Goal: Task Accomplishment & Management: Use online tool/utility

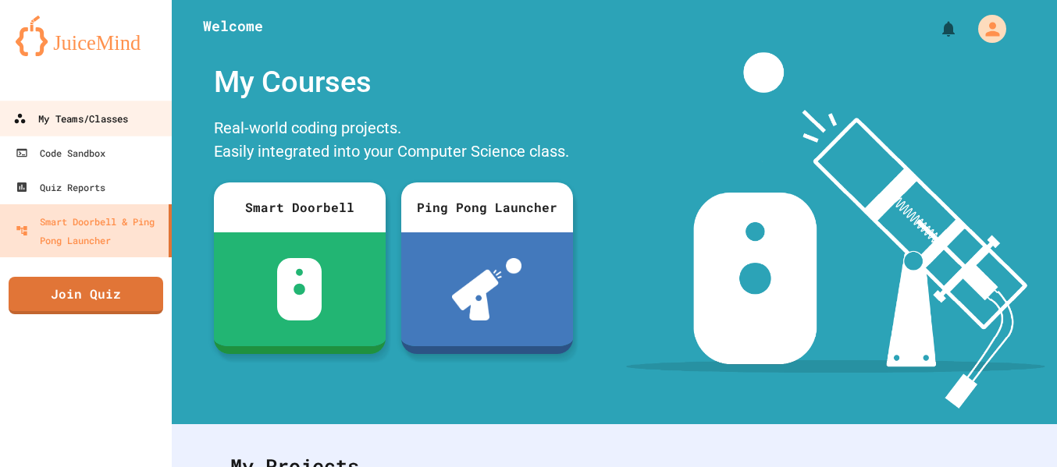
click at [62, 126] on div "My Teams/Classes" at bounding box center [70, 119] width 115 height 20
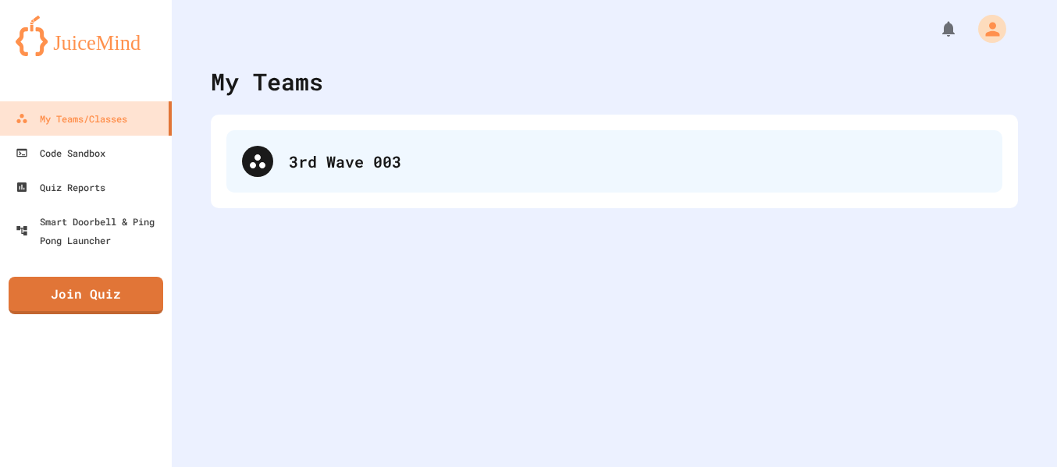
click at [289, 176] on div "3rd Wave 003" at bounding box center [614, 161] width 776 height 62
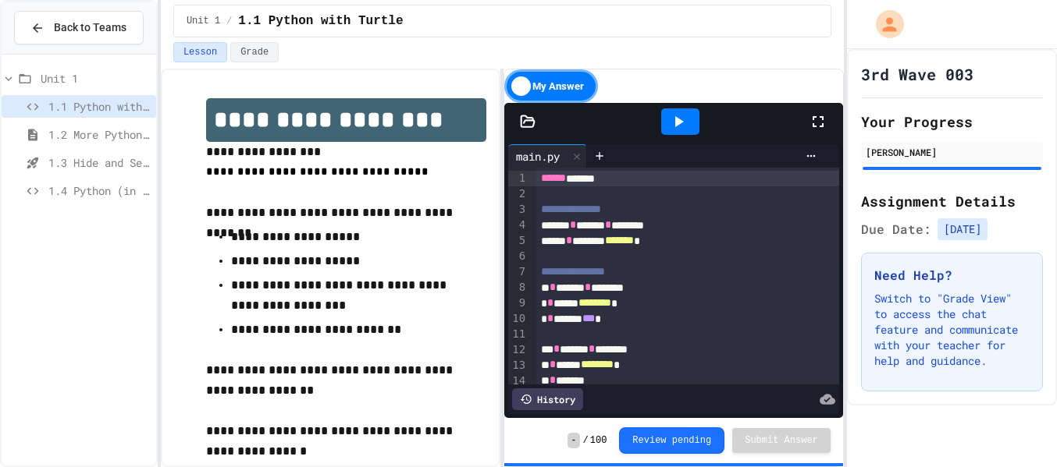
click at [811, 124] on icon at bounding box center [818, 121] width 19 height 19
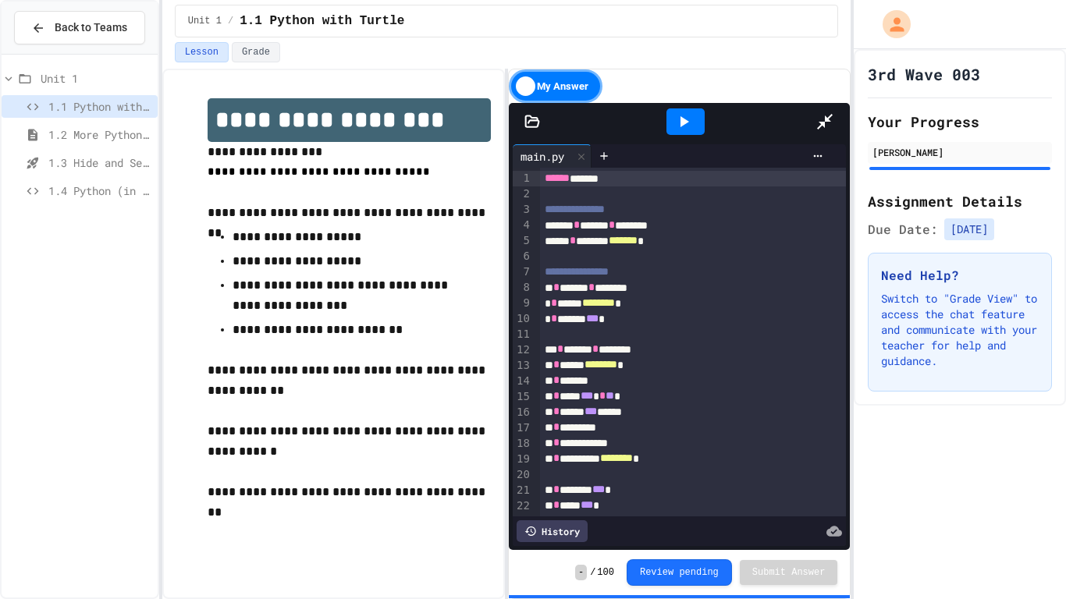
scroll to position [5, 0]
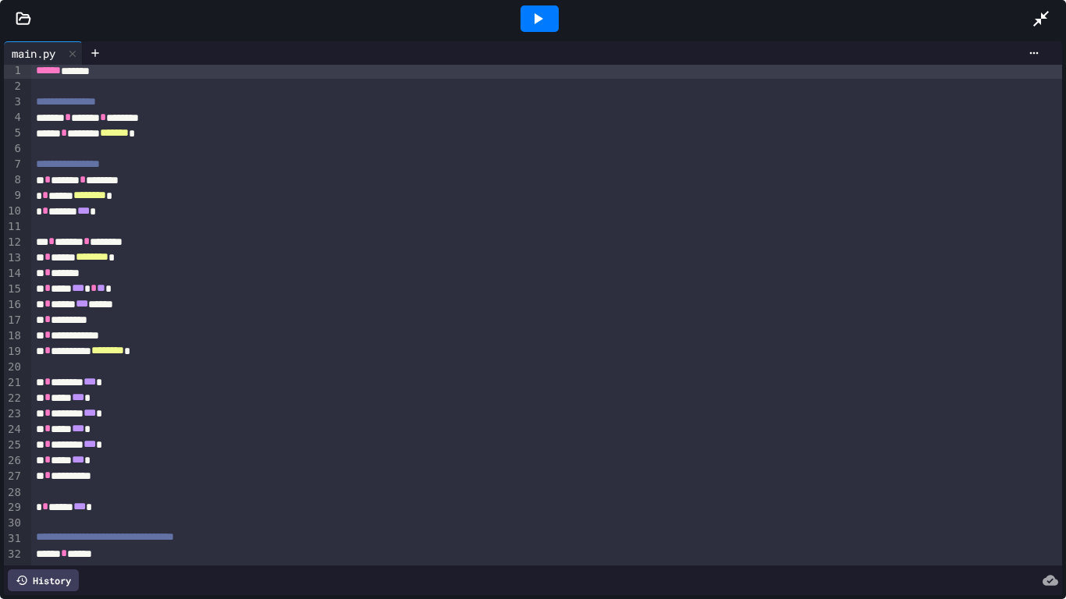
click at [535, 20] on icon at bounding box center [539, 18] width 9 height 11
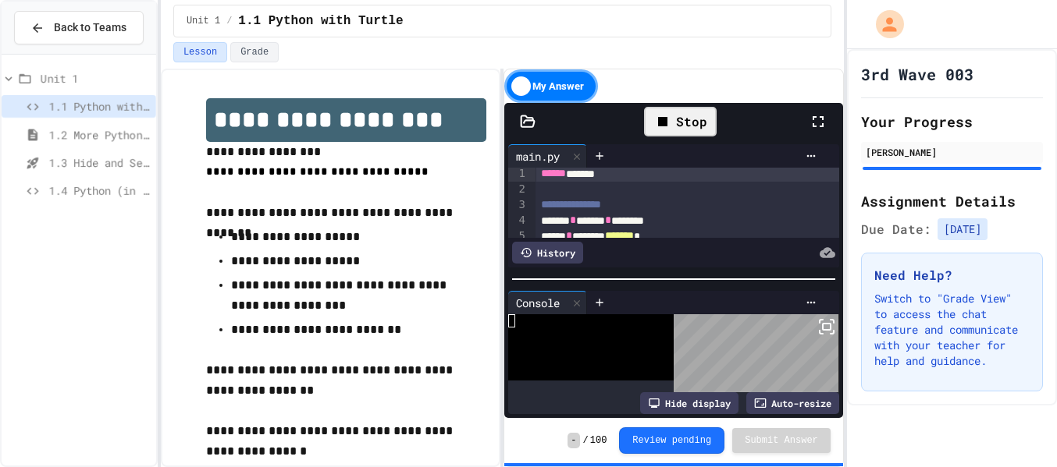
click at [65, 194] on span "1.4 Python (in Groups)" at bounding box center [98, 191] width 101 height 16
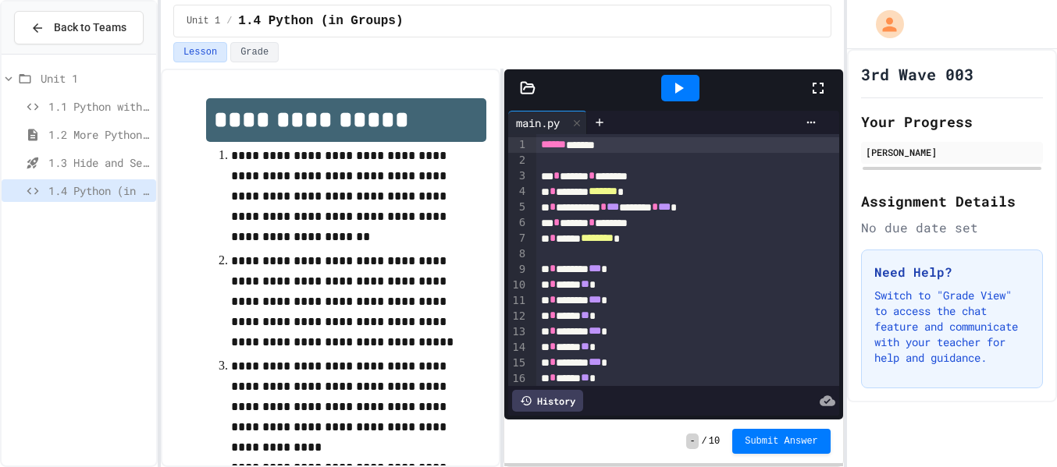
click at [830, 87] on div at bounding box center [826, 88] width 34 height 42
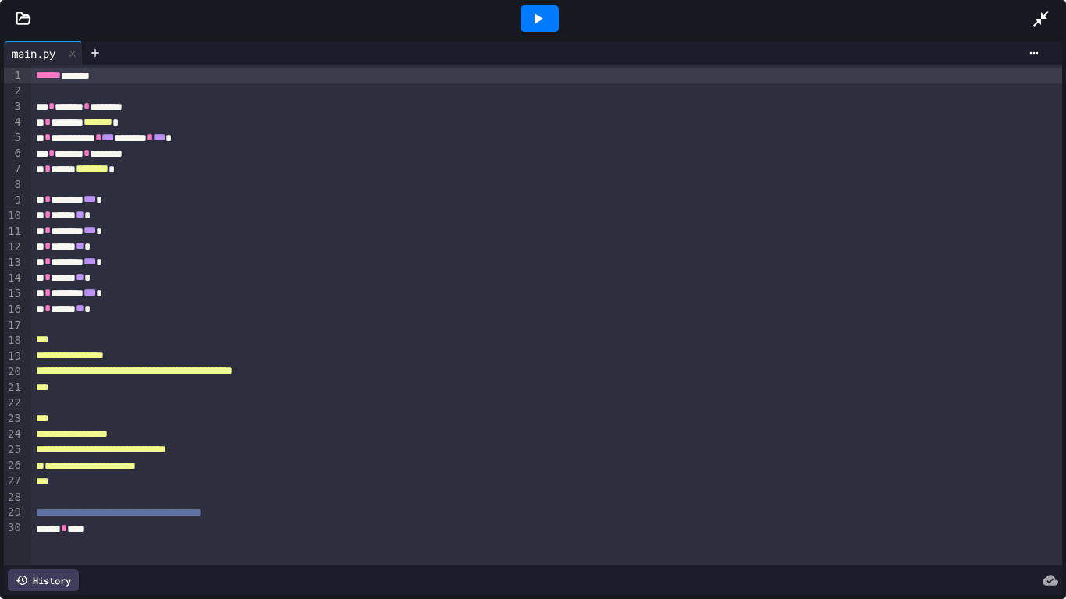
click at [542, 21] on icon at bounding box center [537, 18] width 19 height 19
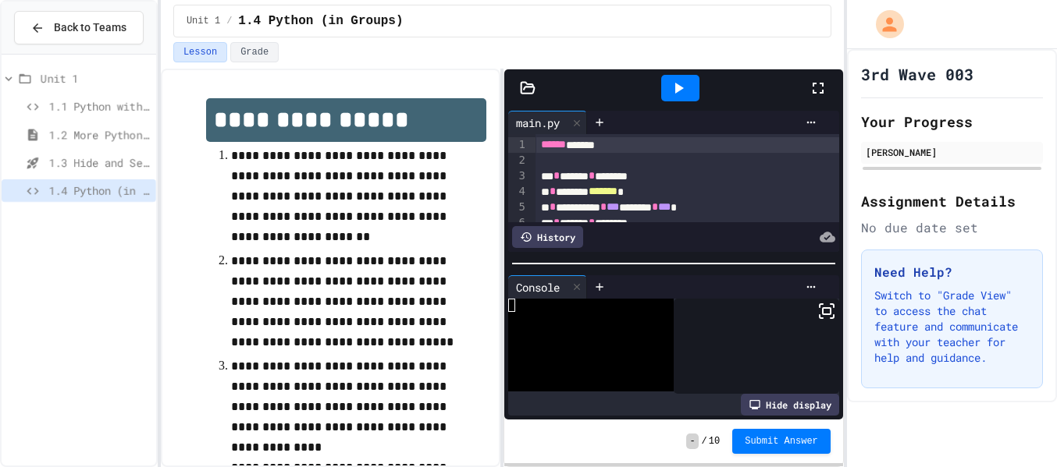
click at [818, 105] on div at bounding box center [826, 88] width 34 height 42
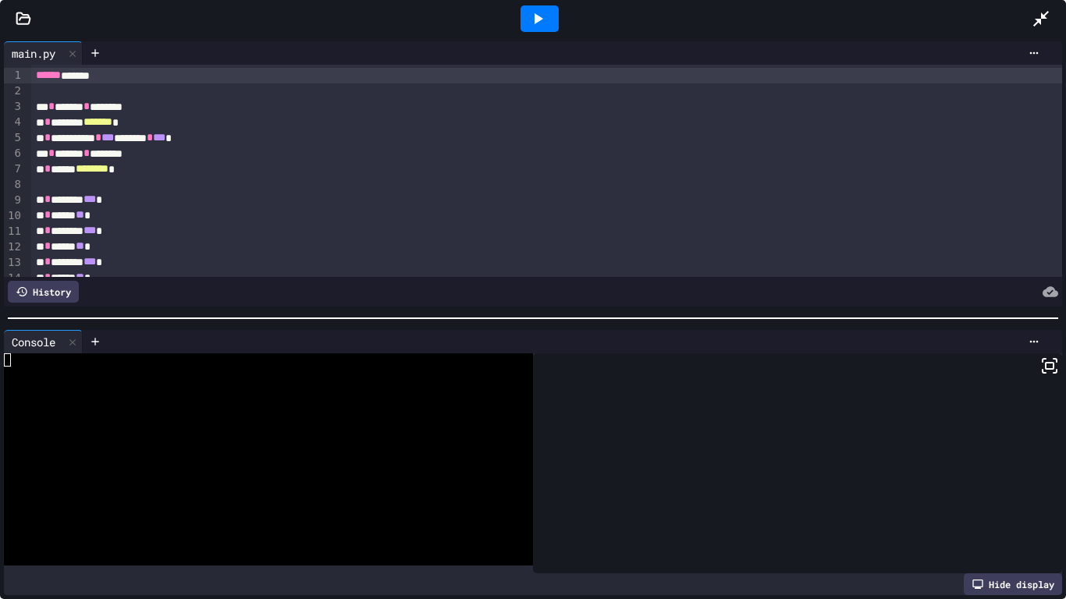
click at [537, 17] on icon at bounding box center [539, 18] width 9 height 11
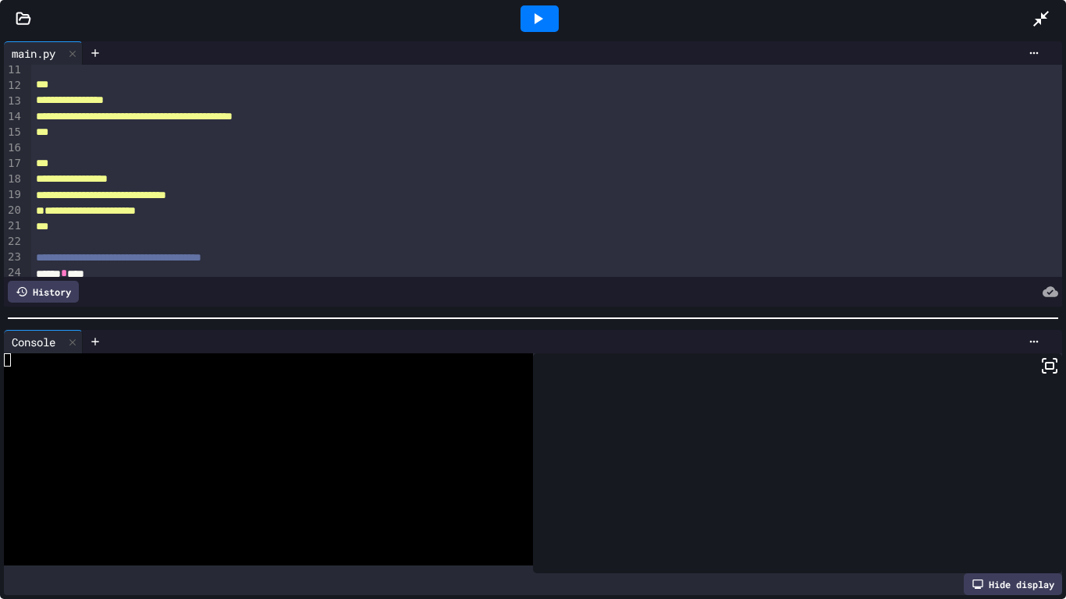
scroll to position [169, 0]
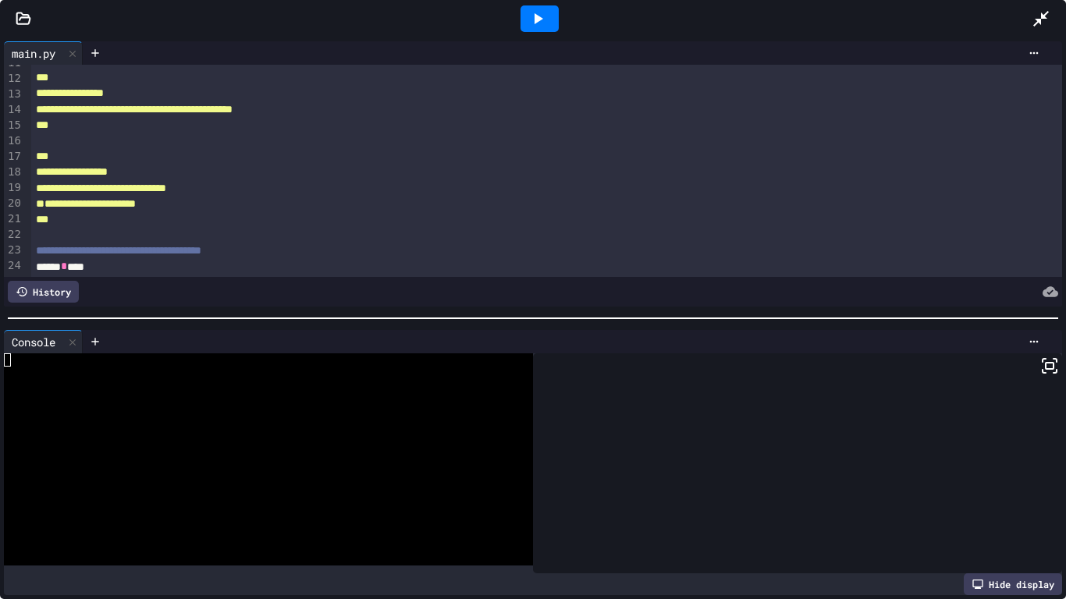
click at [50, 284] on div "History" at bounding box center [43, 292] width 71 height 22
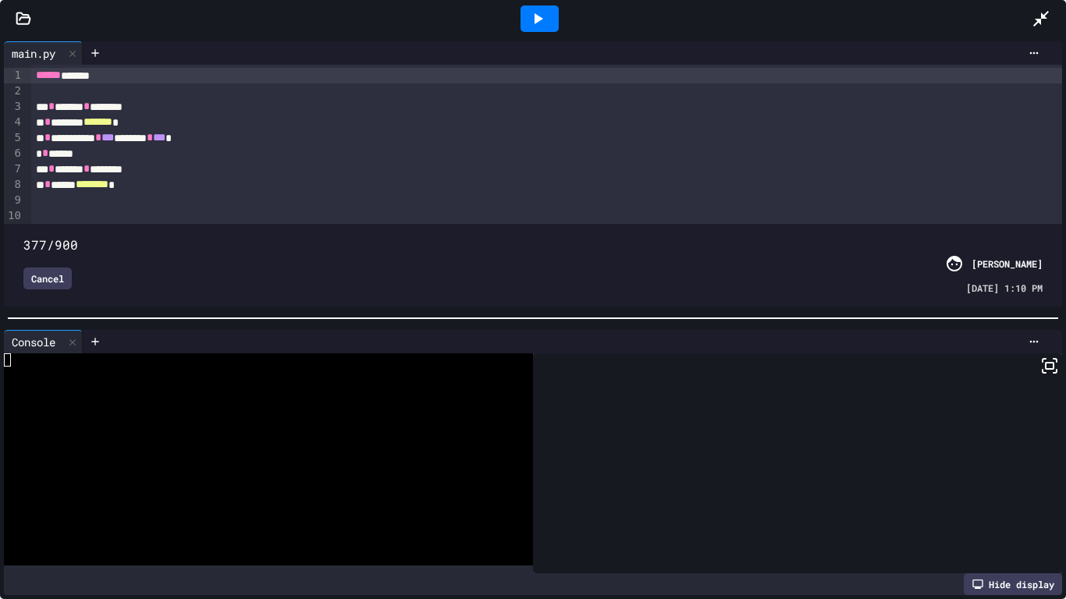
drag, startPoint x: 1044, startPoint y: 234, endPoint x: 450, endPoint y: 271, distance: 595.8
click at [450, 271] on div "377/900 Cancel Dylan Tapley 08/25/2025 - 1:10 PM" at bounding box center [533, 265] width 1050 height 75
drag, startPoint x: 455, startPoint y: 222, endPoint x: 29, endPoint y: 265, distance: 428.4
click at [29, 265] on div "6/900 Cancel Dylan Tapley 08/25/2025 - 12:59 PM" at bounding box center [533, 265] width 1050 height 75
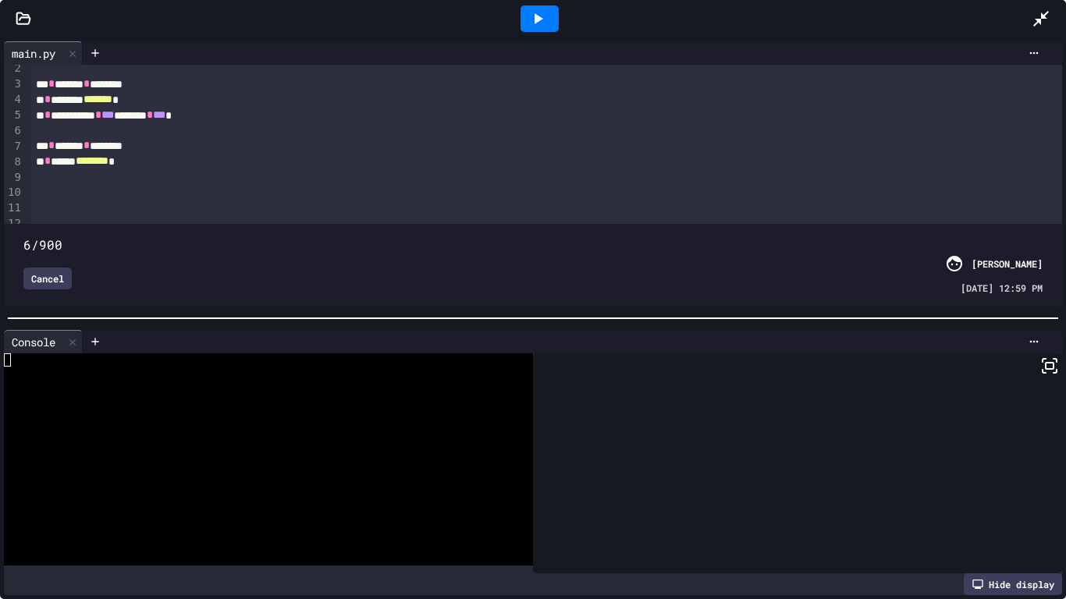
scroll to position [27, 0]
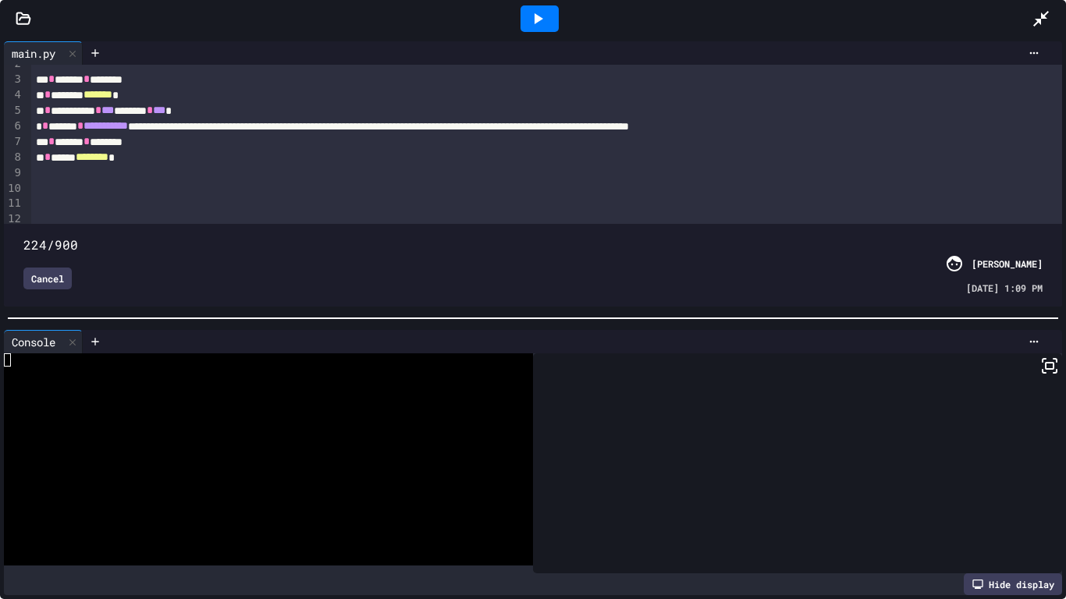
drag, startPoint x: 23, startPoint y: 218, endPoint x: 283, endPoint y: 226, distance: 260.0
click at [23, 236] on span at bounding box center [23, 236] width 0 height 0
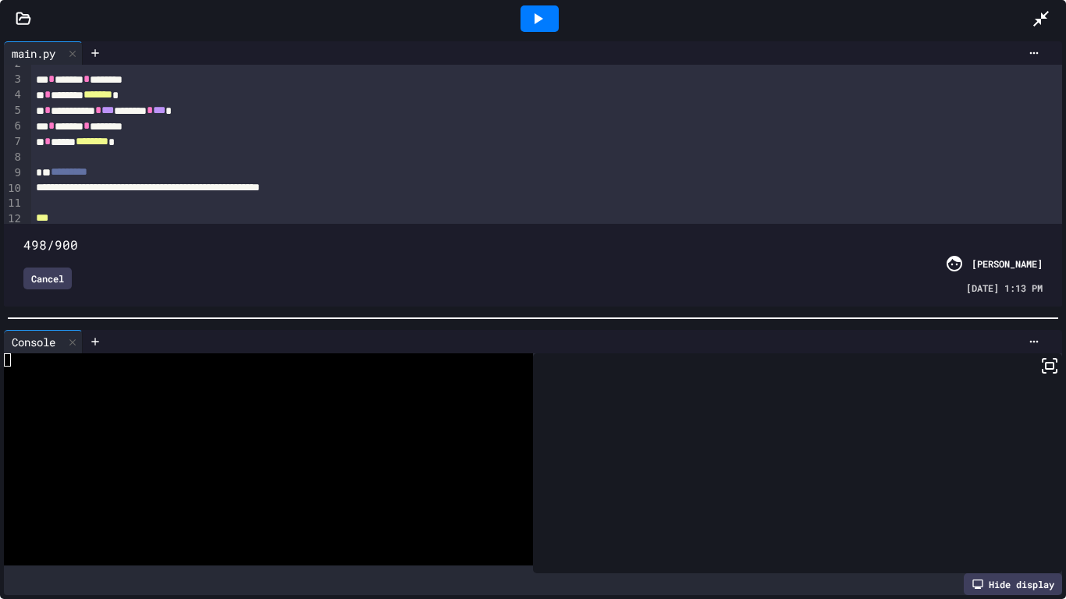
drag, startPoint x: 283, startPoint y: 226, endPoint x: 592, endPoint y: 219, distance: 309.9
click at [23, 236] on span at bounding box center [23, 236] width 0 height 0
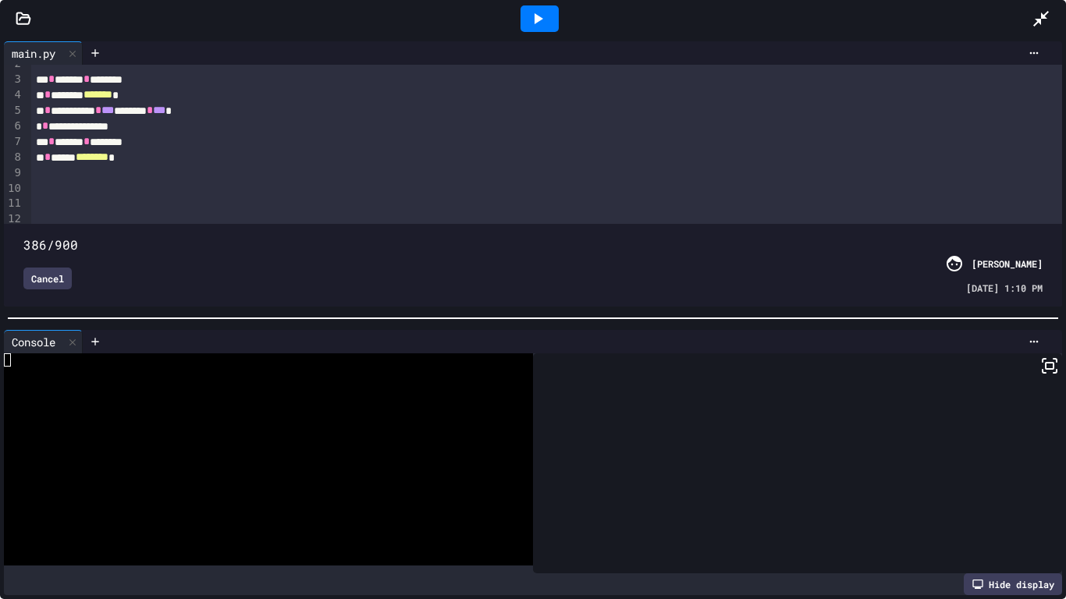
drag, startPoint x: 592, startPoint y: 219, endPoint x: 460, endPoint y: 259, distance: 138.7
click at [460, 259] on div "386/900 Cancel Dylan Tapley 08/25/2025 - 1:10 PM" at bounding box center [533, 265] width 1050 height 75
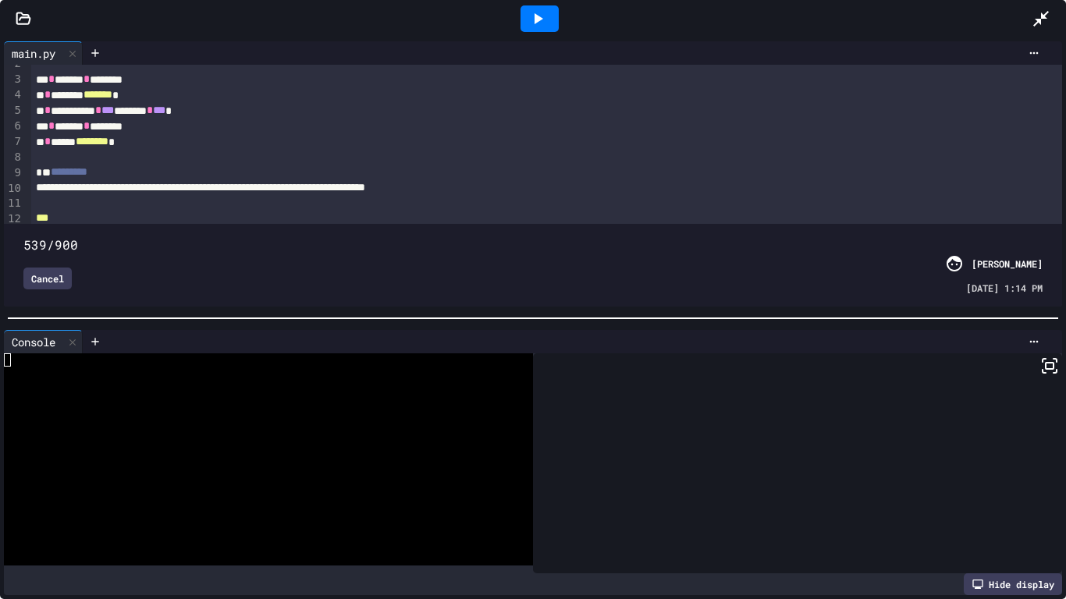
drag, startPoint x: 460, startPoint y: 226, endPoint x: 634, endPoint y: 218, distance: 175.0
click at [23, 236] on span at bounding box center [23, 236] width 0 height 0
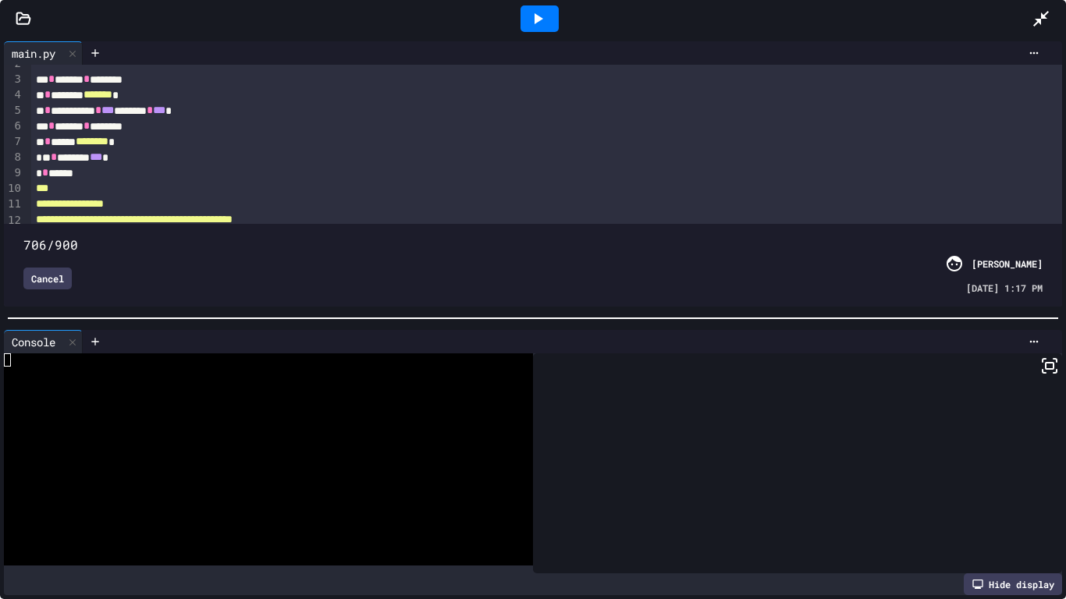
drag, startPoint x: 650, startPoint y: 222, endPoint x: 823, endPoint y: 203, distance: 173.6
click at [823, 224] on div "706/900 Cancel Dylan Tapley 08/25/2025 - 1:17 PM" at bounding box center [533, 265] width 1058 height 83
drag, startPoint x: 821, startPoint y: 217, endPoint x: 883, endPoint y: 220, distance: 61.7
click at [23, 236] on span at bounding box center [23, 236] width 0 height 0
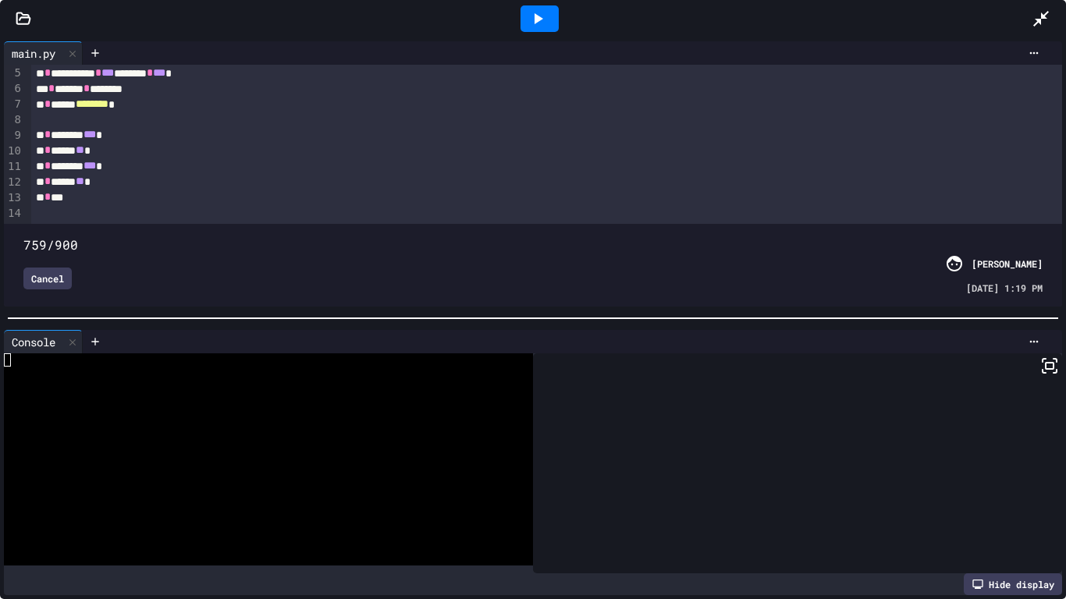
scroll to position [66, 0]
drag, startPoint x: 884, startPoint y: 208, endPoint x: 992, endPoint y: 233, distance: 110.4
click at [23, 236] on span at bounding box center [23, 236] width 0 height 0
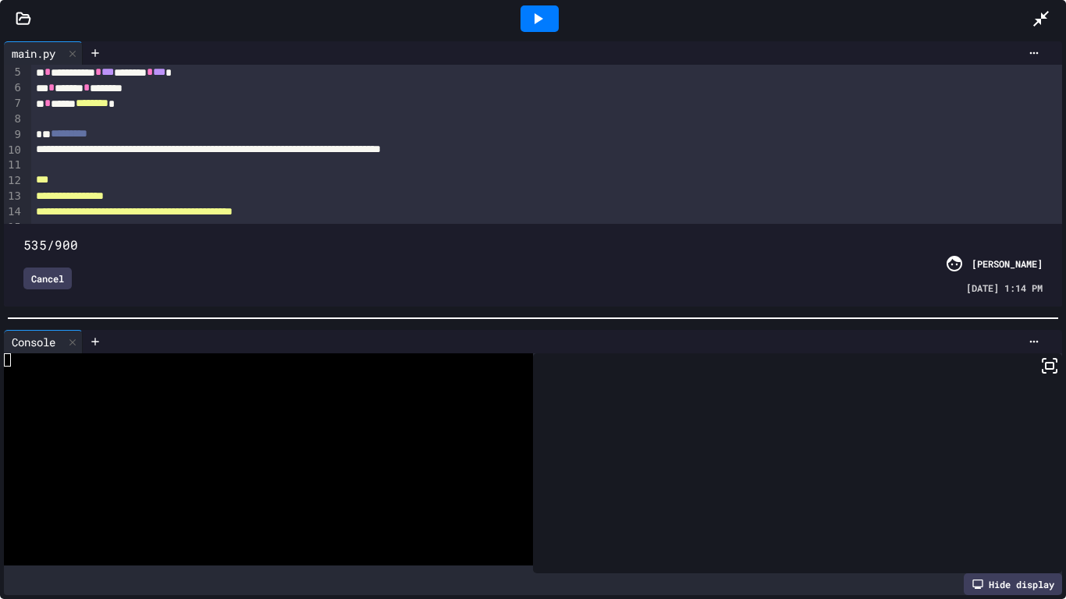
drag, startPoint x: 987, startPoint y: 226, endPoint x: 629, endPoint y: 302, distance: 366.1
click at [629, 302] on div "535/900 Cancel Dylan Tapley 08/25/2025 - 1:14 PM" at bounding box center [533, 265] width 1050 height 75
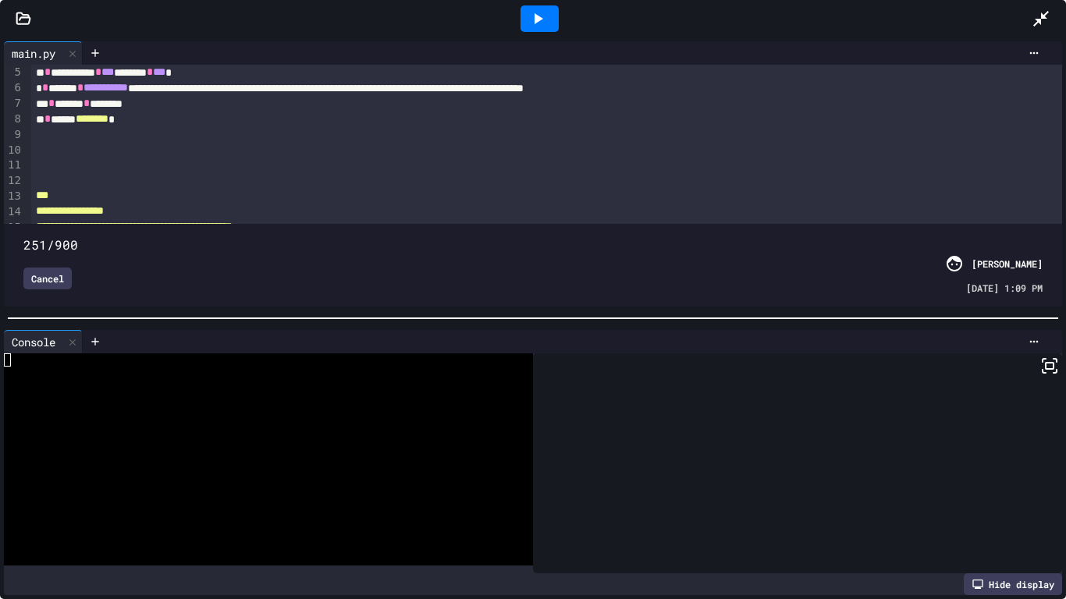
drag, startPoint x: 635, startPoint y: 224, endPoint x: 307, endPoint y: 244, distance: 329.2
click at [307, 244] on div "251/900 Cancel Dylan Tapley 08/25/2025 - 1:09 PM" at bounding box center [533, 265] width 1050 height 75
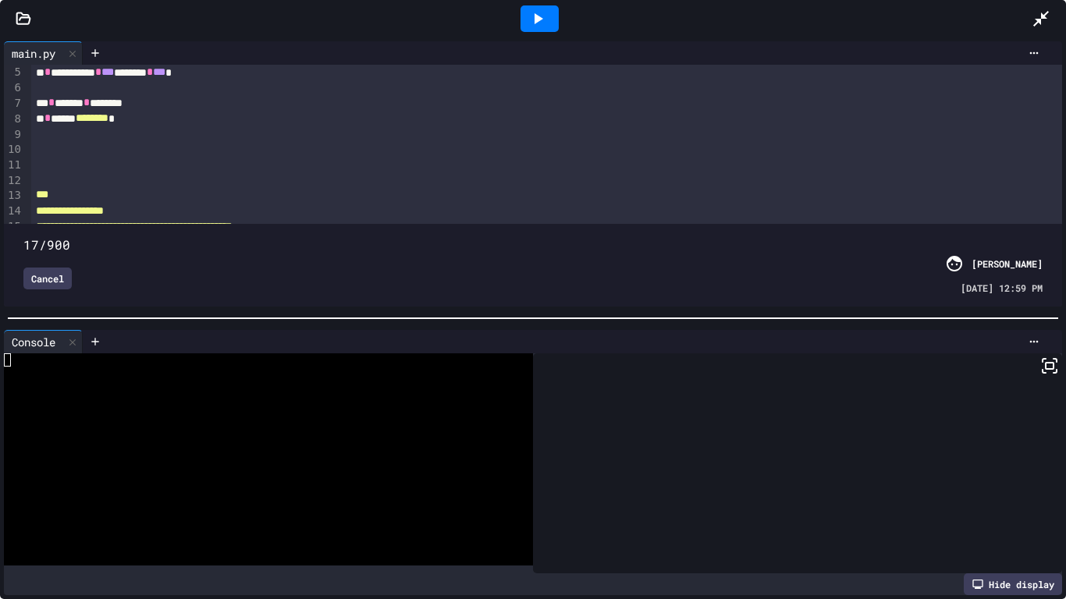
drag, startPoint x: 304, startPoint y: 215, endPoint x: 42, endPoint y: 275, distance: 268.3
click at [42, 275] on div "17/900 Cancel Dylan Tapley 08/25/2025 - 12:59 PM" at bounding box center [533, 265] width 1050 height 75
type input "**"
drag, startPoint x: 42, startPoint y: 275, endPoint x: 66, endPoint y: 269, distance: 24.8
click at [66, 269] on div "Cancel" at bounding box center [47, 279] width 48 height 22
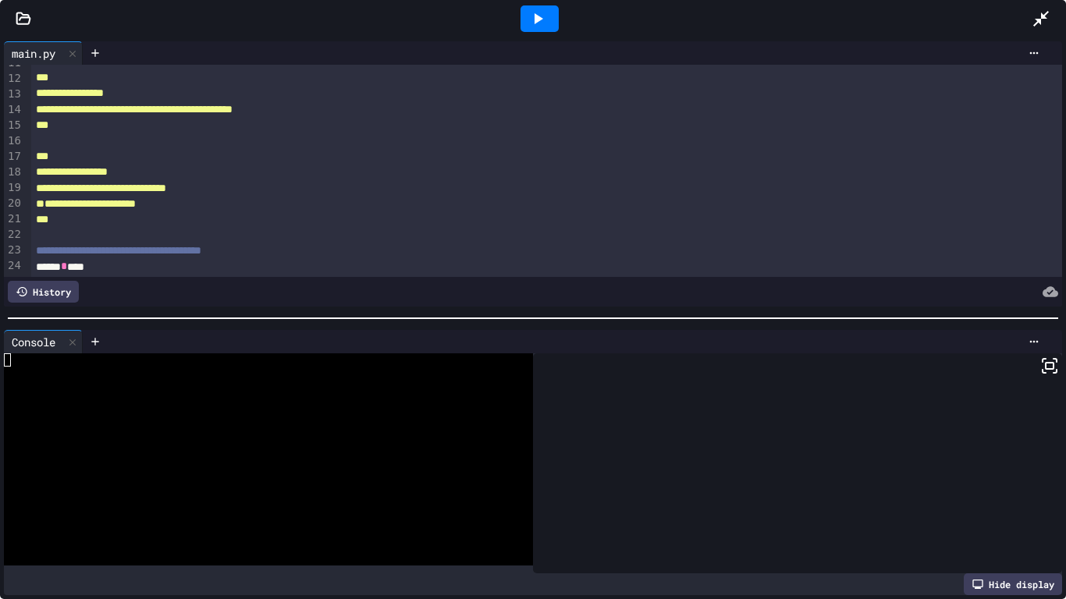
click at [61, 298] on div "History" at bounding box center [43, 292] width 71 height 22
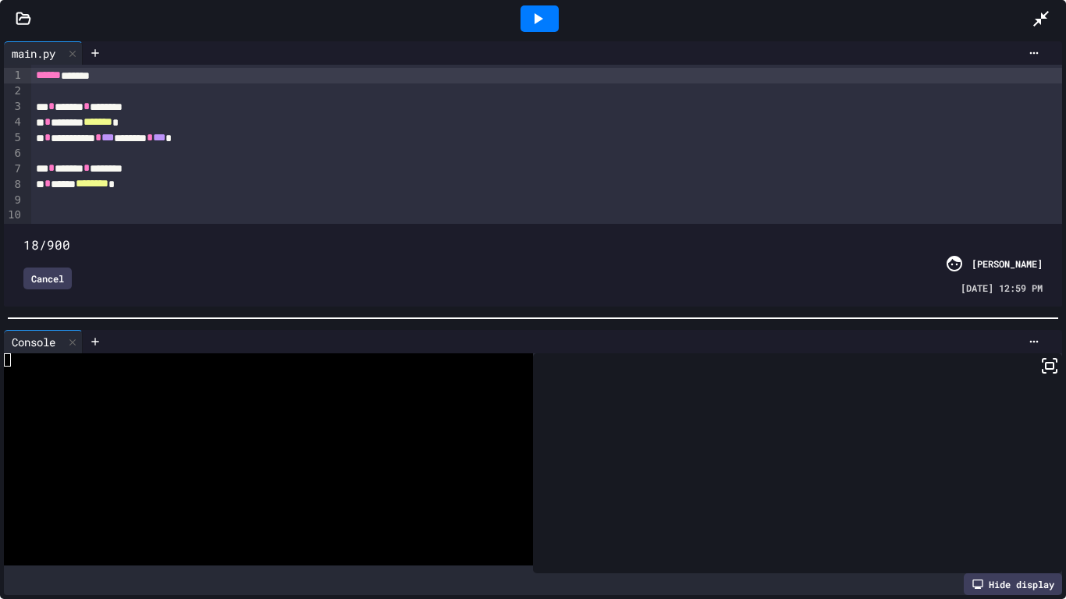
type input "***"
click at [62, 279] on div "Cancel" at bounding box center [47, 279] width 48 height 22
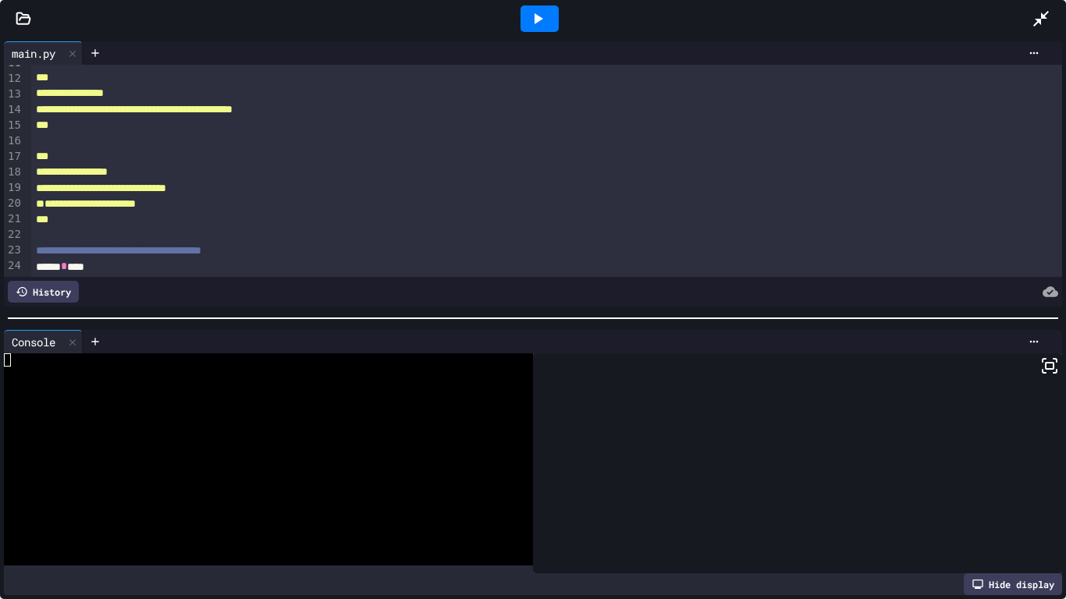
click at [29, 297] on div "History" at bounding box center [43, 292] width 71 height 22
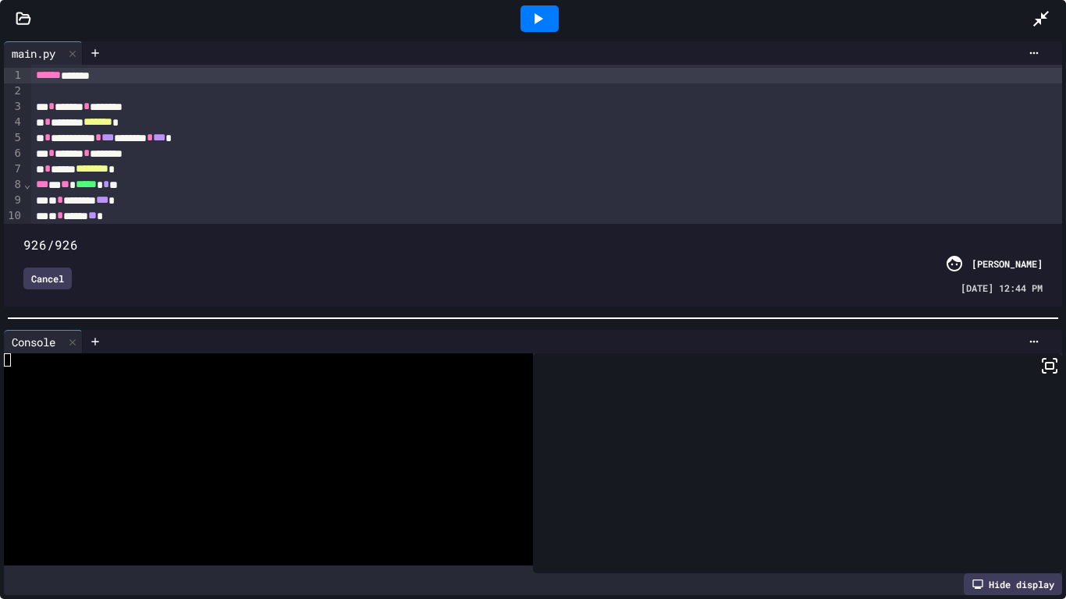
click at [530, 19] on icon at bounding box center [537, 18] width 19 height 19
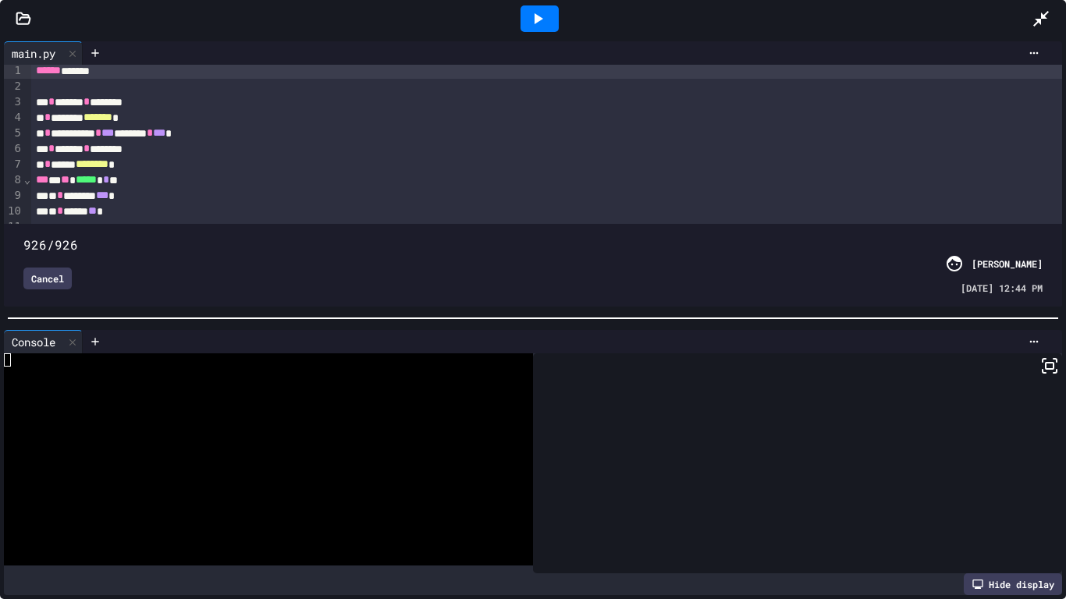
click at [548, 16] on div at bounding box center [540, 18] width 38 height 27
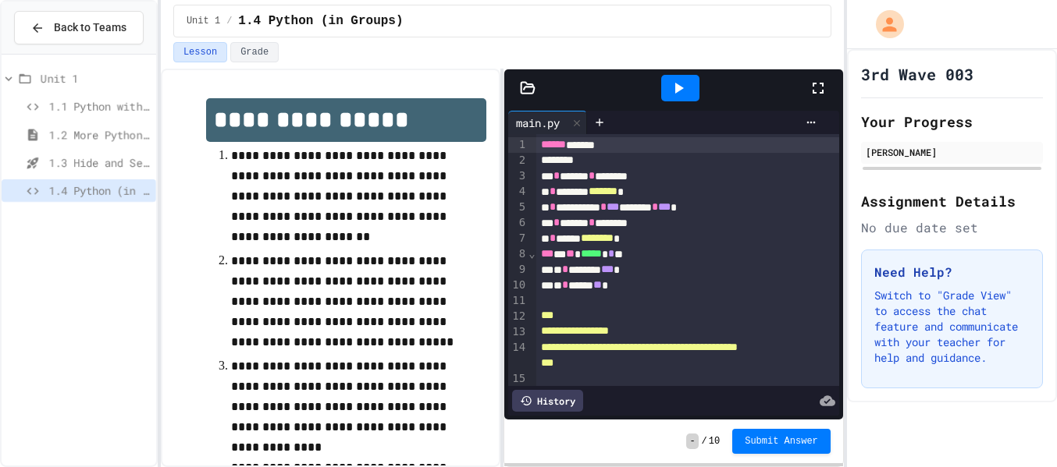
click at [821, 92] on icon at bounding box center [817, 88] width 11 height 11
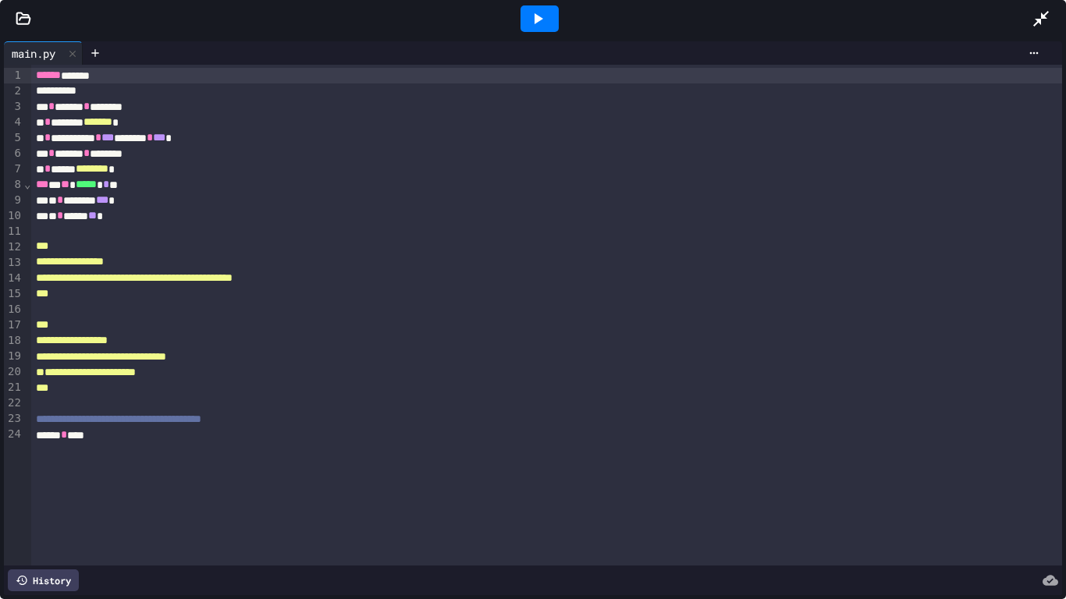
click at [530, 16] on icon at bounding box center [537, 18] width 19 height 19
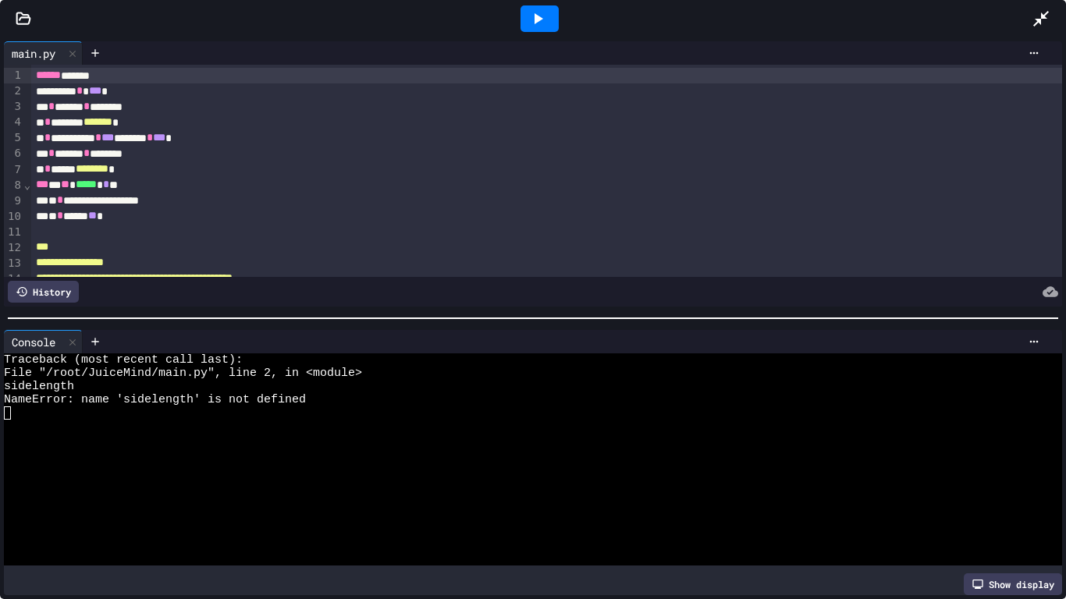
click at [544, 20] on icon at bounding box center [537, 18] width 19 height 19
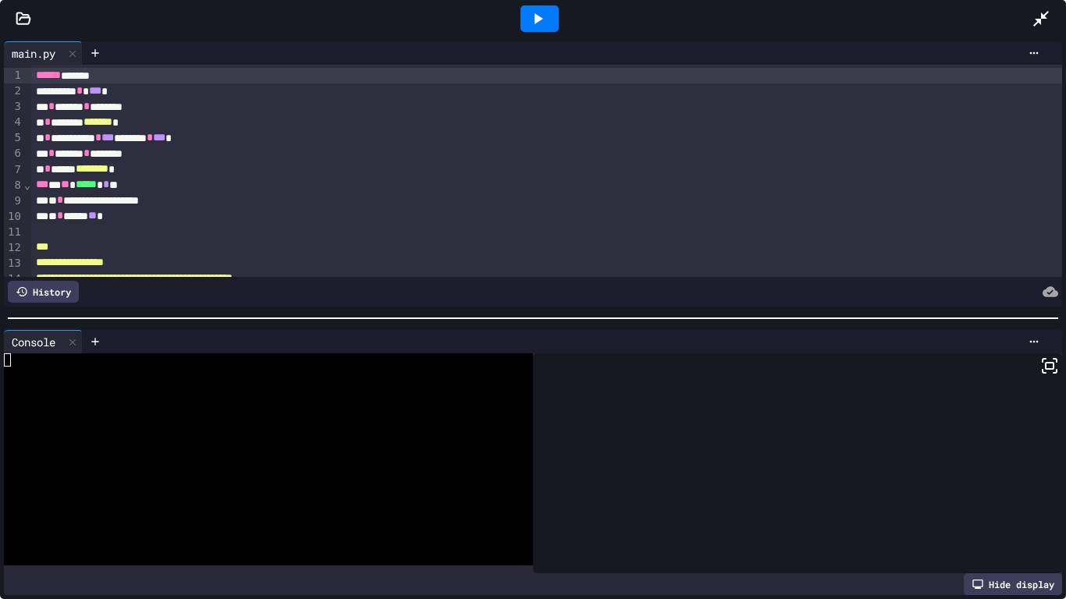
click at [542, 13] on icon at bounding box center [537, 18] width 19 height 19
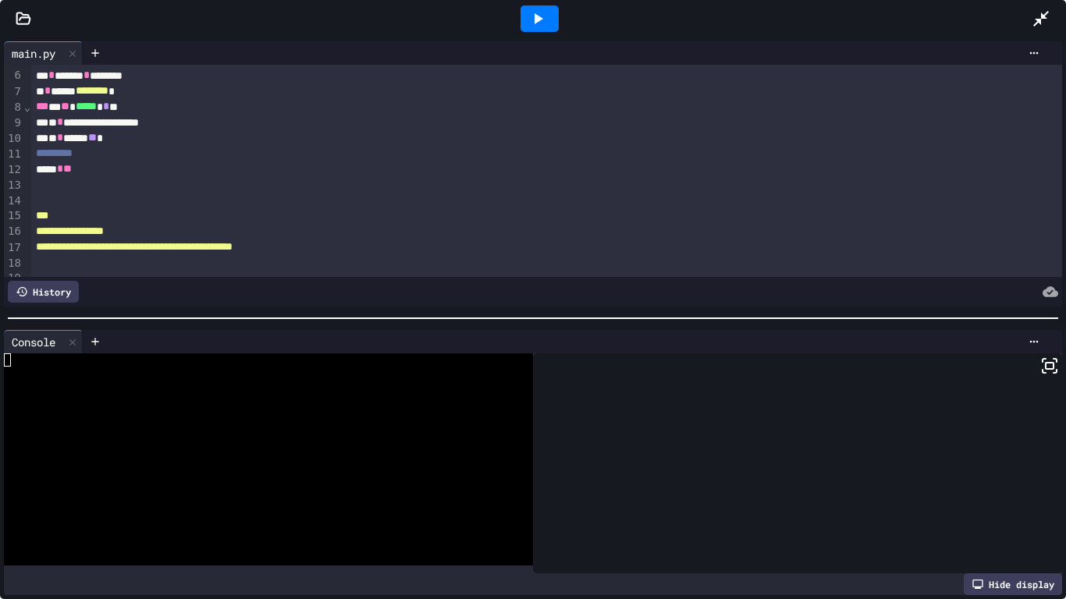
scroll to position [77, 0]
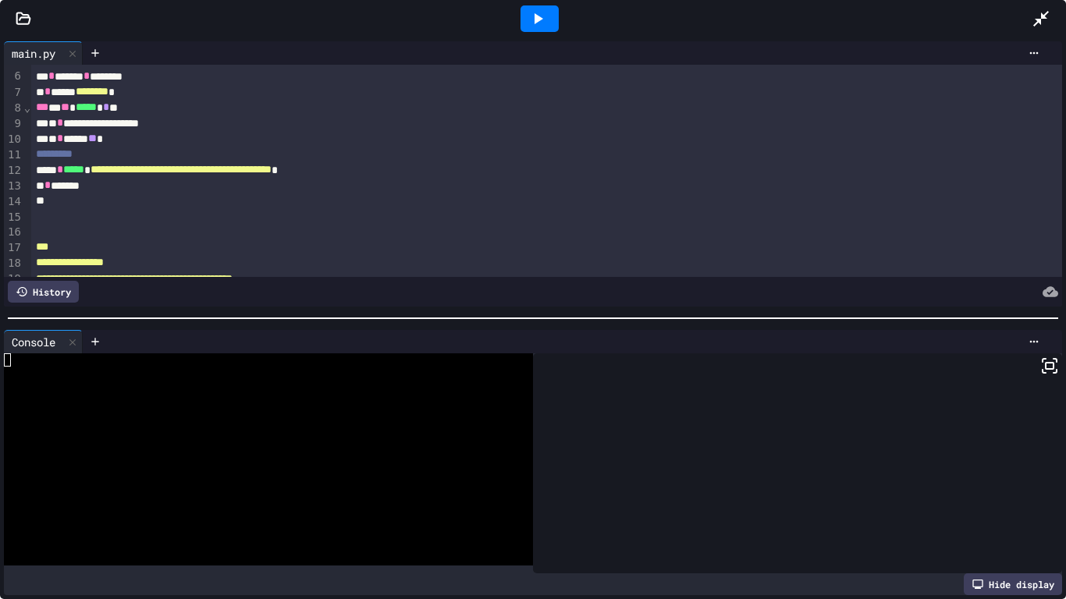
click at [34, 218] on div at bounding box center [547, 217] width 1032 height 16
click at [539, 30] on div at bounding box center [540, 18] width 38 height 27
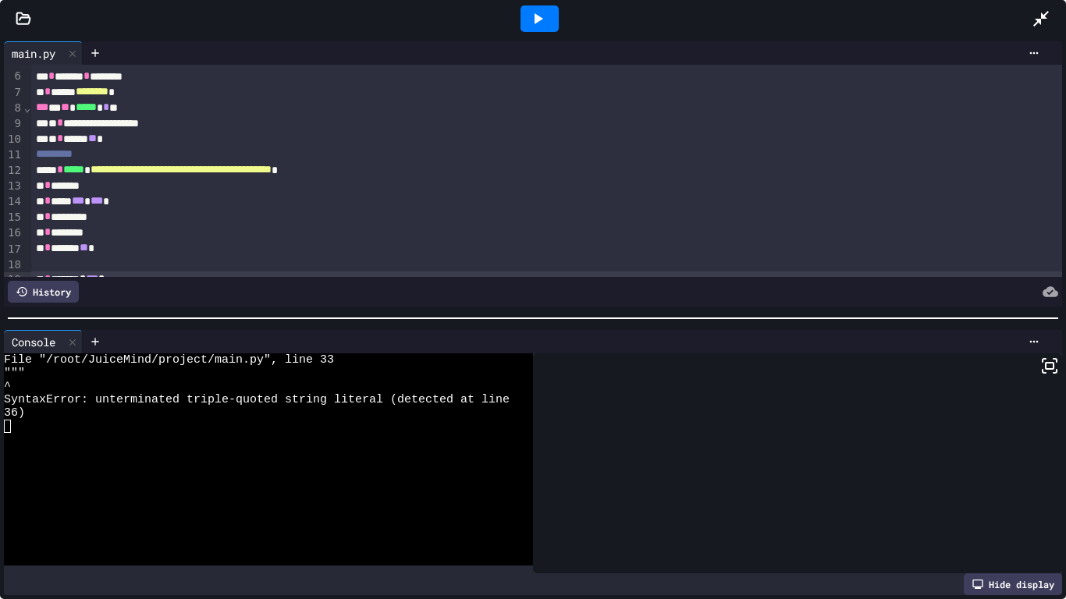
click at [539, 17] on icon at bounding box center [539, 18] width 9 height 11
click at [556, 19] on div at bounding box center [540, 18] width 38 height 27
click at [539, 17] on icon at bounding box center [539, 18] width 9 height 11
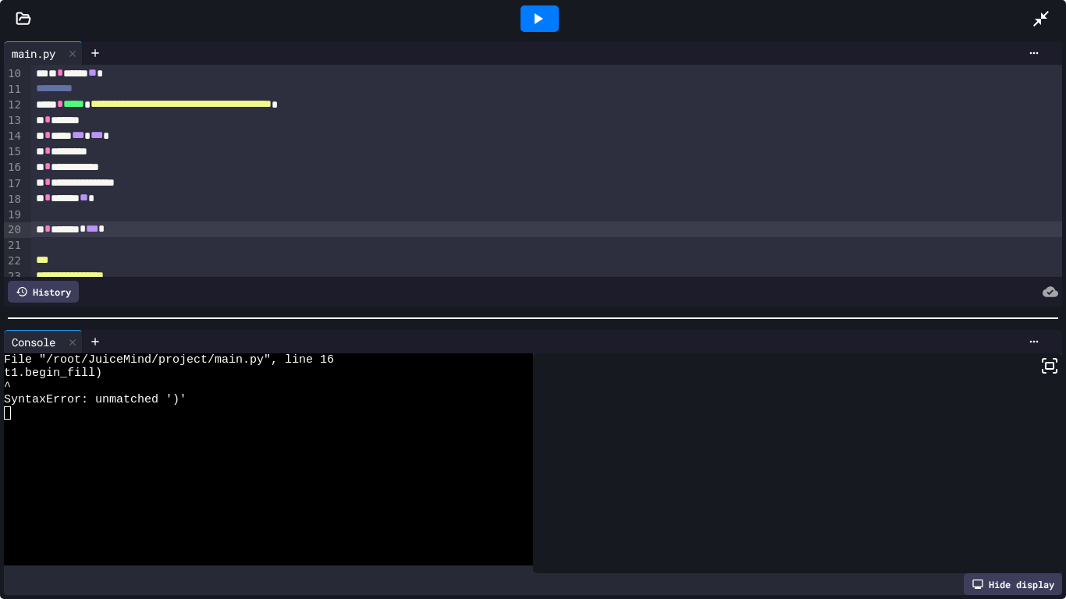
scroll to position [141, 0]
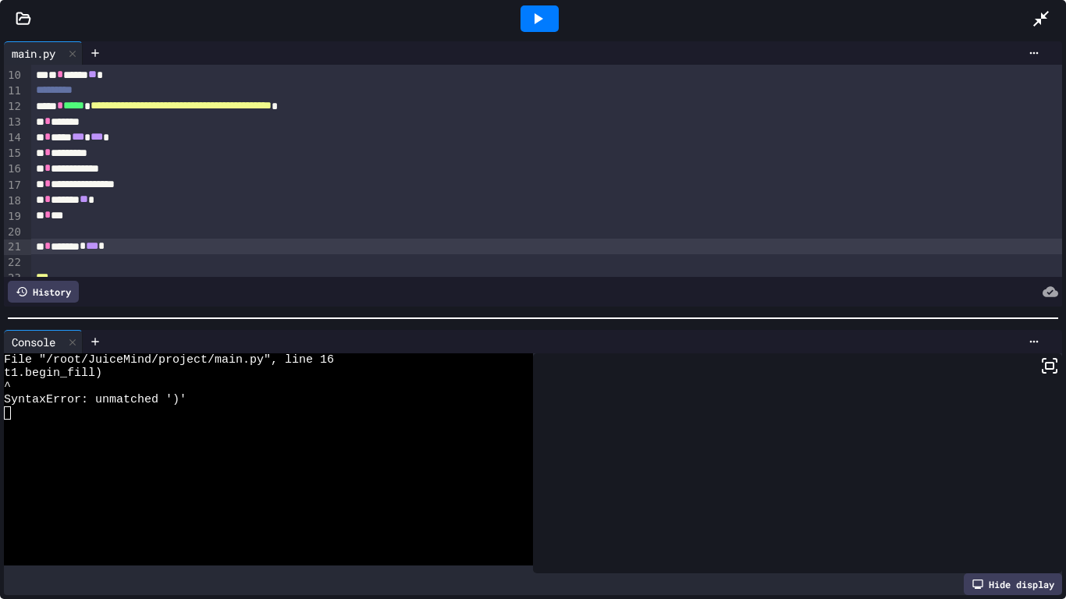
click at [550, 14] on div at bounding box center [540, 18] width 38 height 27
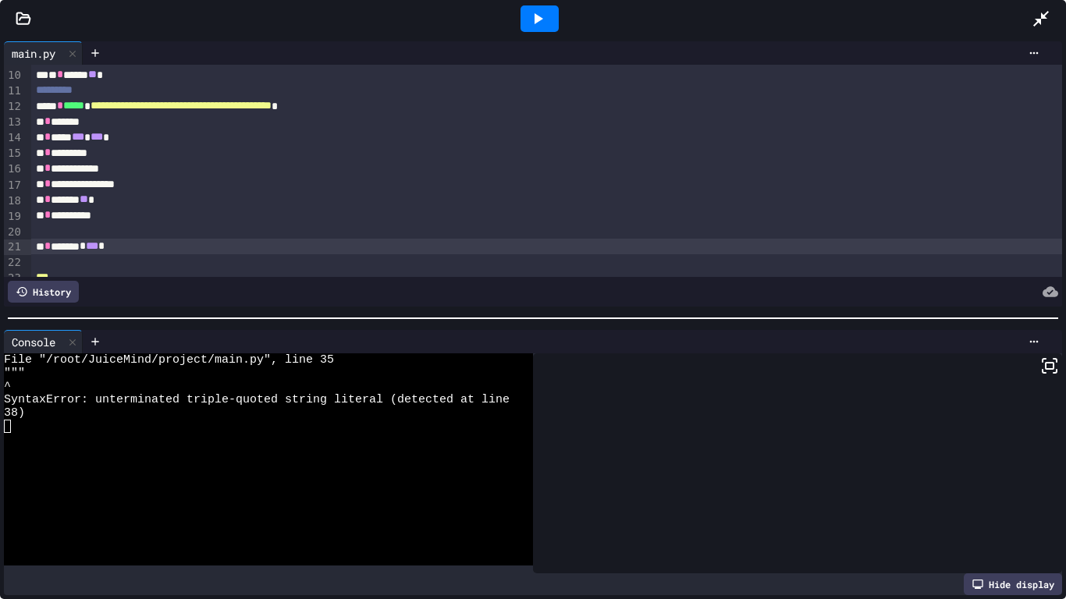
click at [552, 10] on div at bounding box center [540, 18] width 38 height 27
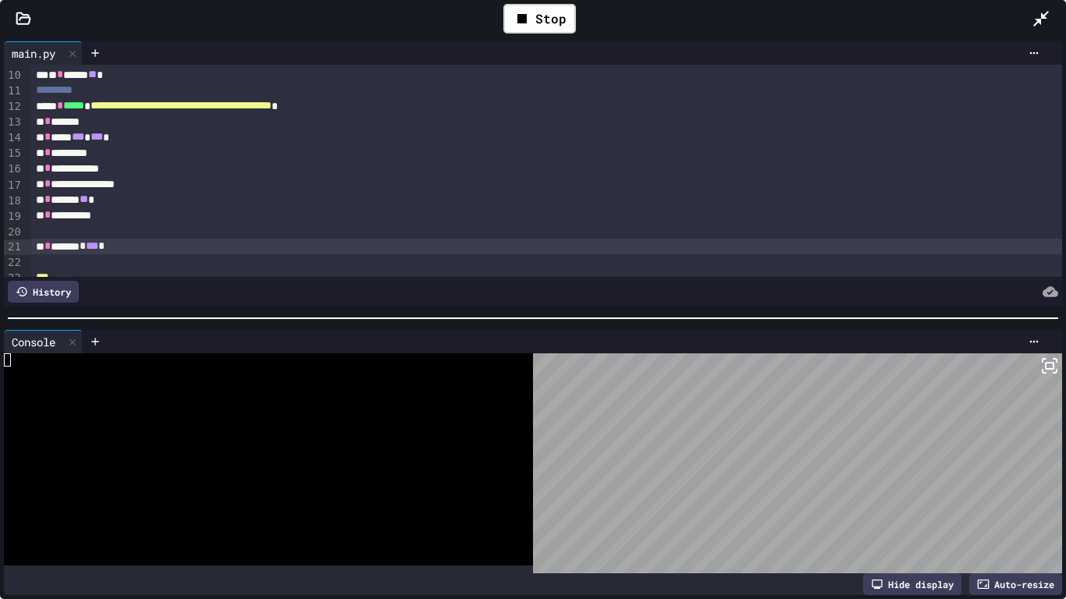
click at [29, 297] on div "History" at bounding box center [43, 292] width 71 height 22
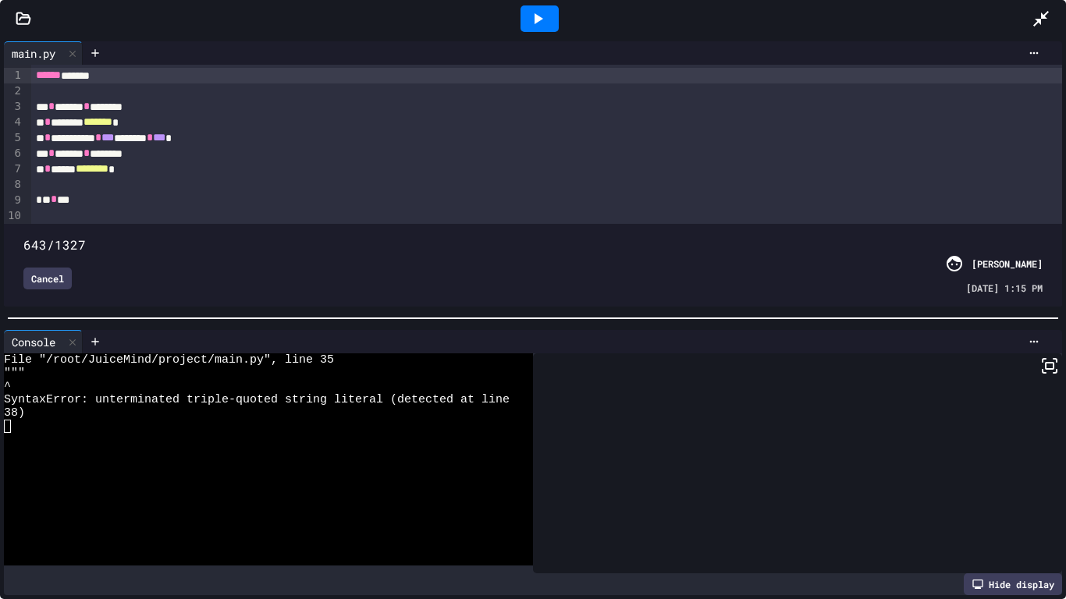
drag, startPoint x: 1047, startPoint y: 225, endPoint x: 504, endPoint y: 194, distance: 543.3
click at [504, 194] on div "**********" at bounding box center [533, 186] width 1058 height 242
type input "****"
drag, startPoint x: 506, startPoint y: 233, endPoint x: 1042, endPoint y: 176, distance: 539.3
click at [1042, 176] on div "**********" at bounding box center [533, 186] width 1058 height 242
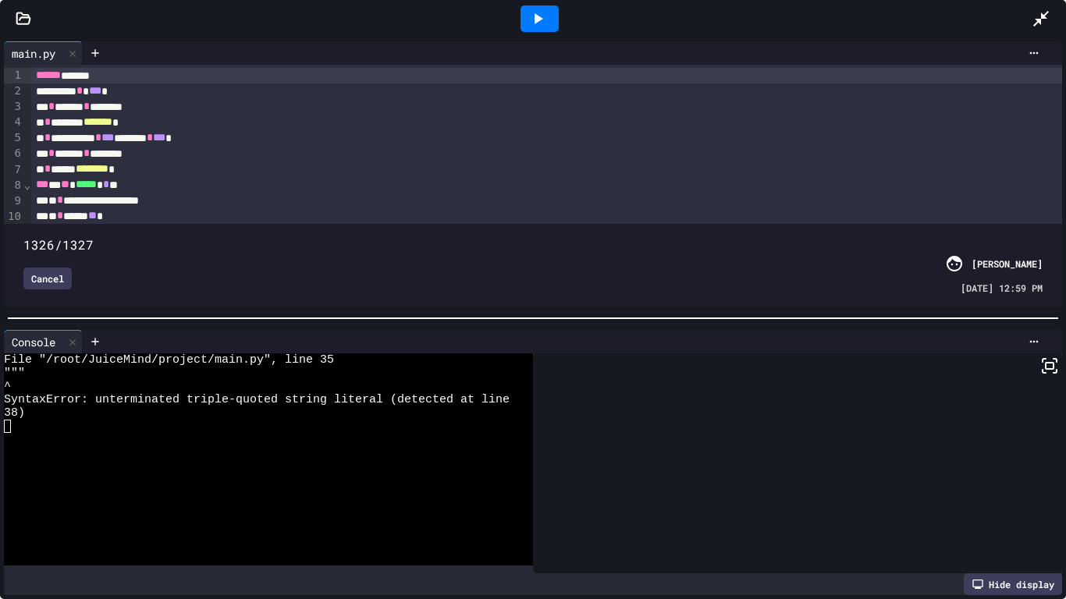
click at [538, 18] on icon at bounding box center [539, 18] width 9 height 11
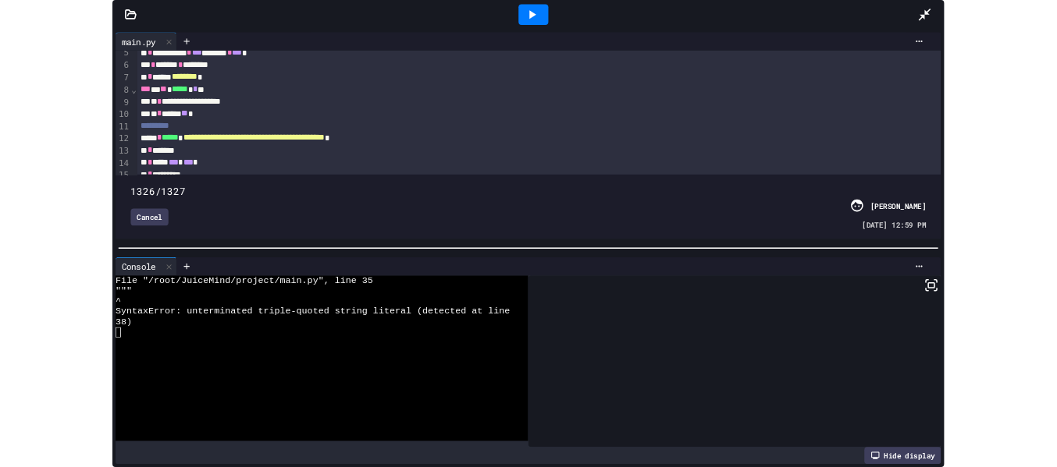
scroll to position [0, 0]
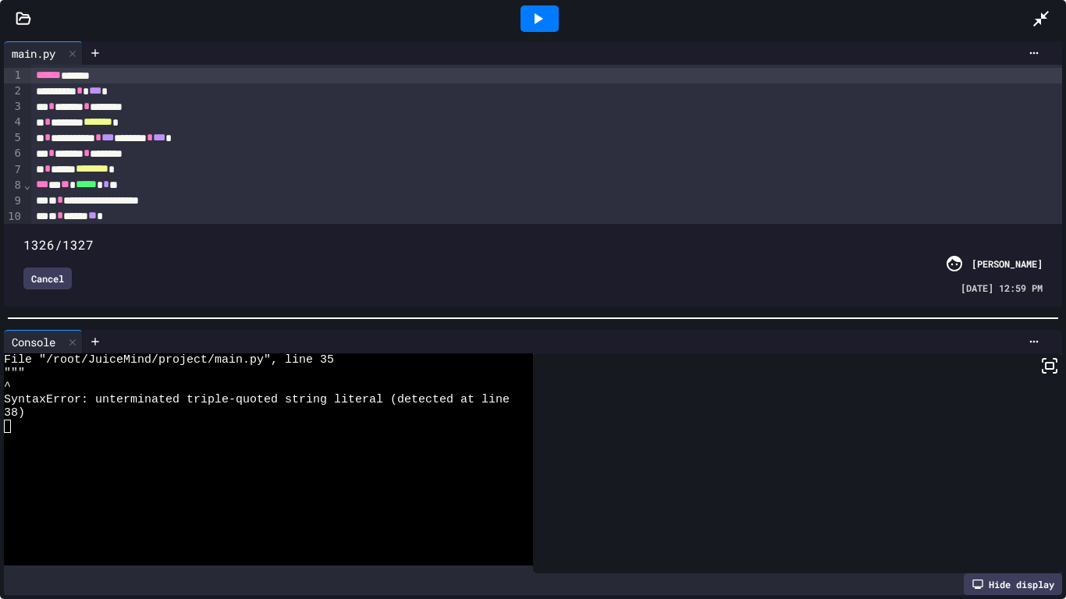
click at [1053, 361] on icon at bounding box center [1049, 366] width 19 height 19
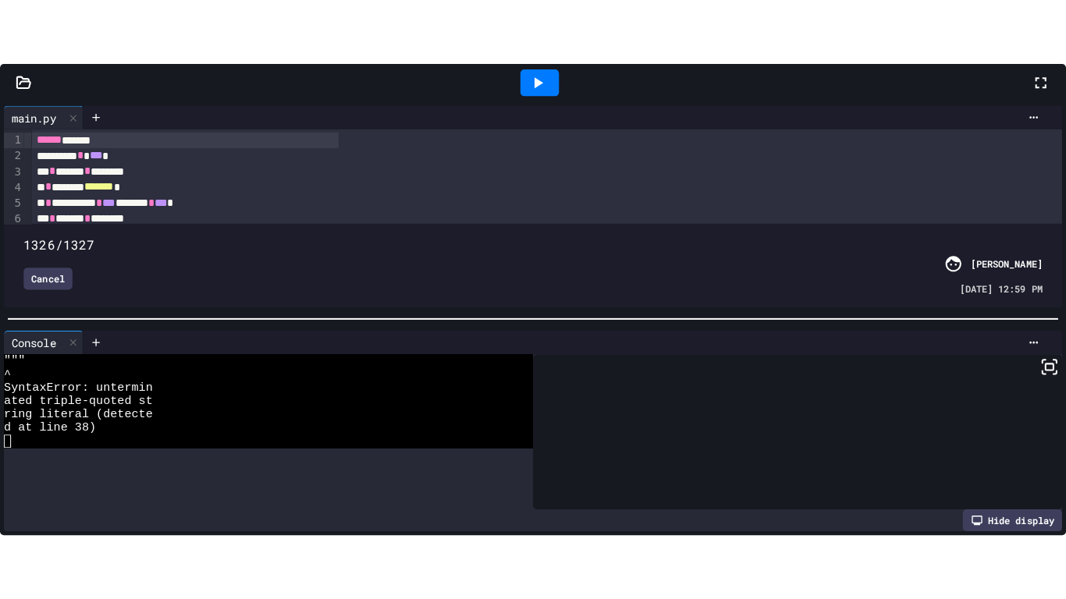
scroll to position [40, 0]
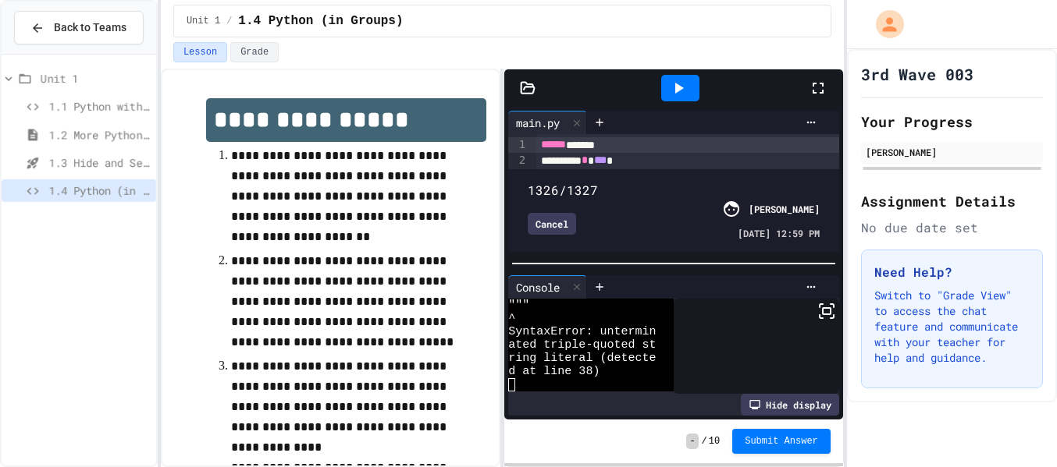
click at [819, 90] on icon at bounding box center [818, 88] width 19 height 19
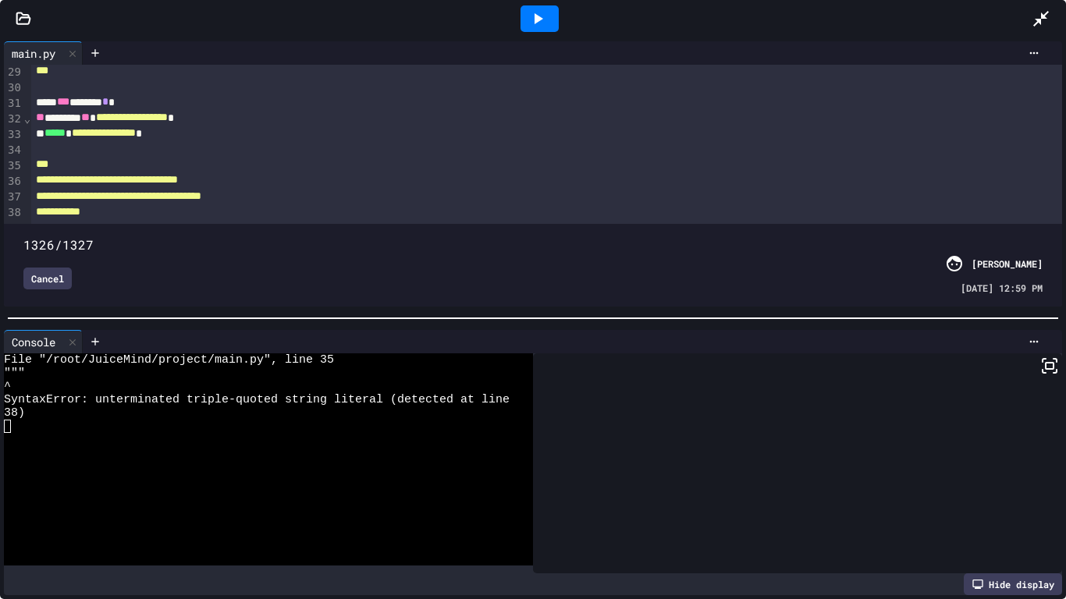
scroll to position [464, 0]
click at [527, 15] on div at bounding box center [540, 18] width 38 height 27
click at [547, 15] on div at bounding box center [540, 18] width 38 height 27
click at [546, 20] on icon at bounding box center [537, 18] width 19 height 19
click at [532, 23] on icon at bounding box center [537, 18] width 19 height 19
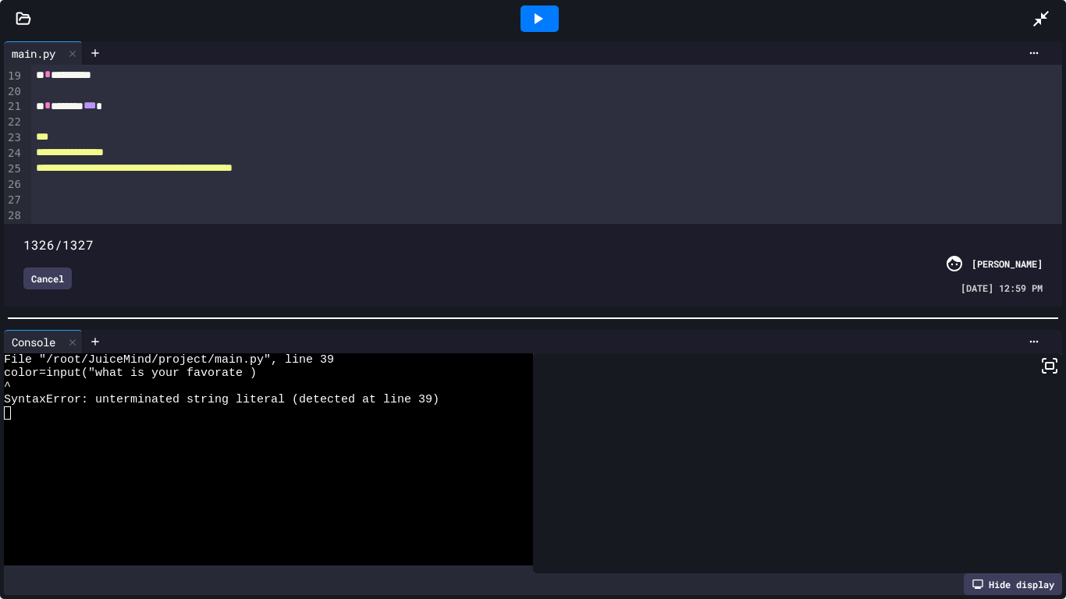
scroll to position [279, 0]
click at [59, 136] on div "***" at bounding box center [547, 141] width 1032 height 16
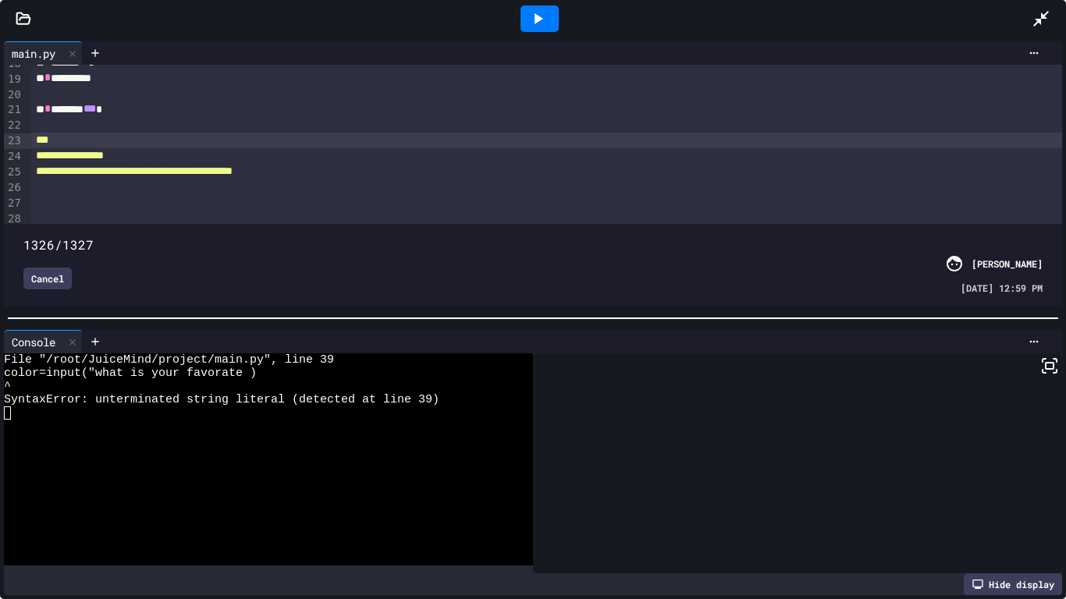
click at [68, 135] on div "***" at bounding box center [547, 141] width 1032 height 16
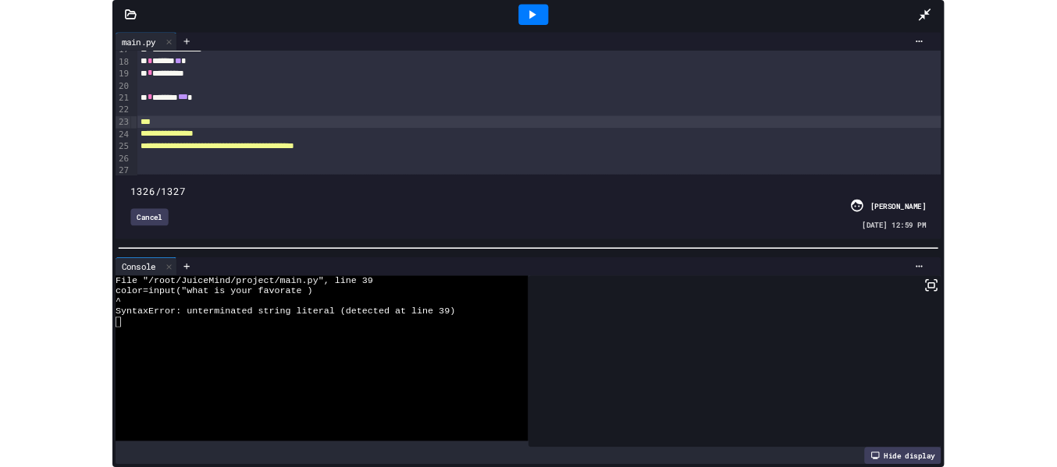
scroll to position [278, 0]
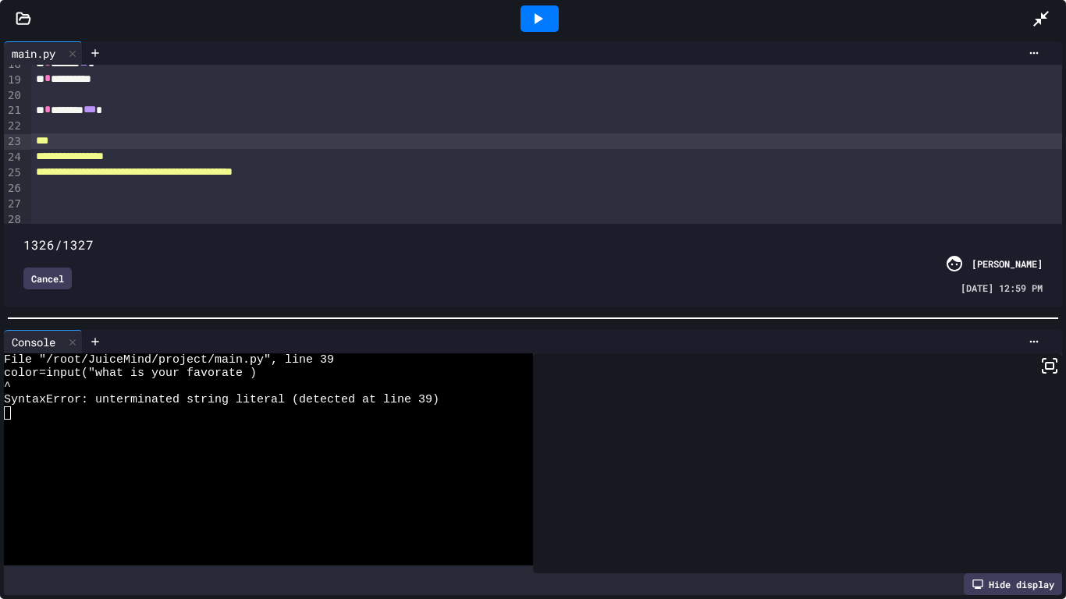
click at [132, 111] on div "** * ******** *** *" at bounding box center [547, 110] width 1032 height 16
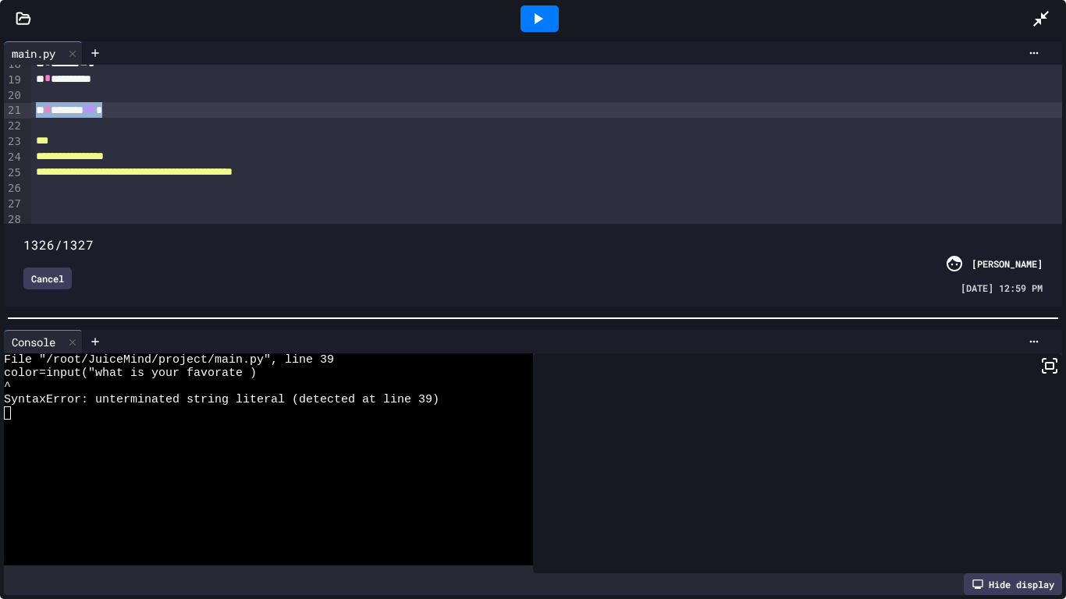
drag, startPoint x: 133, startPoint y: 111, endPoint x: 17, endPoint y: 108, distance: 116.3
click at [17, 108] on div "**********" at bounding box center [533, 144] width 1058 height 159
click at [136, 112] on div "** * ******** *** *" at bounding box center [547, 110] width 1032 height 16
click at [1047, 7] on div at bounding box center [1049, 19] width 34 height 42
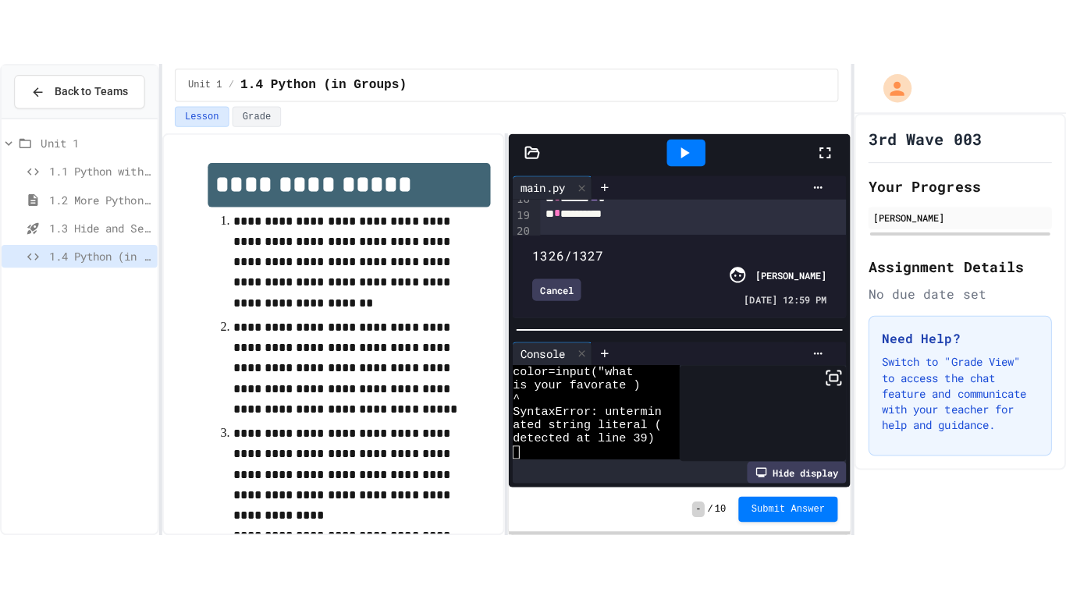
scroll to position [40, 0]
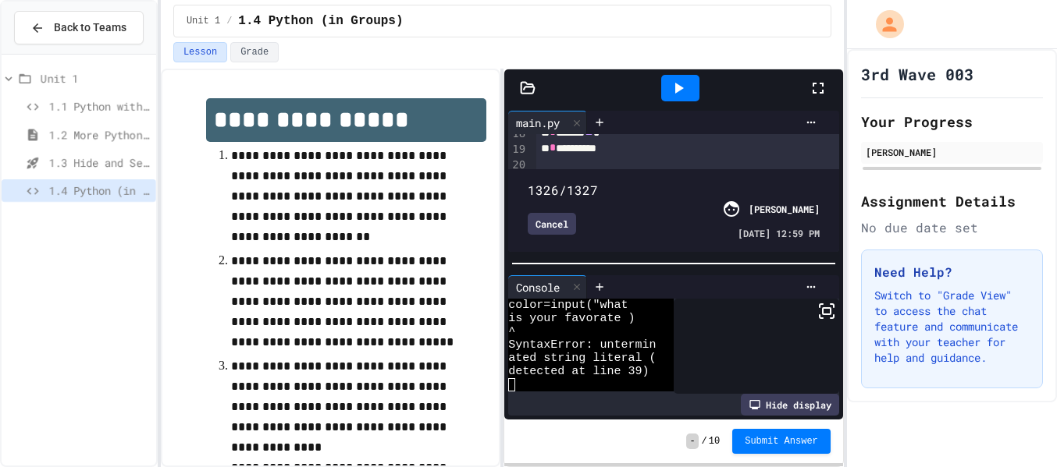
click at [817, 89] on icon at bounding box center [818, 88] width 19 height 19
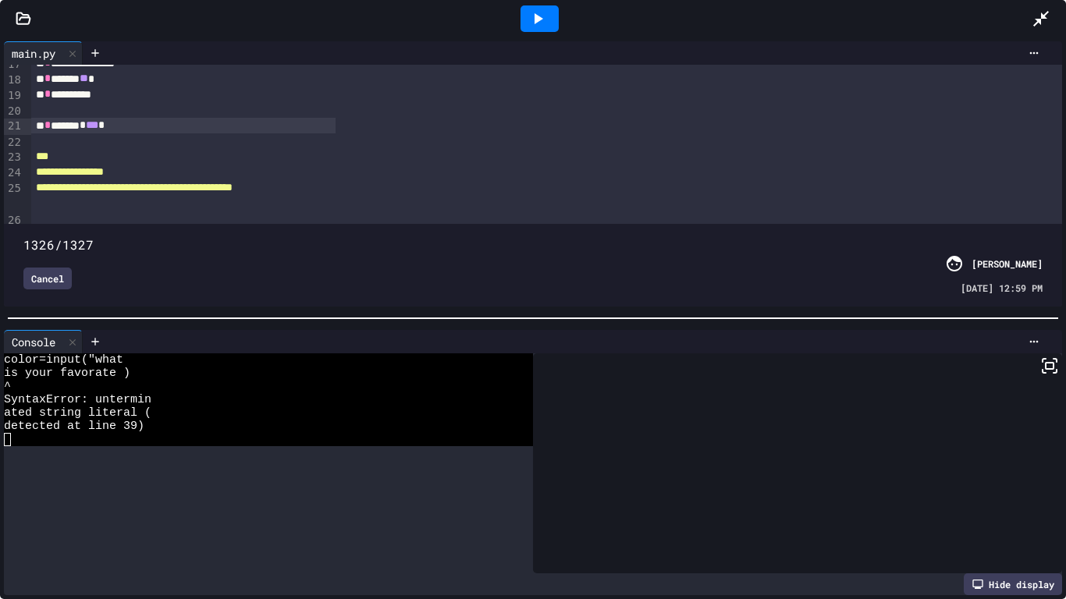
scroll to position [0, 0]
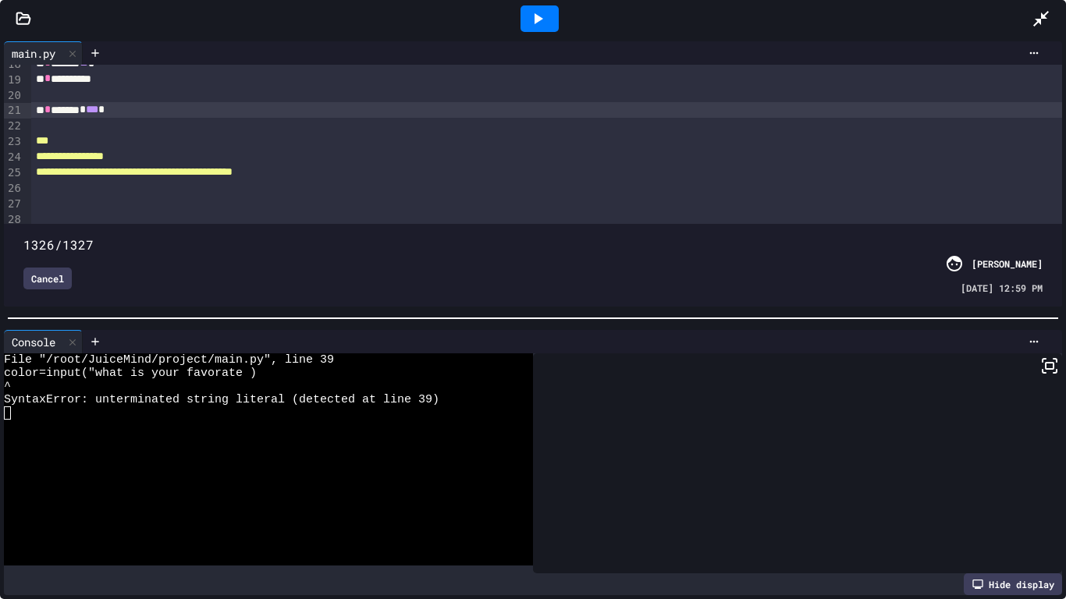
click at [538, 4] on div at bounding box center [540, 19] width 54 height 42
click at [528, 34] on div at bounding box center [540, 19] width 54 height 42
click at [540, 21] on icon at bounding box center [537, 18] width 19 height 19
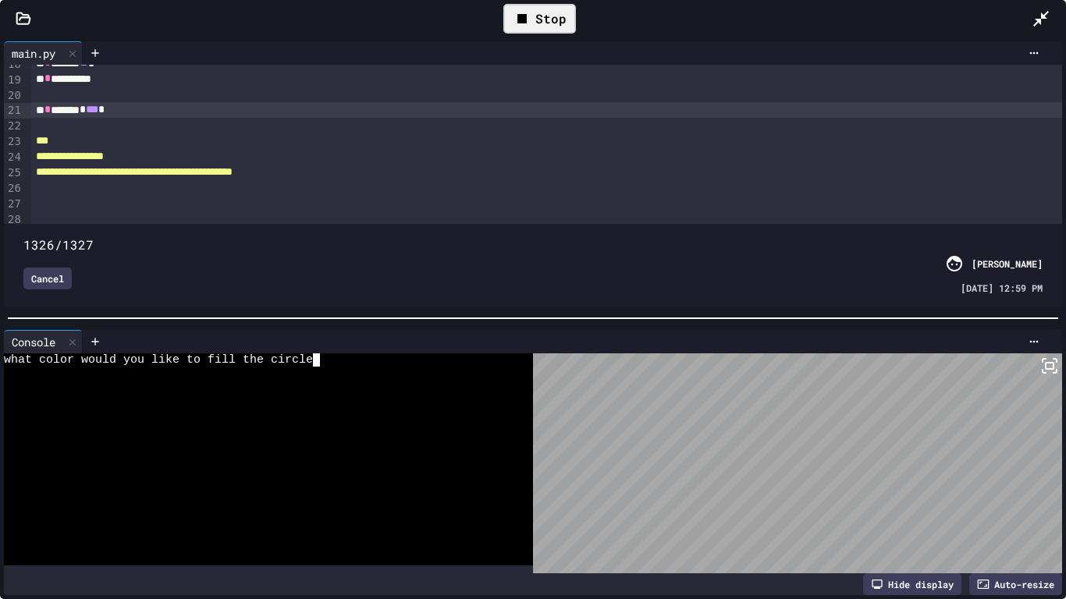
click at [329, 365] on div "what color would you like to fill the circle" at bounding box center [260, 360] width 513 height 13
click at [517, 24] on icon at bounding box center [522, 18] width 19 height 19
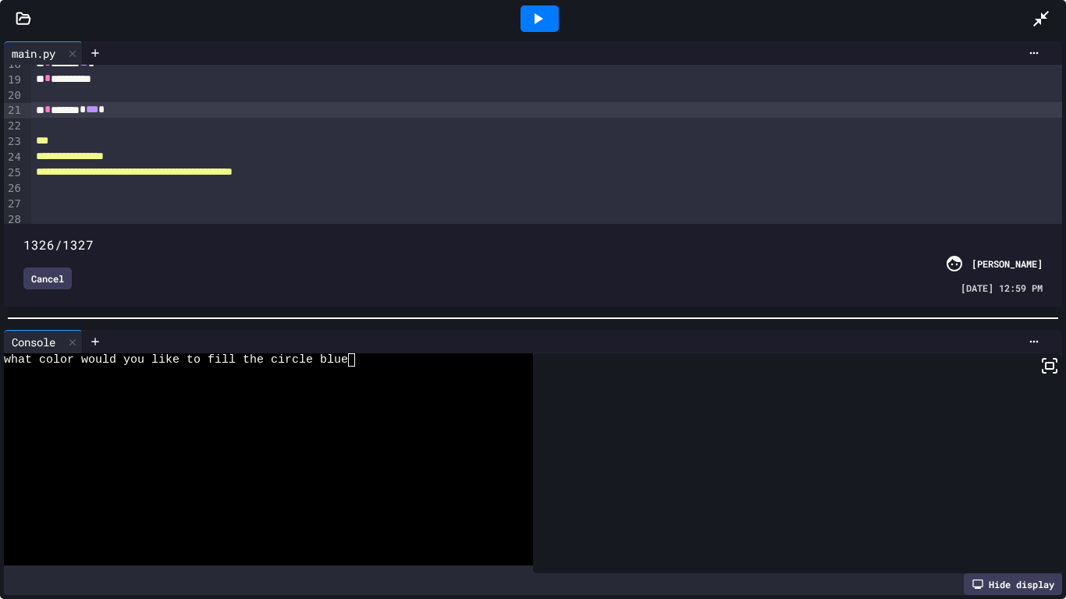
click at [535, 20] on icon at bounding box center [539, 18] width 9 height 11
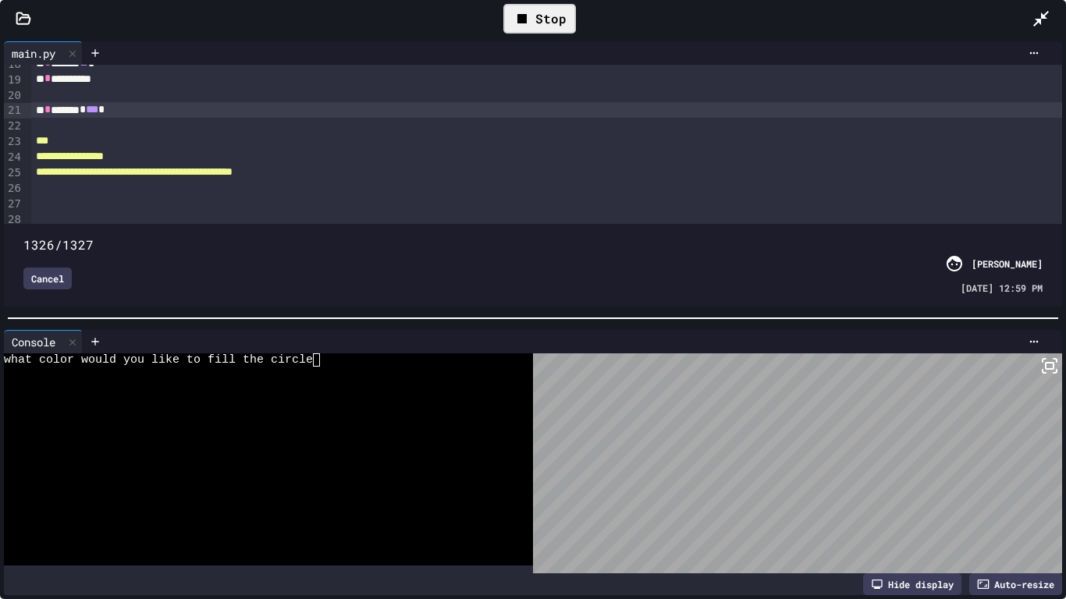
click at [514, 23] on icon at bounding box center [522, 18] width 19 height 19
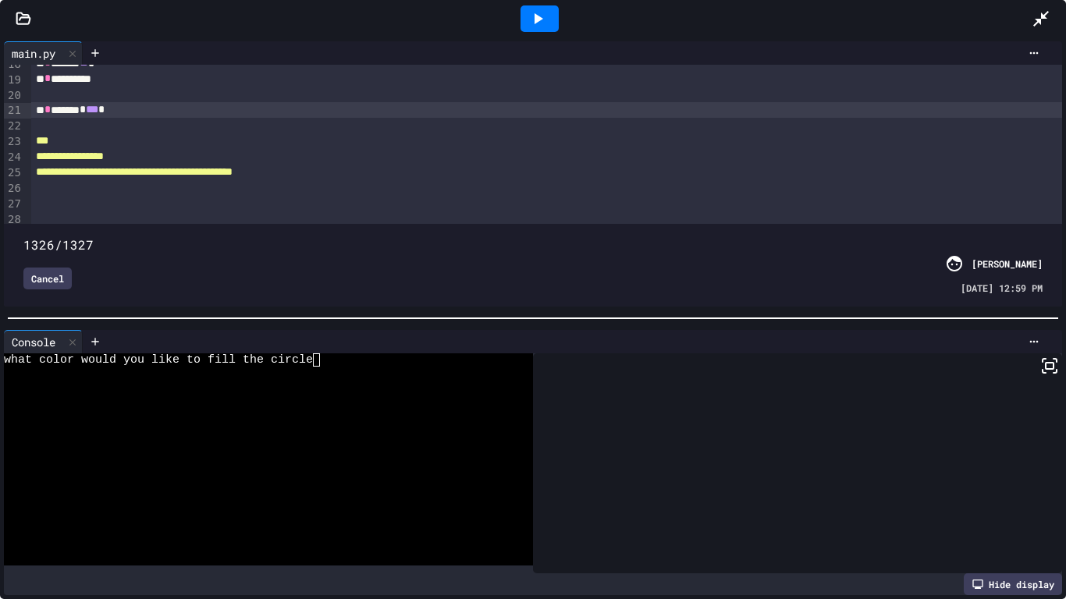
click at [525, 33] on div at bounding box center [540, 19] width 54 height 42
click at [533, 23] on icon at bounding box center [537, 18] width 19 height 19
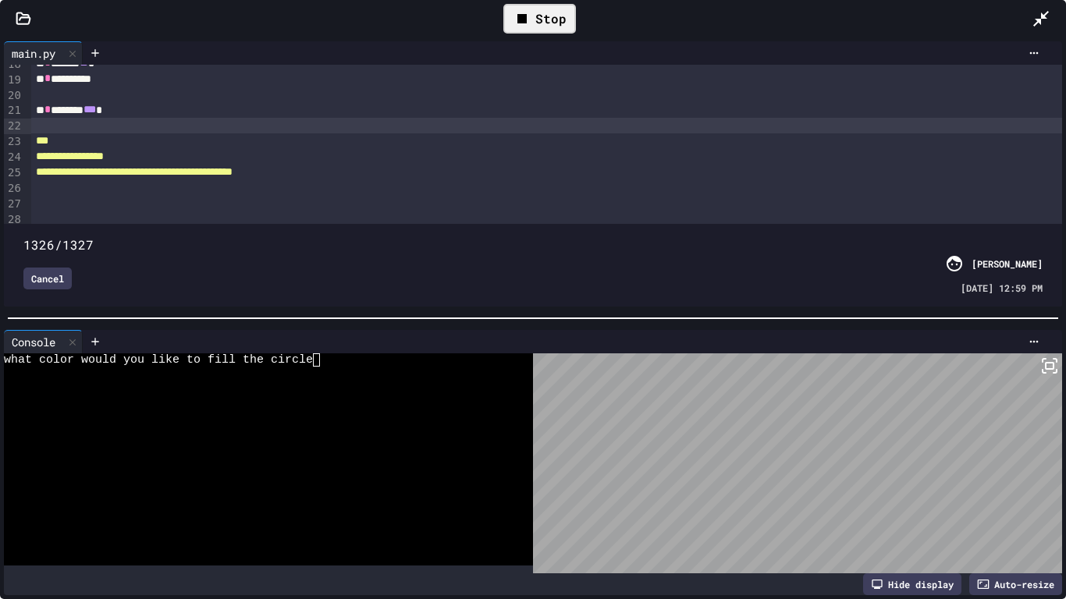
click at [38, 126] on div "To enrich screen reader interactions, please activate Accessibility in Grammarl…" at bounding box center [547, 126] width 1032 height 16
click at [87, 134] on div "***" at bounding box center [547, 141] width 1032 height 16
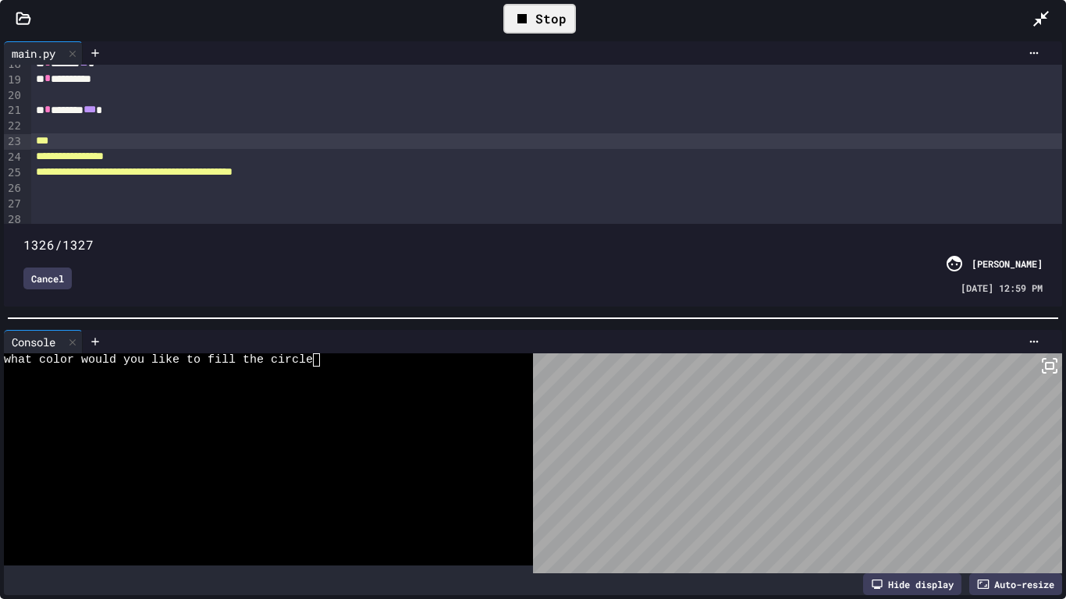
click at [88, 122] on div "To enrich screen reader interactions, please activate Accessibility in Grammarl…" at bounding box center [547, 126] width 1032 height 16
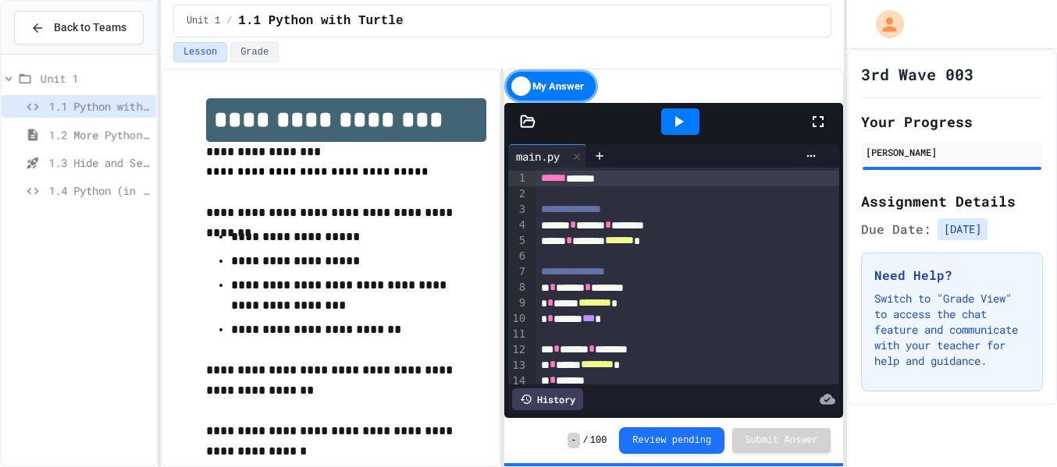
click at [816, 119] on icon at bounding box center [818, 121] width 19 height 19
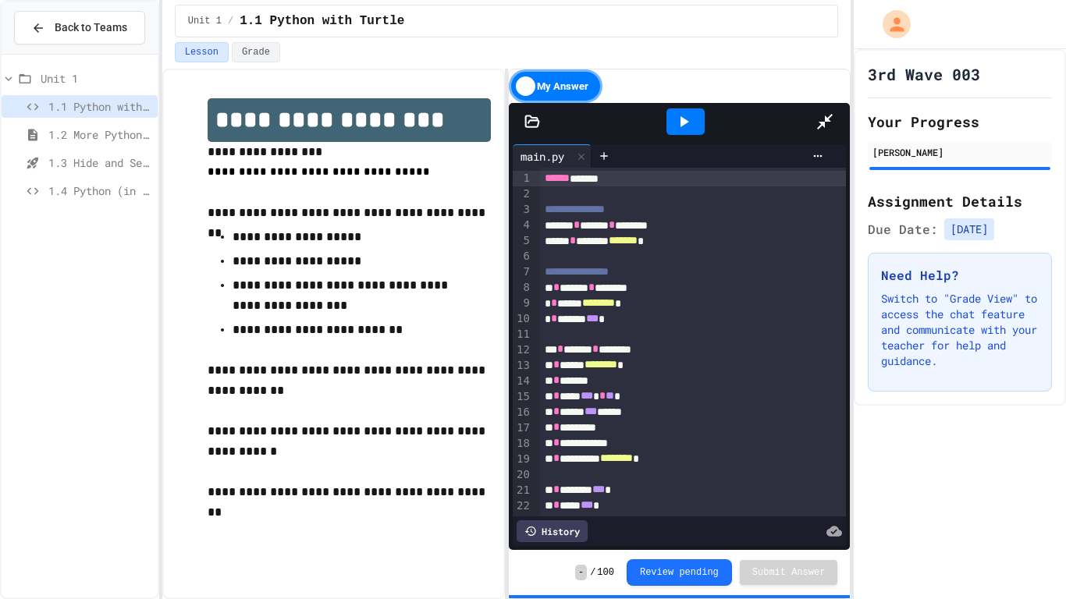
scroll to position [5, 0]
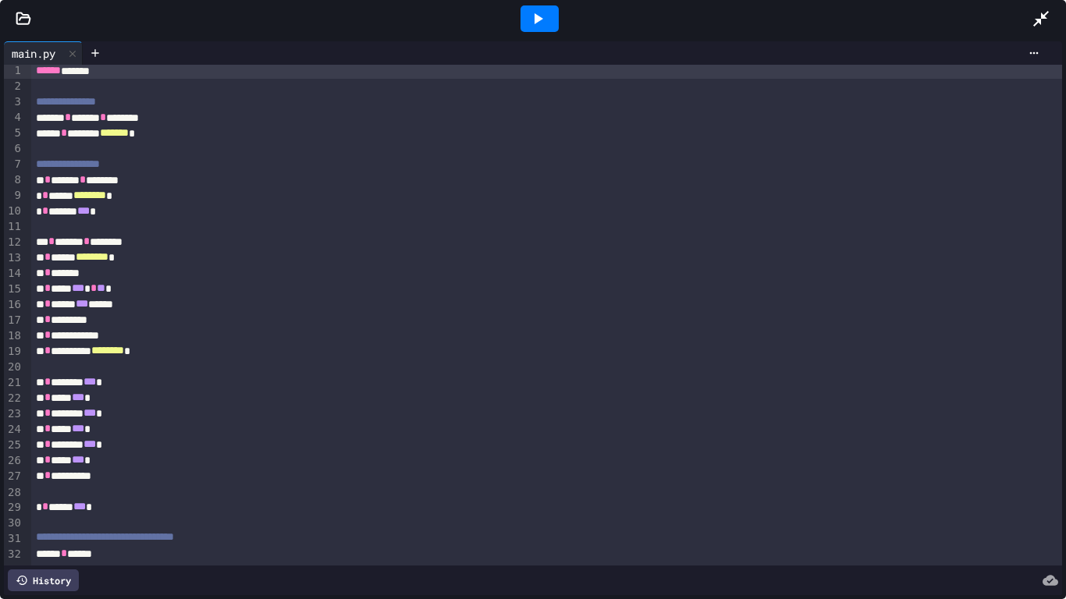
click at [541, 12] on icon at bounding box center [537, 18] width 19 height 19
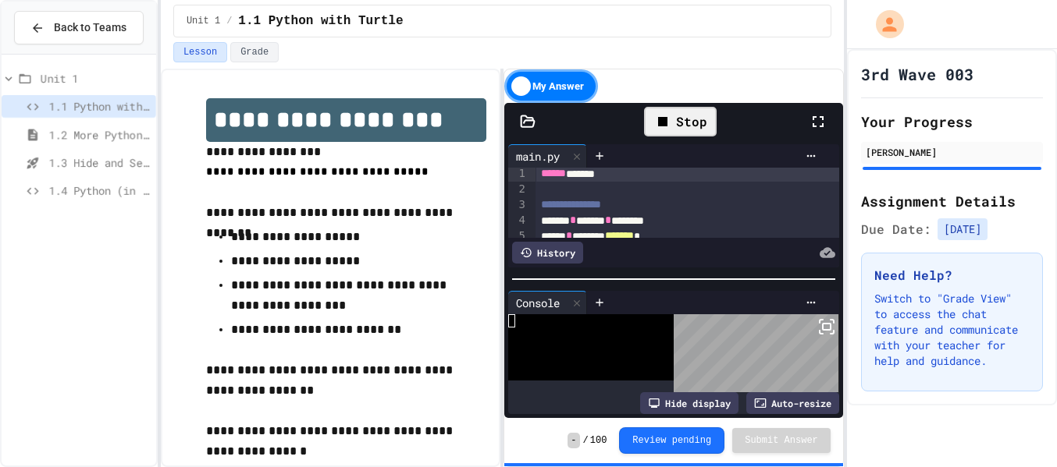
click at [75, 189] on span "1.4 Python (in Groups)" at bounding box center [98, 191] width 101 height 16
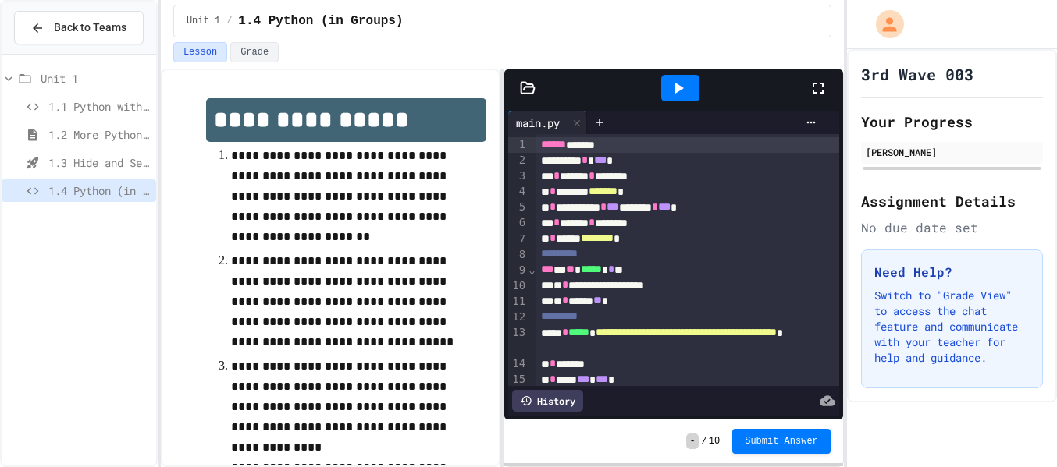
click at [813, 94] on icon at bounding box center [818, 88] width 19 height 19
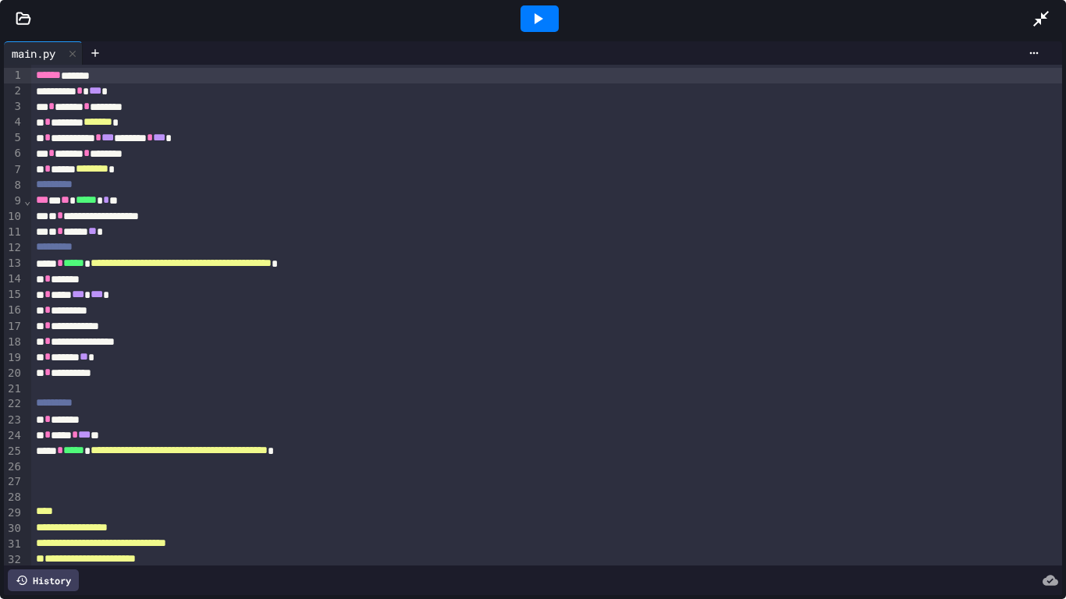
click at [40, 386] on div at bounding box center [547, 389] width 1032 height 16
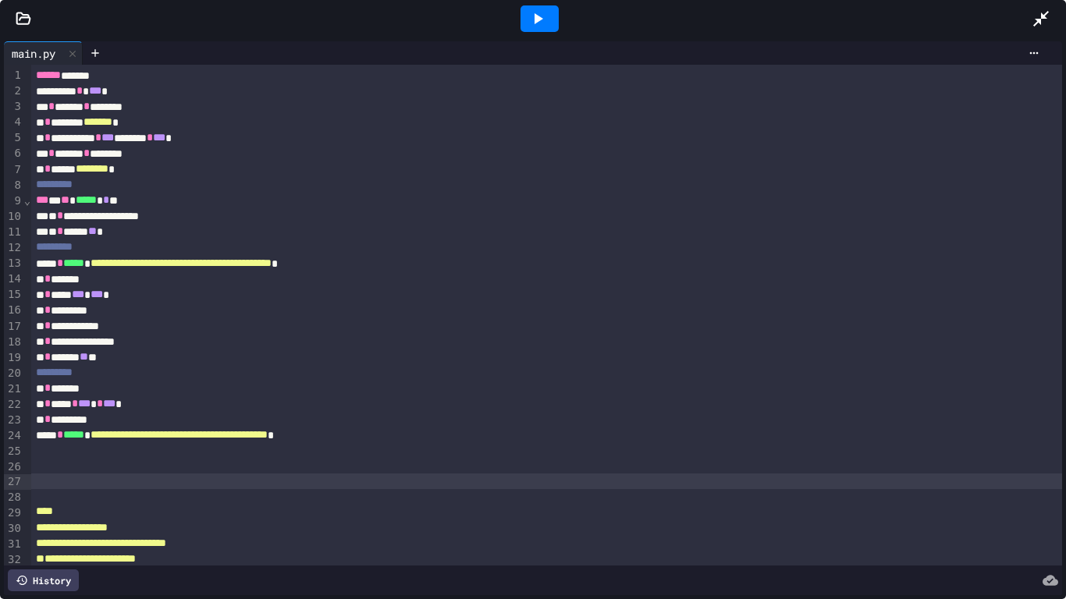
click at [59, 467] on div "To enrich screen reader interactions, please activate Accessibility in Grammarl…" at bounding box center [547, 482] width 1032 height 16
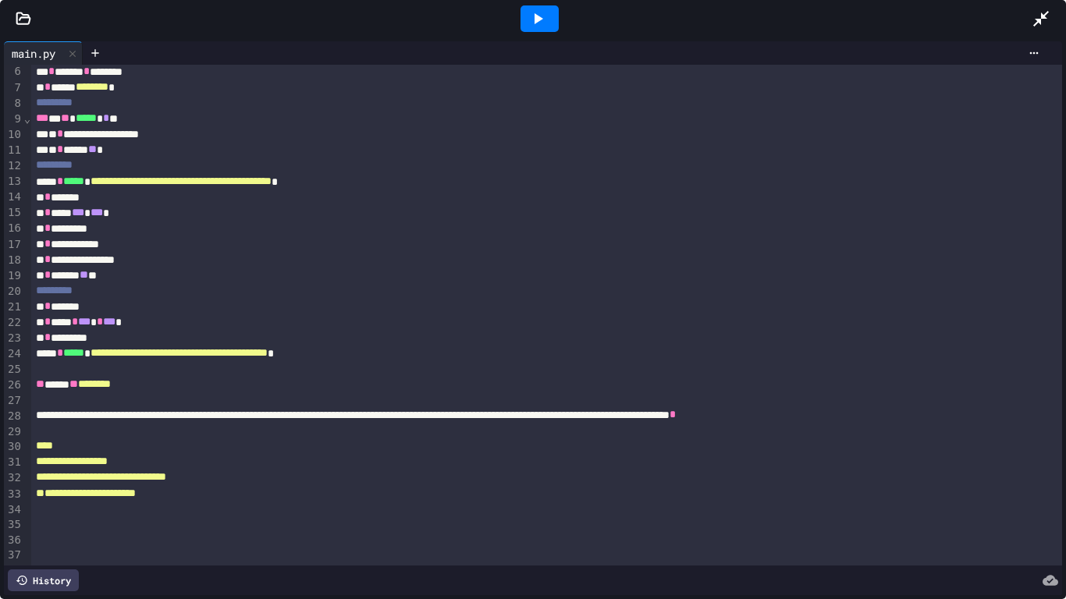
scroll to position [114, 0]
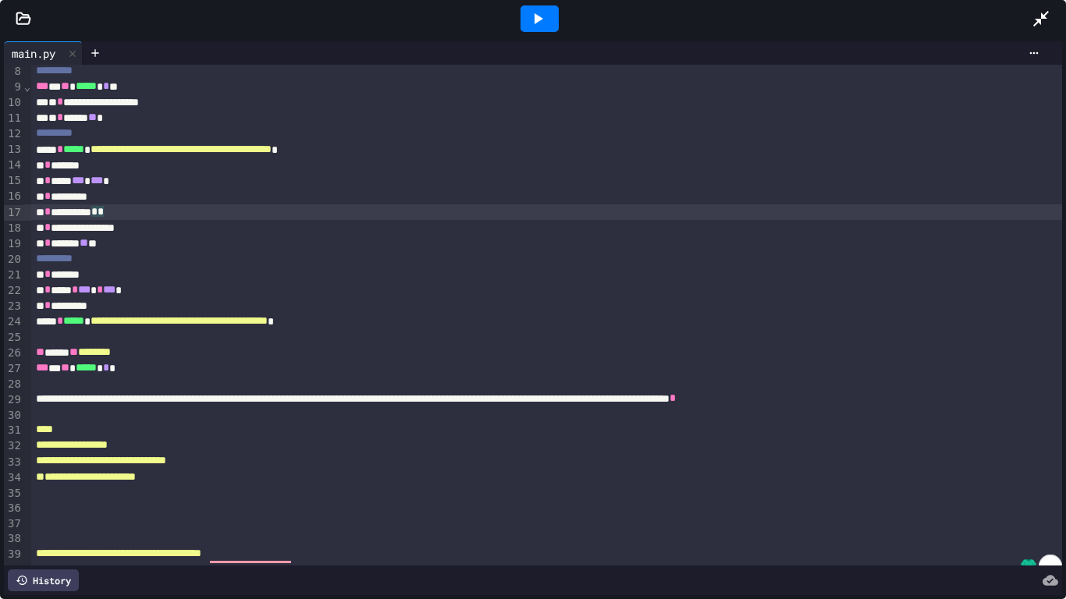
click at [499, 205] on div "**********" at bounding box center [547, 212] width 1032 height 16
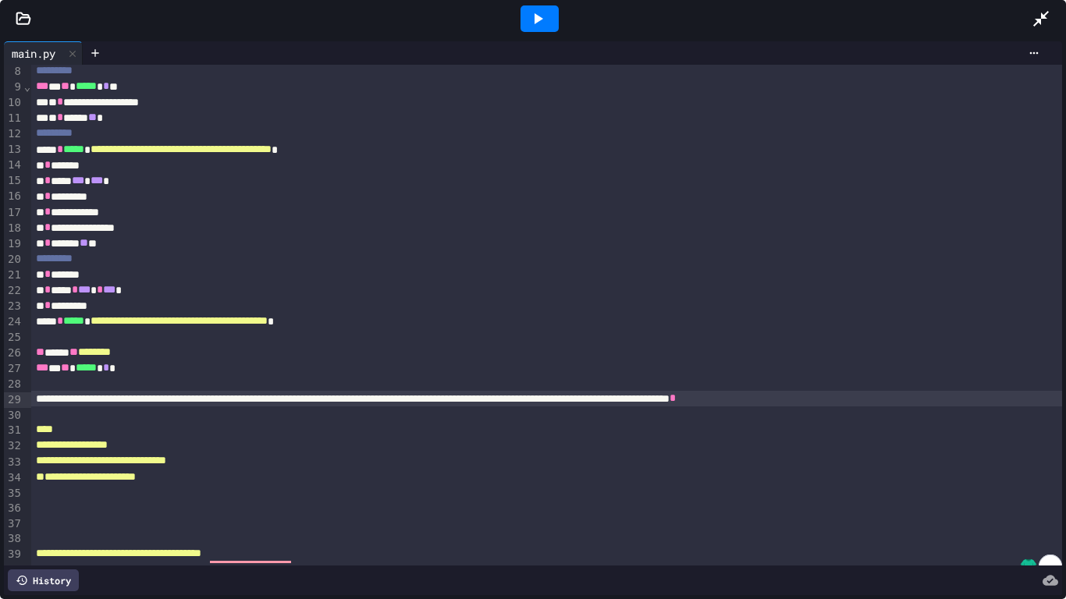
click at [65, 400] on div "*" at bounding box center [547, 399] width 1032 height 16
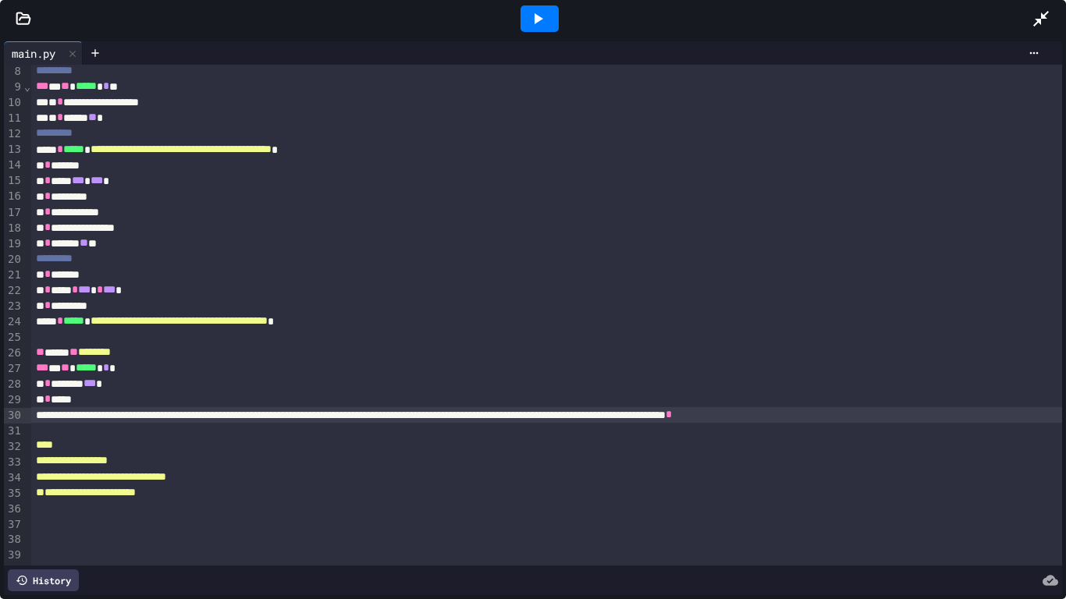
click at [27, 467] on icon at bounding box center [22, 580] width 12 height 12
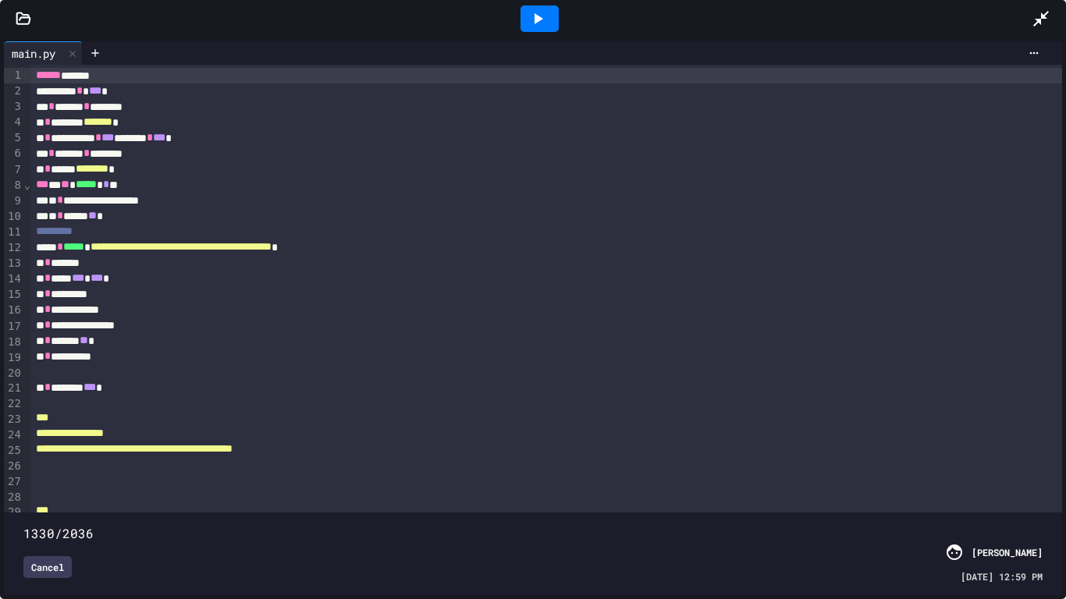
drag, startPoint x: 1043, startPoint y: 511, endPoint x: 689, endPoint y: 523, distance: 354.5
click at [23, 467] on span at bounding box center [23, 525] width 0 height 0
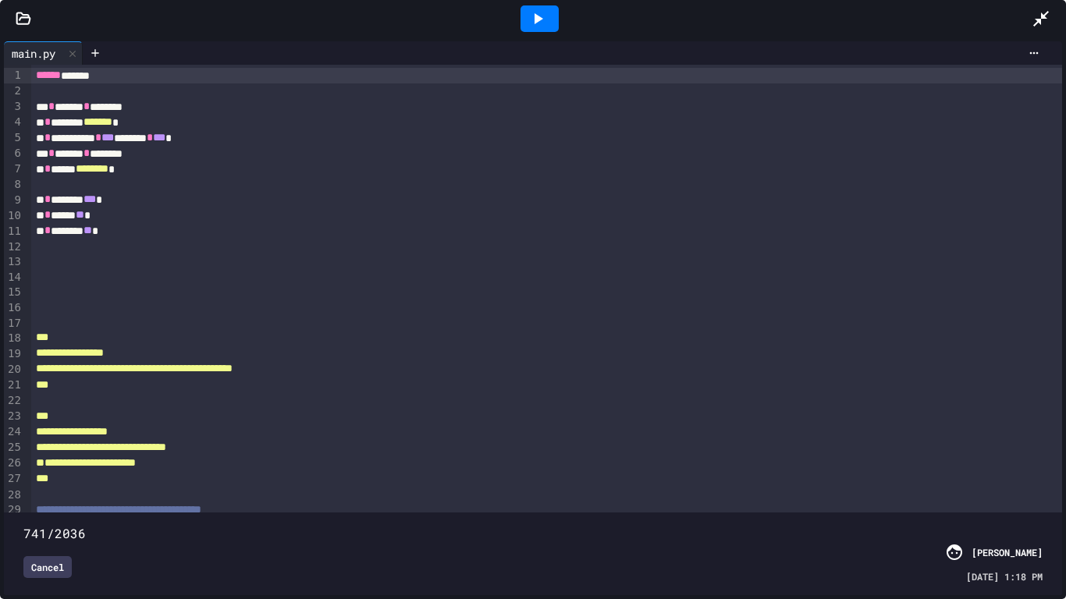
drag, startPoint x: 689, startPoint y: 523, endPoint x: 394, endPoint y: 531, distance: 295.1
click at [394, 467] on div "741/2036 Cancel [PERSON_NAME] [DATE] 1:18 PM" at bounding box center [533, 554] width 1050 height 75
click at [394, 467] on div "741/2036" at bounding box center [532, 533] width 1019 height 19
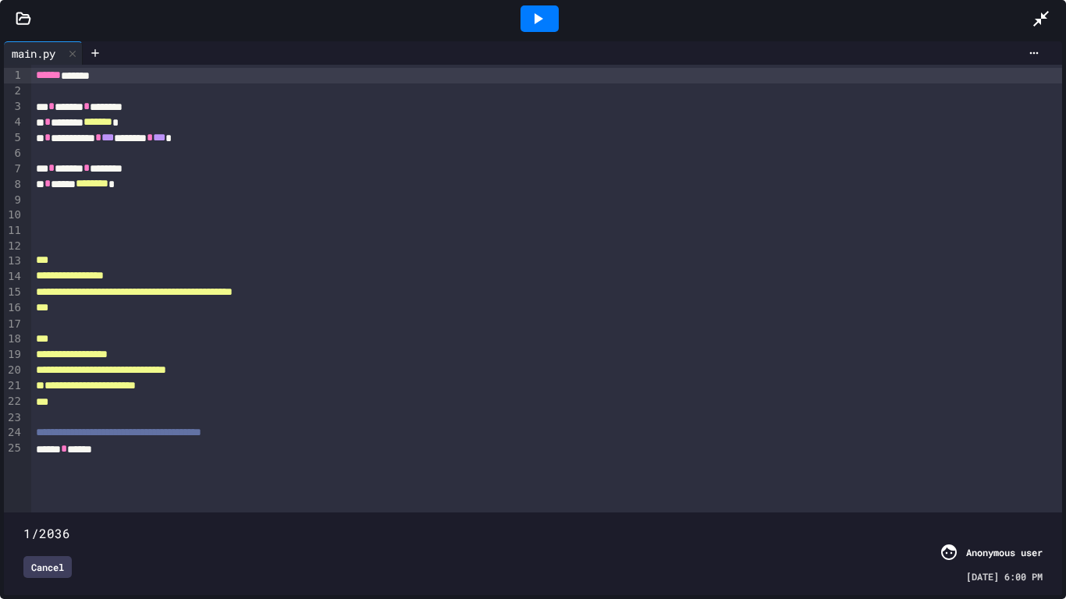
drag, startPoint x: 395, startPoint y: 513, endPoint x: 23, endPoint y: 547, distance: 373.1
click at [23, 467] on div "1/2036 Cancel Anonymous user [DATE] 6:00 PM" at bounding box center [533, 554] width 1050 height 75
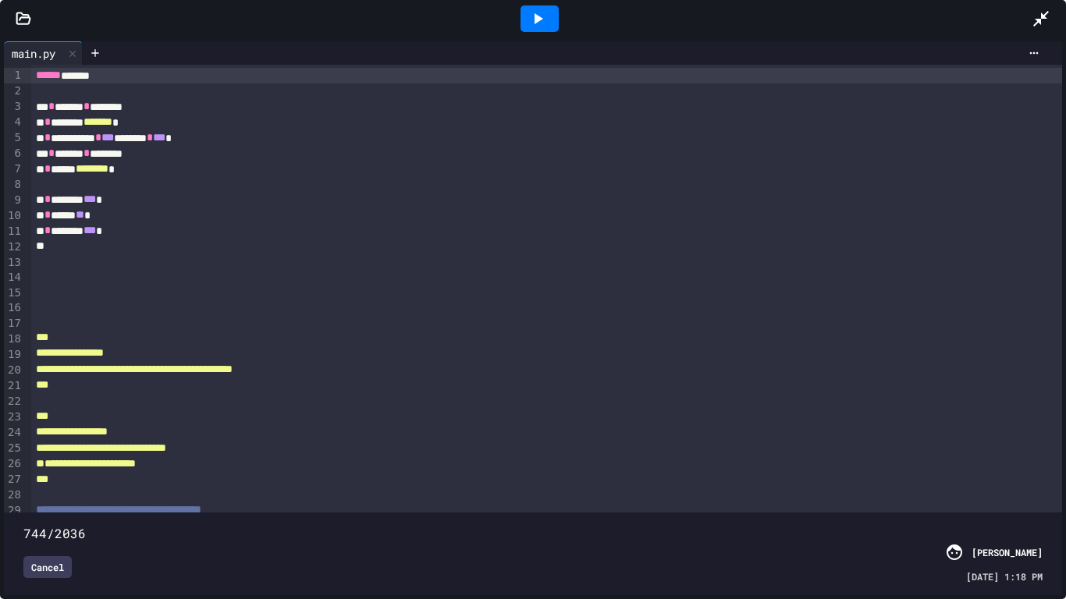
drag, startPoint x: 37, startPoint y: 517, endPoint x: 396, endPoint y: 541, distance: 359.8
click at [396, 467] on div "744/2036 Cancel [PERSON_NAME] [DATE] 1:18 PM" at bounding box center [533, 554] width 1050 height 75
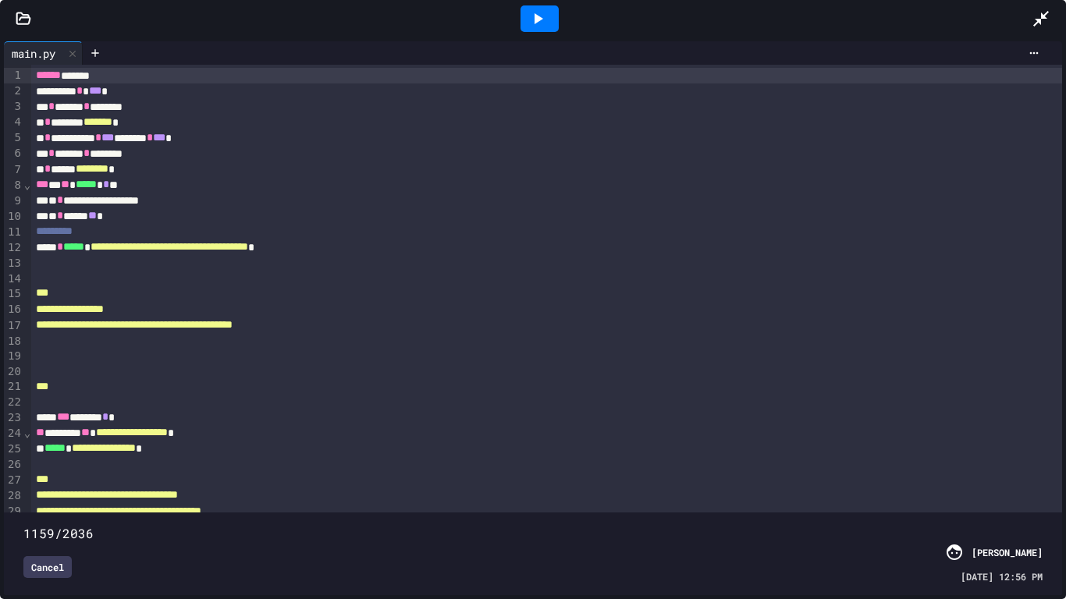
drag, startPoint x: 401, startPoint y: 509, endPoint x: 603, endPoint y: 519, distance: 202.4
click at [23, 467] on span at bounding box center [23, 525] width 0 height 0
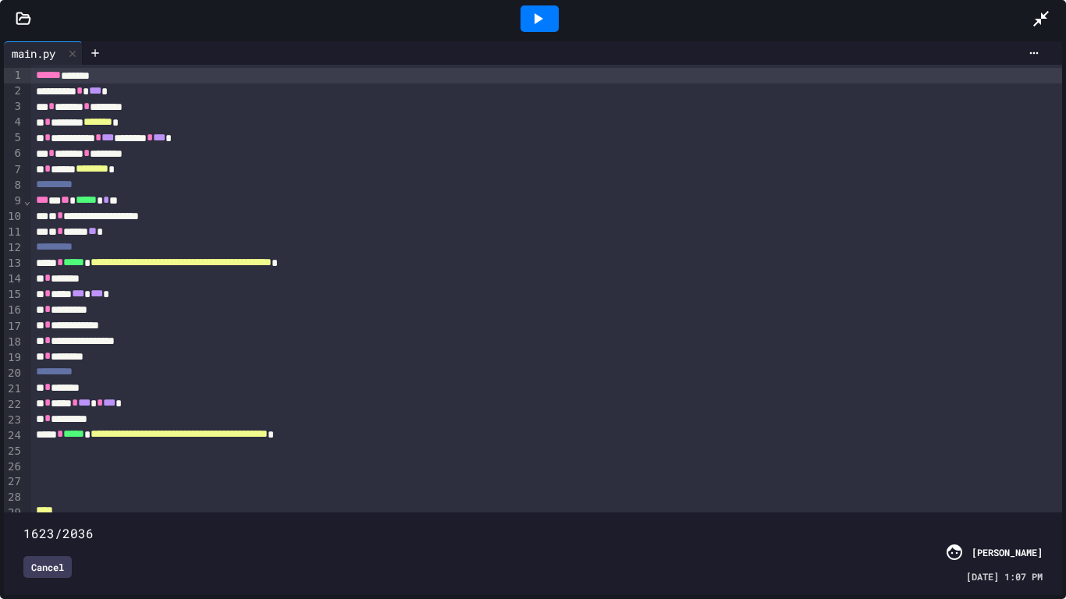
drag, startPoint x: 603, startPoint y: 519, endPoint x: 836, endPoint y: 504, distance: 233.0
click at [23, 467] on span at bounding box center [23, 525] width 0 height 0
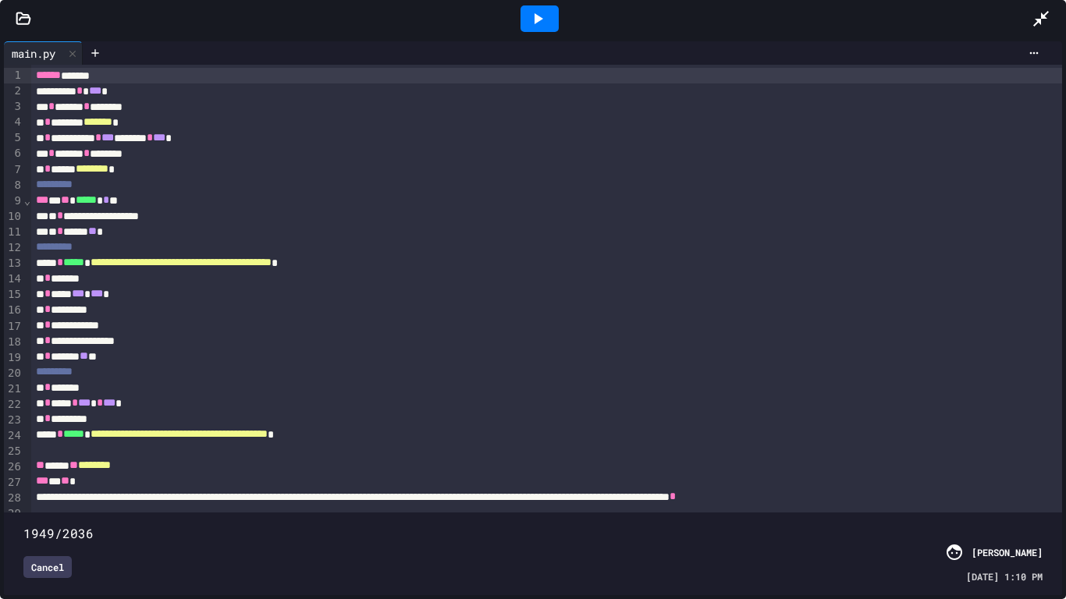
drag, startPoint x: 836, startPoint y: 504, endPoint x: 999, endPoint y: 510, distance: 163.2
click at [23, 467] on span at bounding box center [23, 525] width 0 height 0
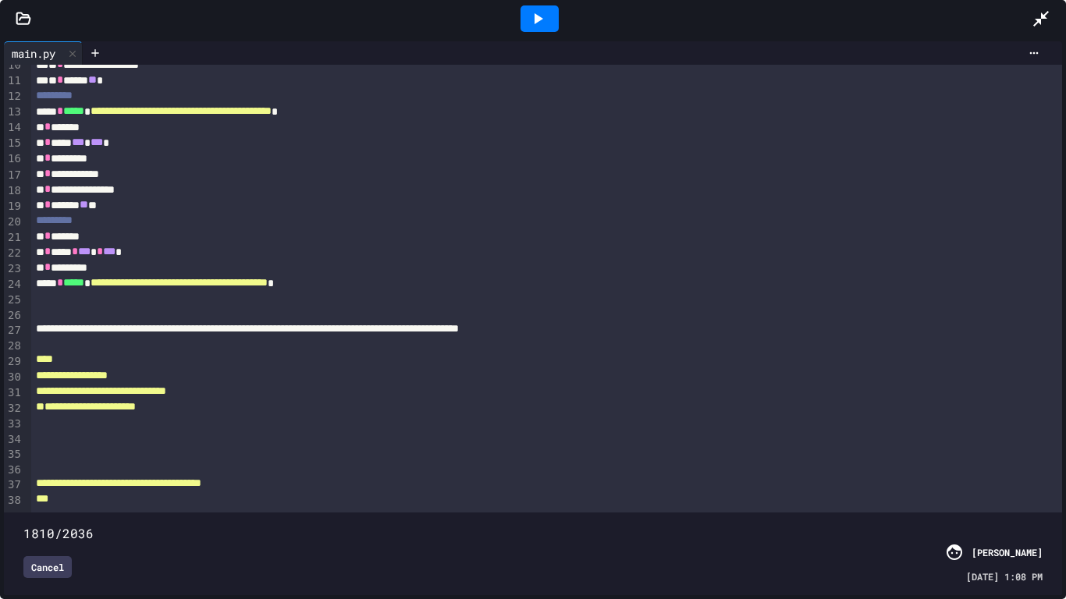
scroll to position [159, 0]
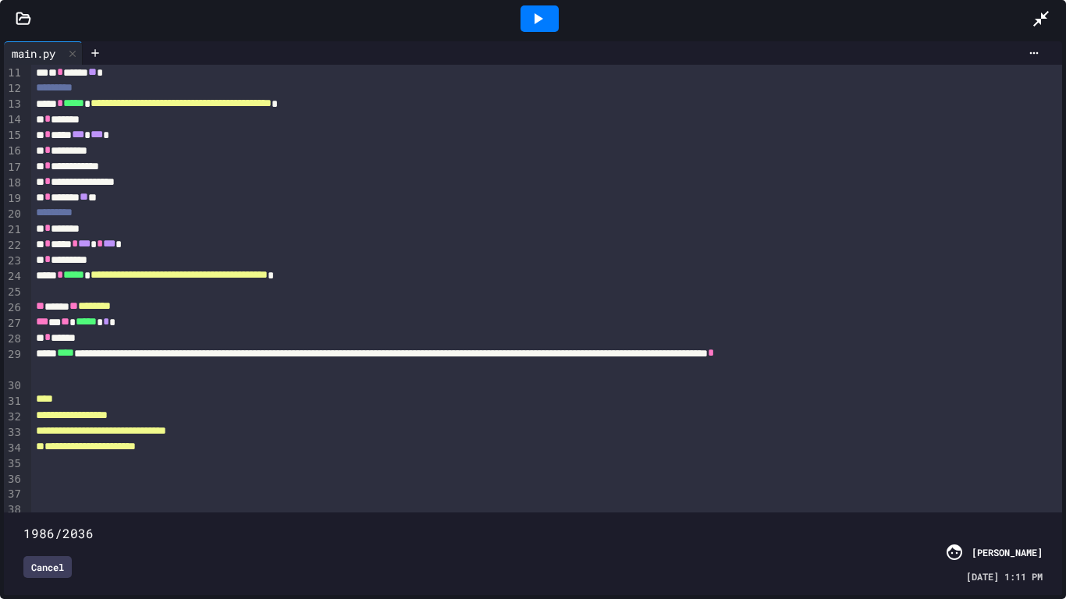
drag, startPoint x: 994, startPoint y: 507, endPoint x: 1018, endPoint y: 515, distance: 25.4
click at [23, 467] on span at bounding box center [23, 525] width 0 height 0
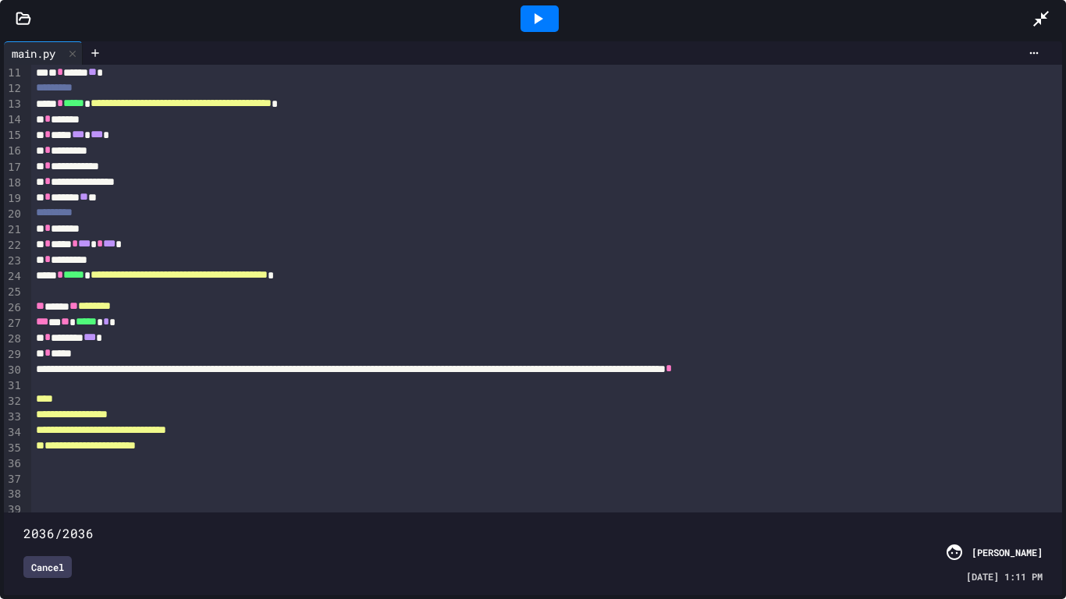
drag, startPoint x: 1025, startPoint y: 507, endPoint x: 1065, endPoint y: 491, distance: 43.0
click at [1056, 467] on div "**********" at bounding box center [533, 318] width 1066 height 562
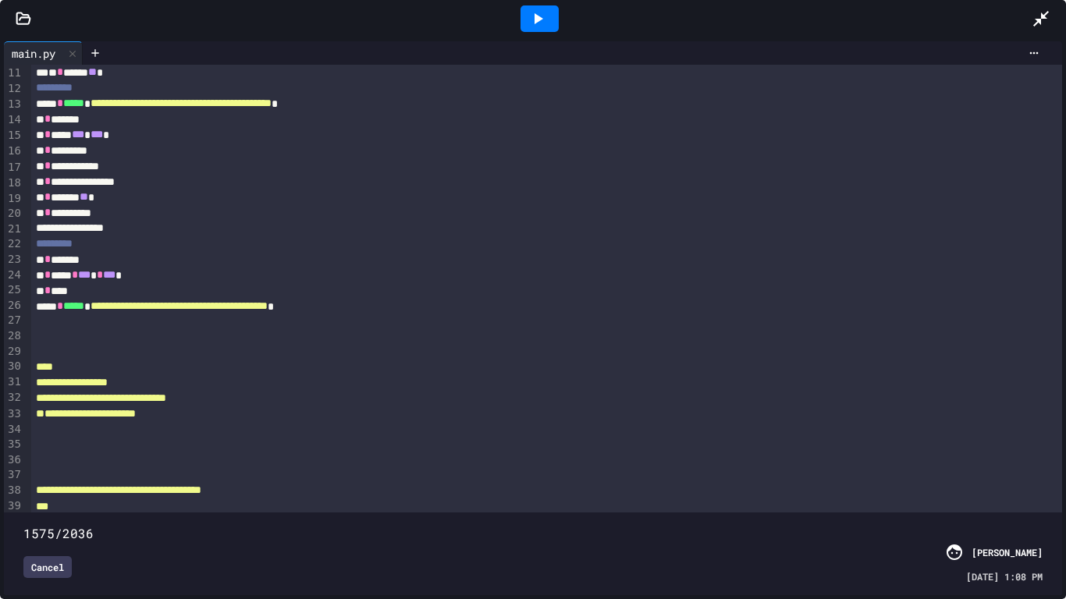
scroll to position [0, 0]
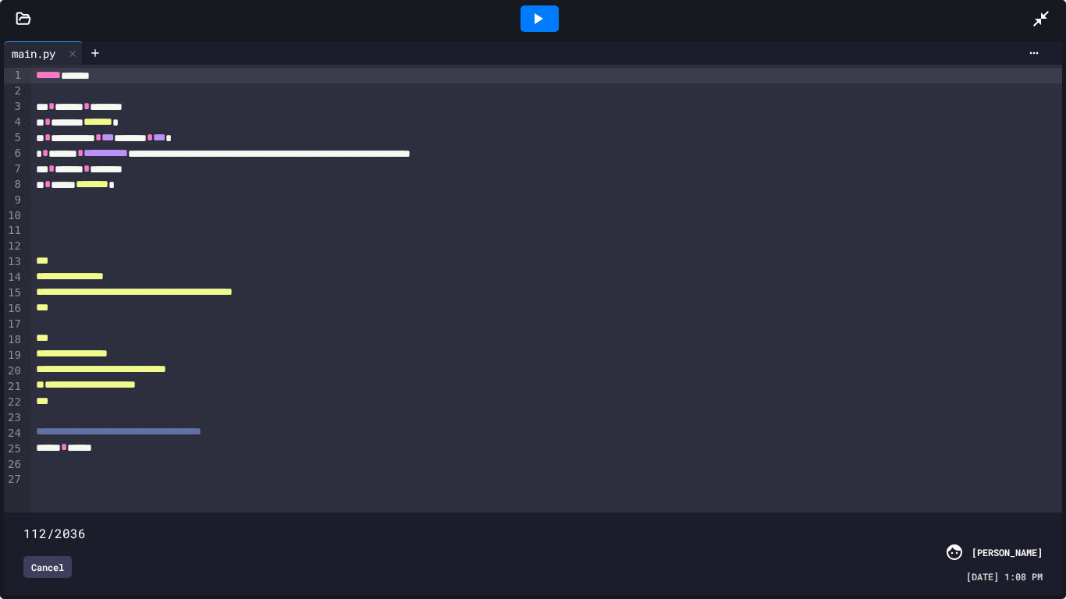
drag, startPoint x: 1048, startPoint y: 508, endPoint x: 78, endPoint y: 502, distance: 970.1
click at [23, 467] on span at bounding box center [23, 525] width 0 height 0
type input "*"
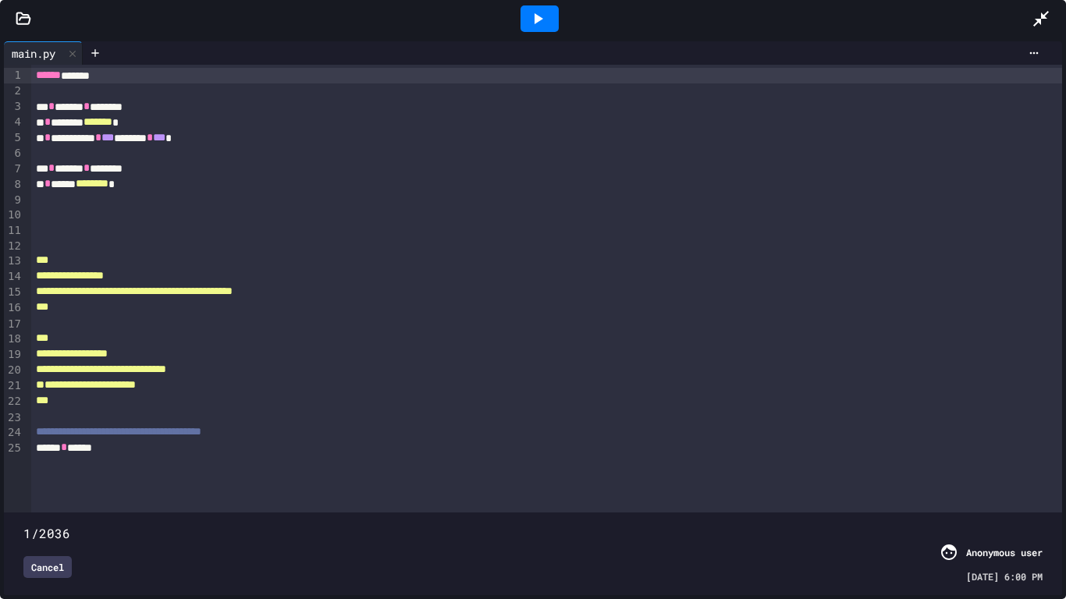
drag, startPoint x: 77, startPoint y: 513, endPoint x: 0, endPoint y: 521, distance: 77.7
click at [0, 467] on div "**********" at bounding box center [533, 318] width 1066 height 562
click at [541, 22] on icon at bounding box center [537, 18] width 19 height 19
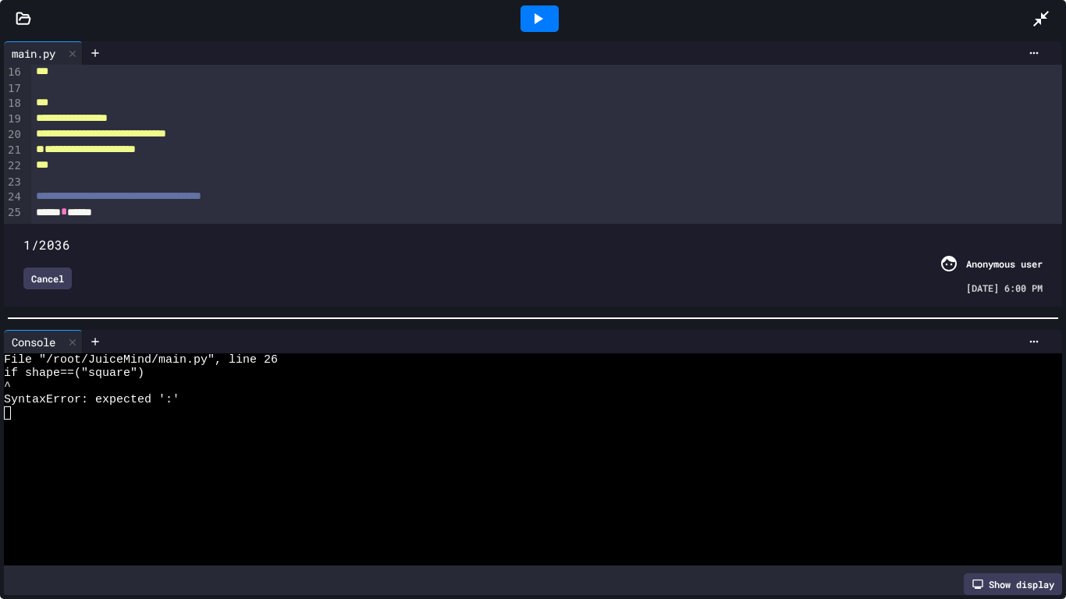
scroll to position [259, 0]
click at [69, 349] on div at bounding box center [72, 342] width 19 height 23
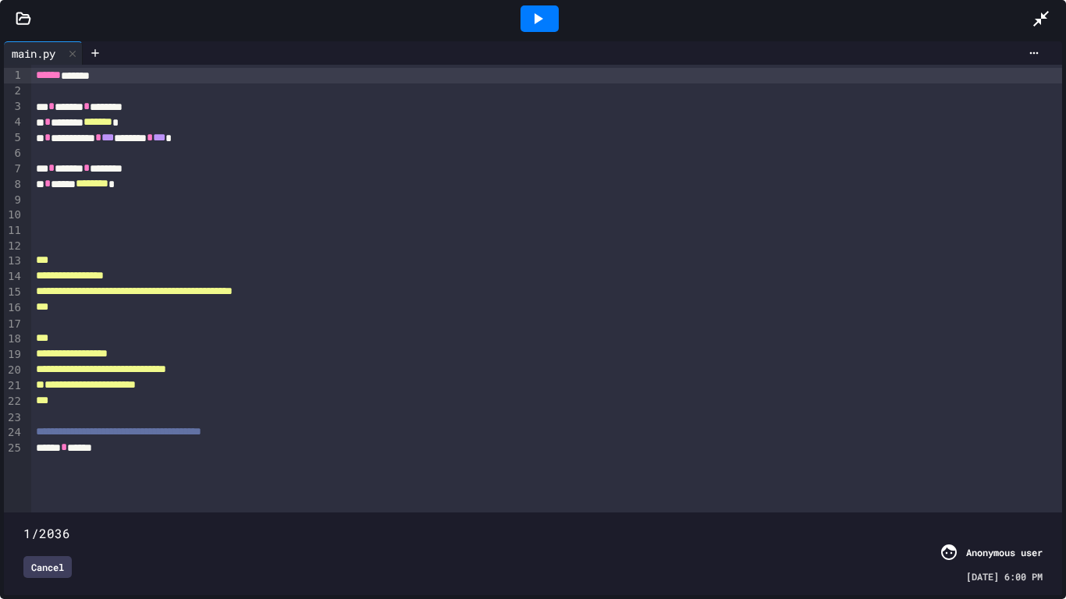
click at [272, 226] on div at bounding box center [547, 230] width 1032 height 16
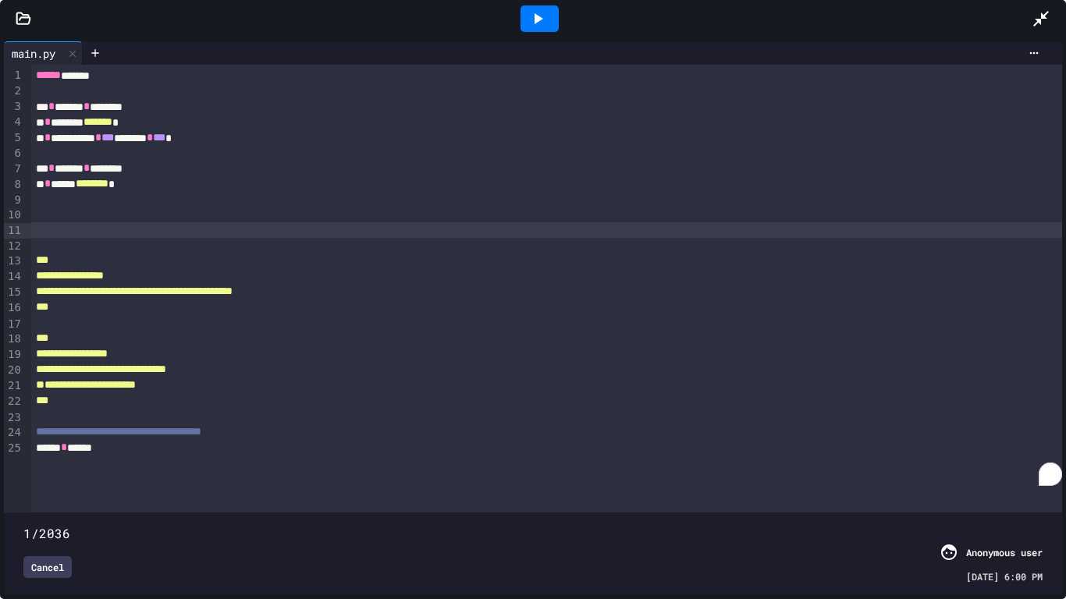
click at [372, 161] on div "** * ****** * ********" at bounding box center [547, 169] width 1032 height 16
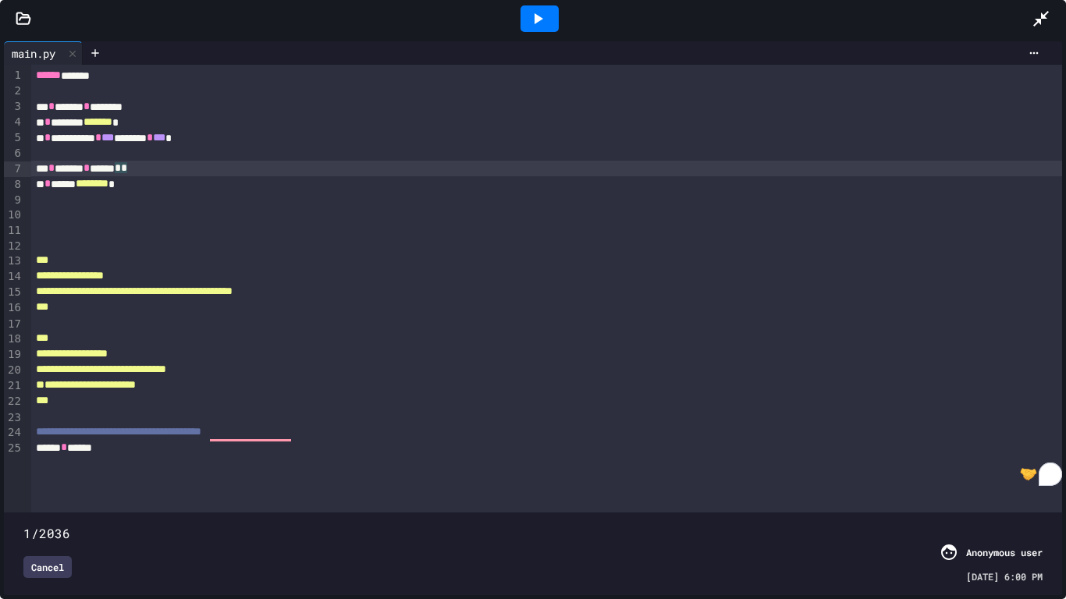
click at [27, 467] on div "›" at bounding box center [27, 289] width 8 height 448
click at [546, 3] on div at bounding box center [540, 19] width 54 height 42
click at [548, 12] on div at bounding box center [540, 18] width 38 height 27
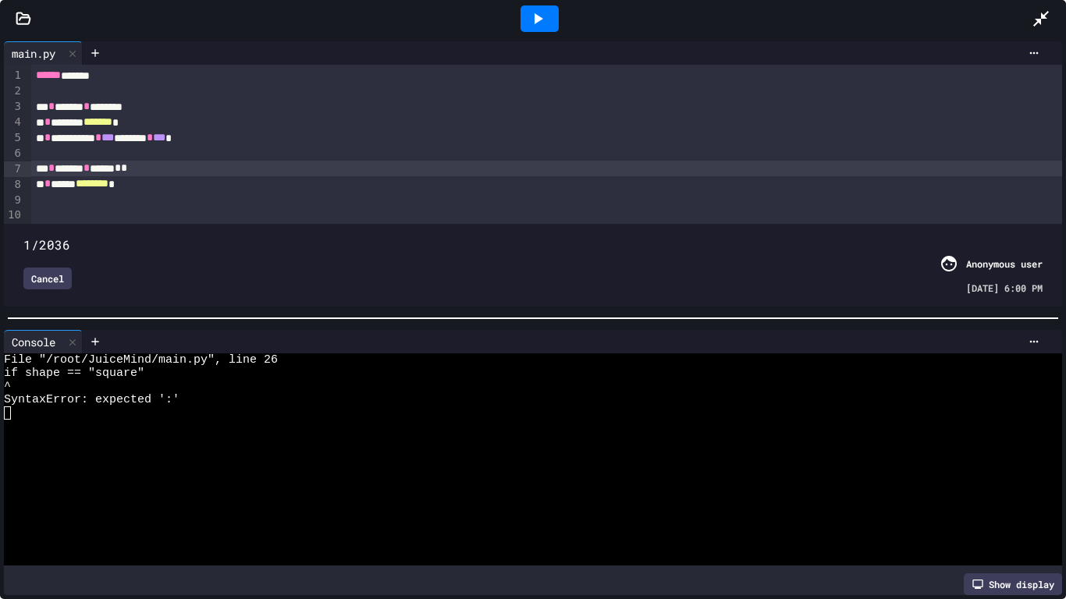
click at [162, 170] on div "** * ****** * ****** * *" at bounding box center [547, 169] width 1032 height 16
click at [190, 405] on div "SyntaxError: expected ':'" at bounding box center [527, 399] width 1047 height 13
click at [108, 439] on div at bounding box center [527, 439] width 1047 height 13
click at [76, 339] on icon at bounding box center [72, 342] width 6 height 6
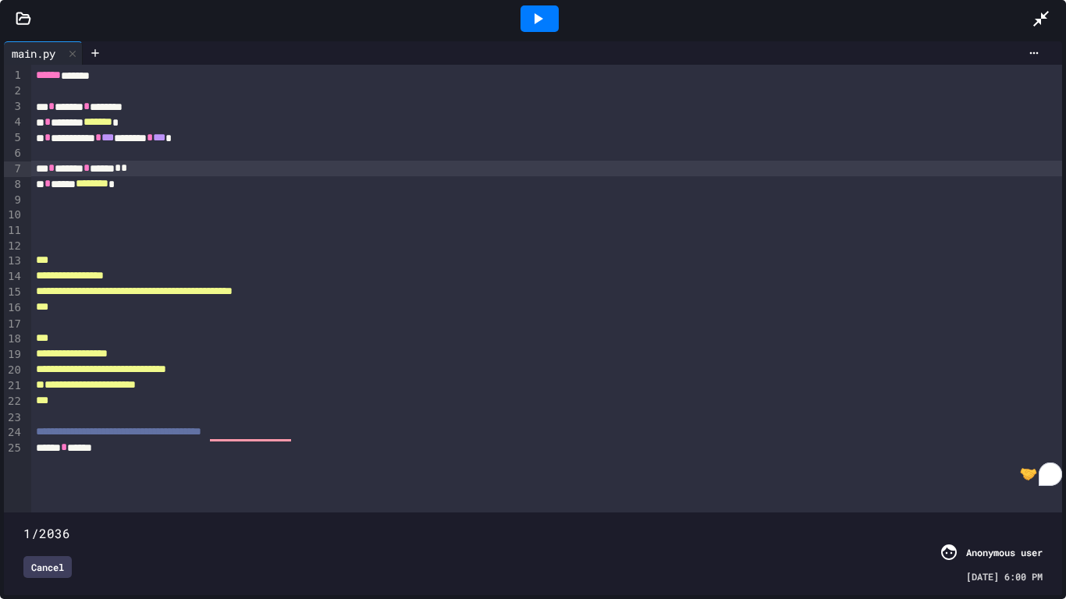
click at [537, 23] on icon at bounding box center [537, 18] width 19 height 19
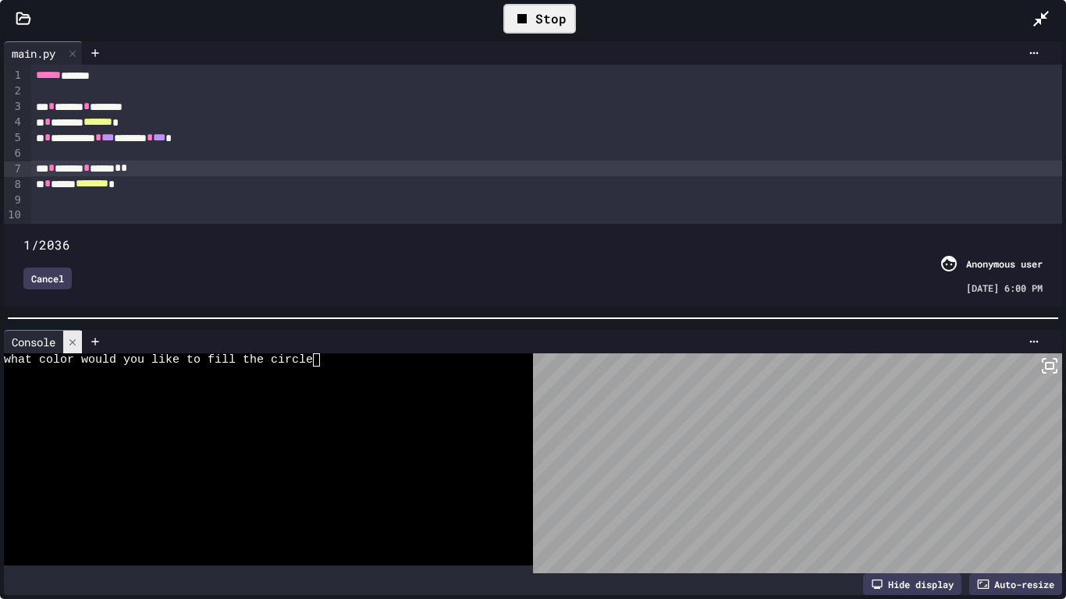
click at [77, 338] on icon at bounding box center [72, 342] width 11 height 11
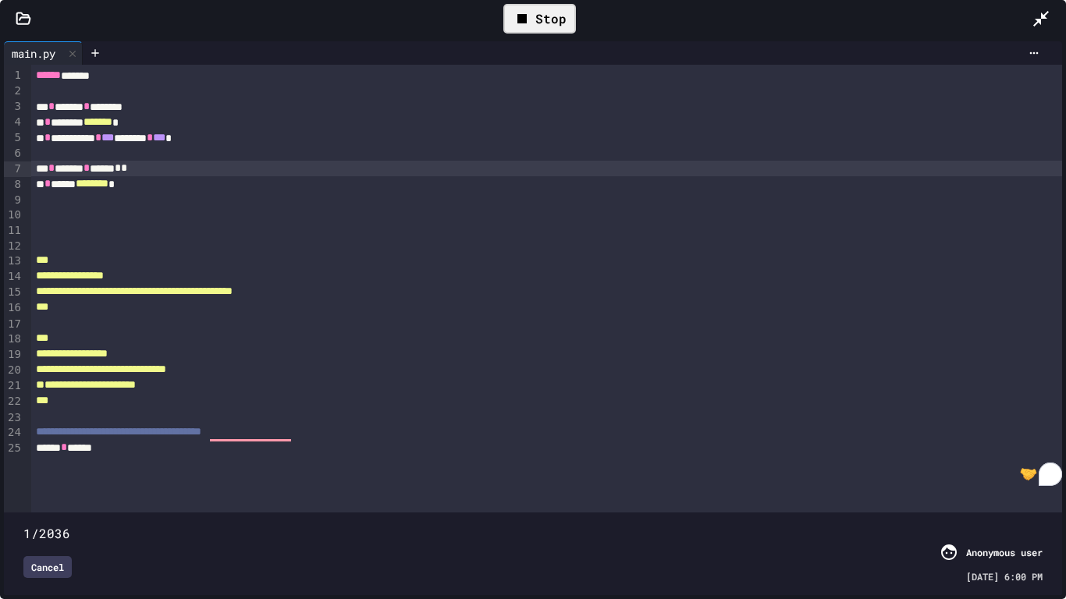
click at [563, 20] on div "Stop" at bounding box center [539, 19] width 73 height 30
click at [530, 26] on icon at bounding box center [537, 18] width 19 height 19
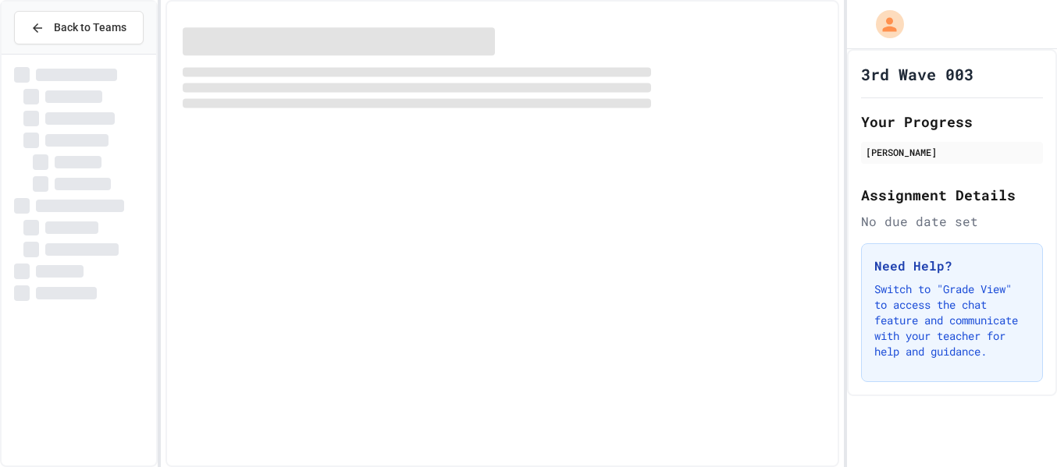
click at [468, 385] on div at bounding box center [502, 233] width 674 height 467
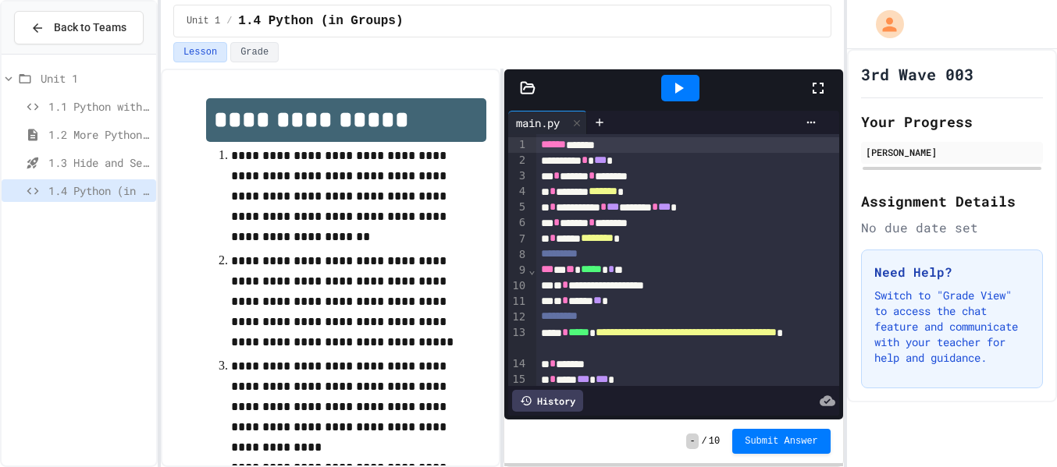
click at [814, 75] on div at bounding box center [826, 88] width 34 height 42
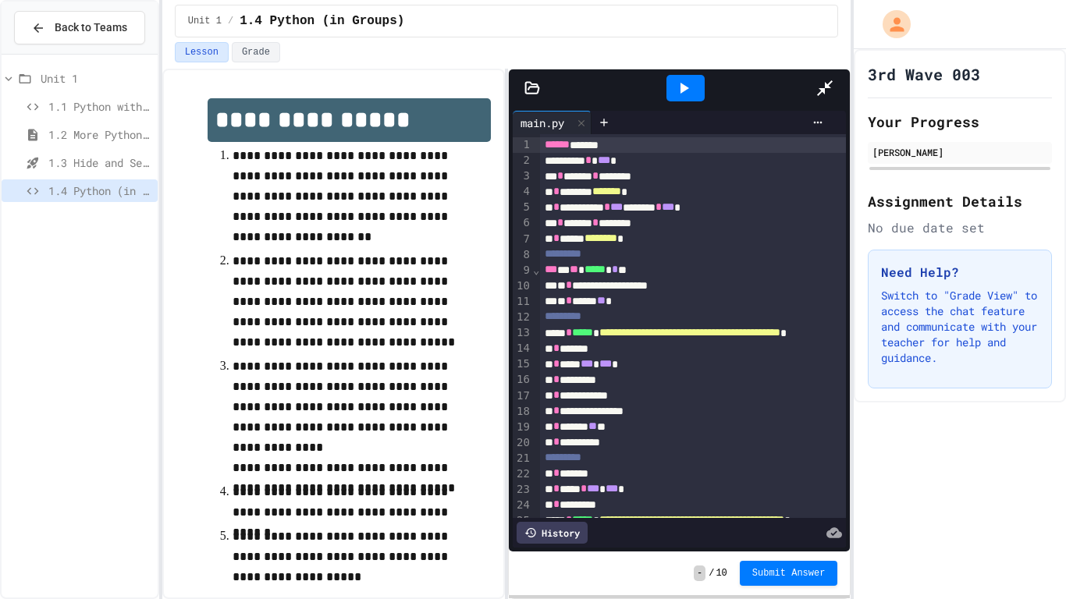
scroll to position [162, 0]
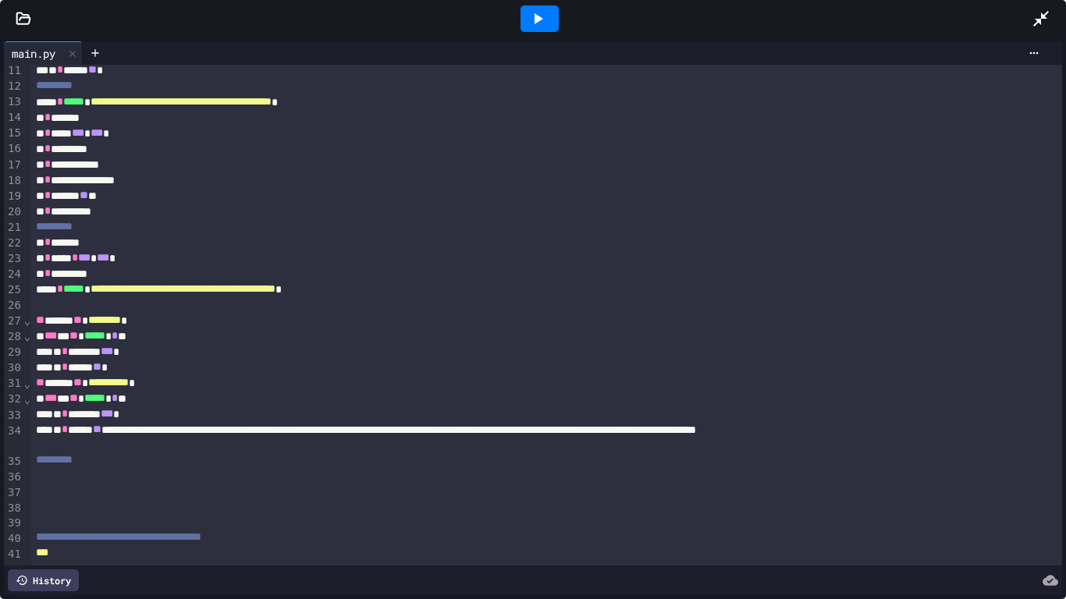
click at [80, 467] on div "***" at bounding box center [547, 554] width 1032 height 16
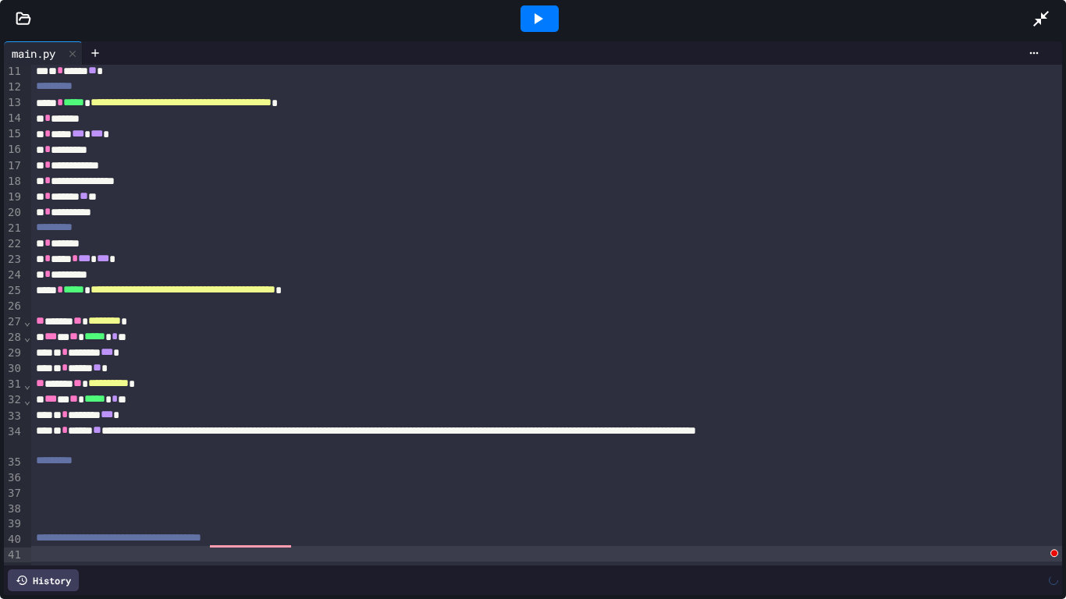
scroll to position [146, 0]
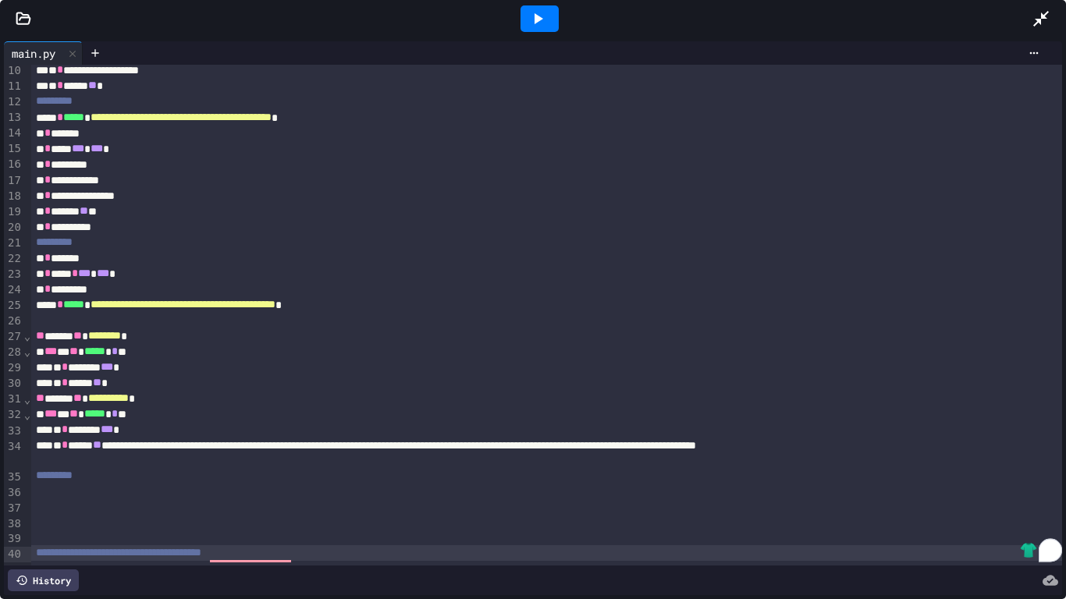
click at [533, 28] on div at bounding box center [540, 18] width 38 height 27
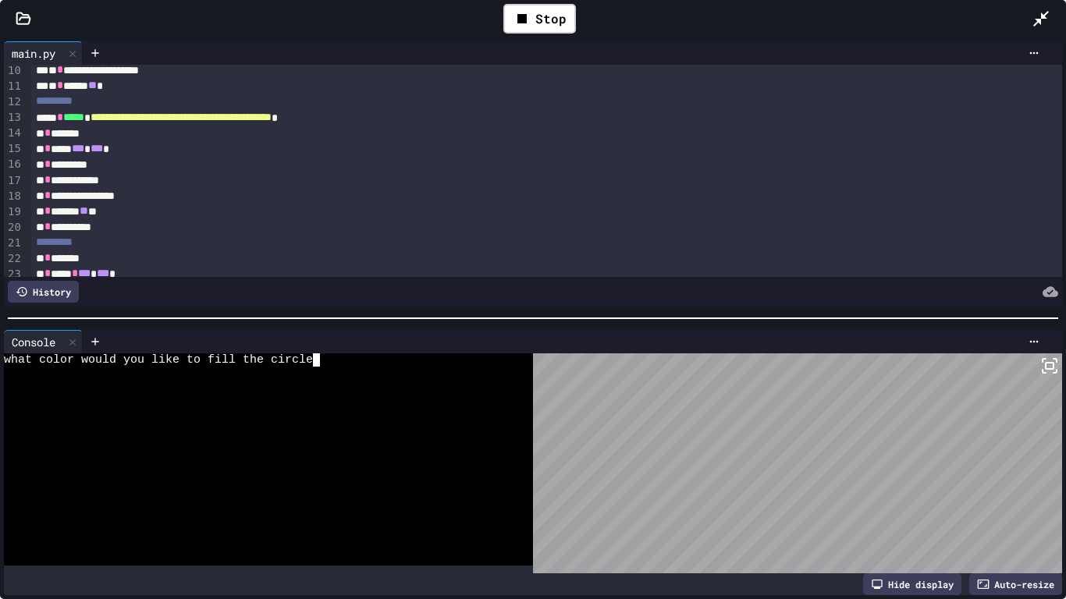
click at [347, 365] on div "what color would you like to fill the circle" at bounding box center [260, 360] width 513 height 13
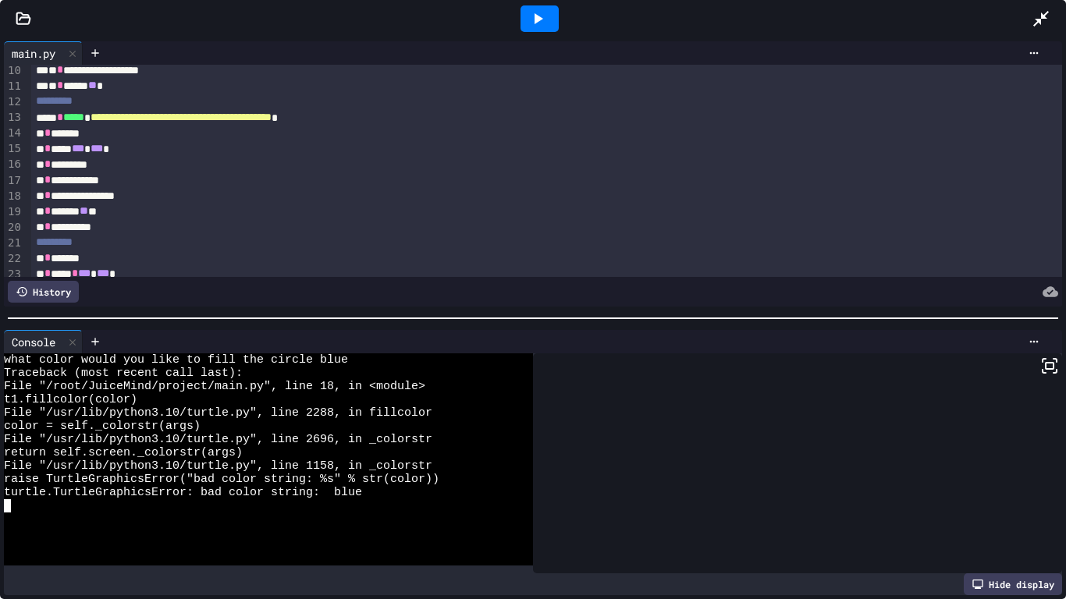
click at [356, 358] on div "what color would you like to fill the circle blue" at bounding box center [260, 360] width 513 height 13
click at [356, 359] on div "what color would you like to fill the circle blue" at bounding box center [260, 360] width 513 height 13
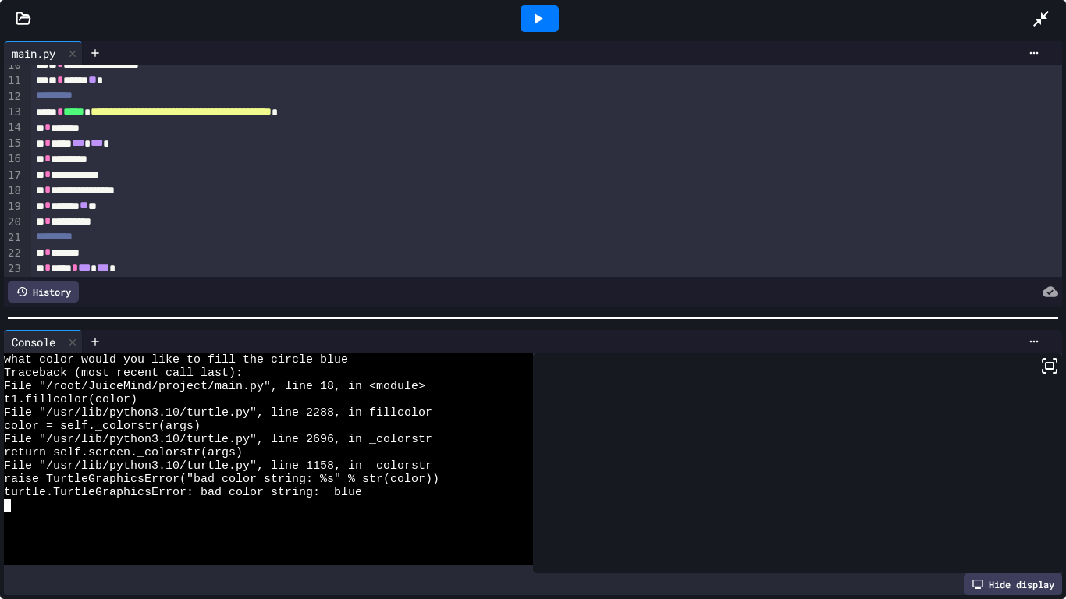
scroll to position [155, 0]
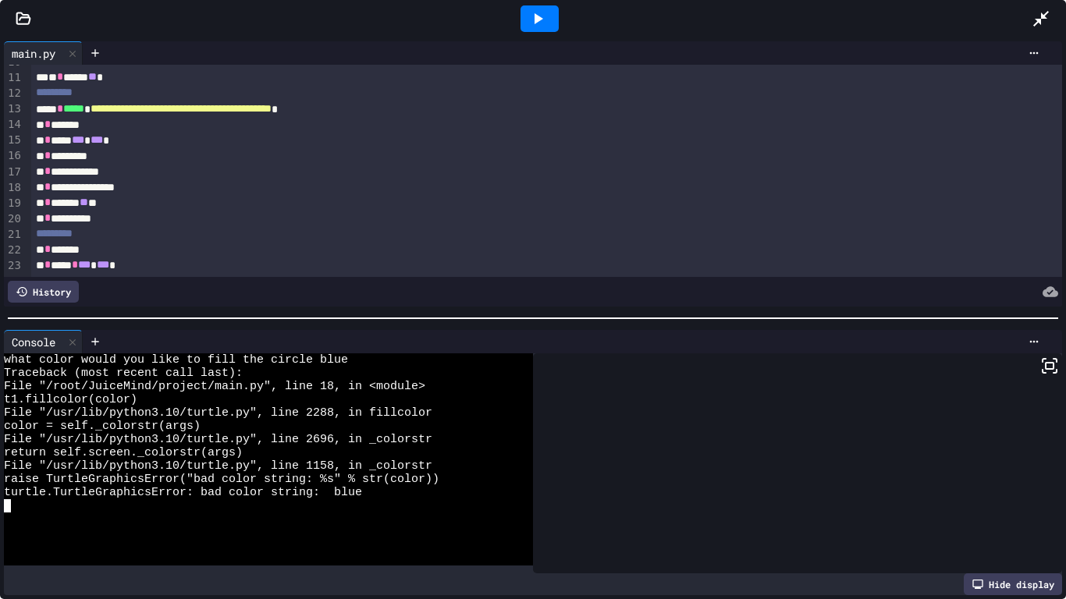
click at [354, 363] on div "what color would you like to fill the circle blue" at bounding box center [260, 360] width 513 height 13
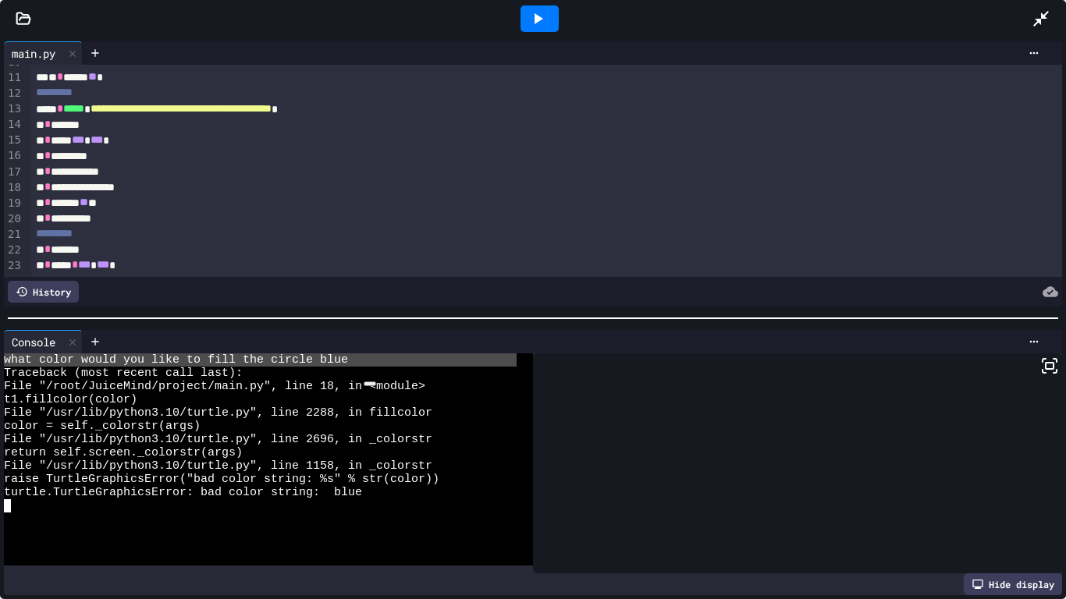
type textarea "**********"
click at [552, 7] on div at bounding box center [540, 18] width 38 height 27
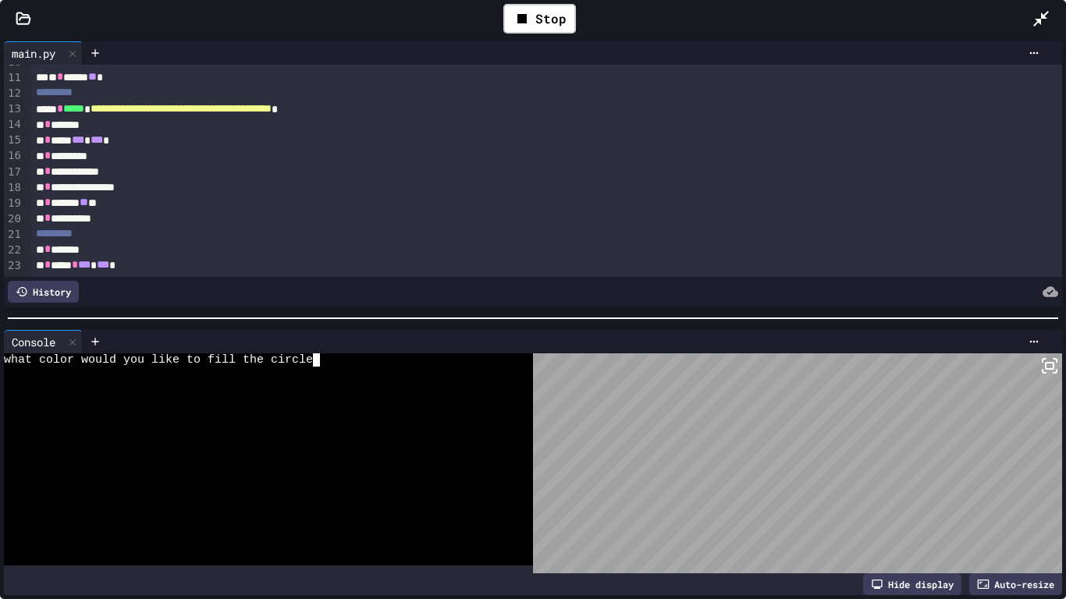
click at [338, 355] on div "what color would you like to fill the circle" at bounding box center [260, 360] width 513 height 13
click at [560, 24] on div "Stop" at bounding box center [539, 19] width 73 height 30
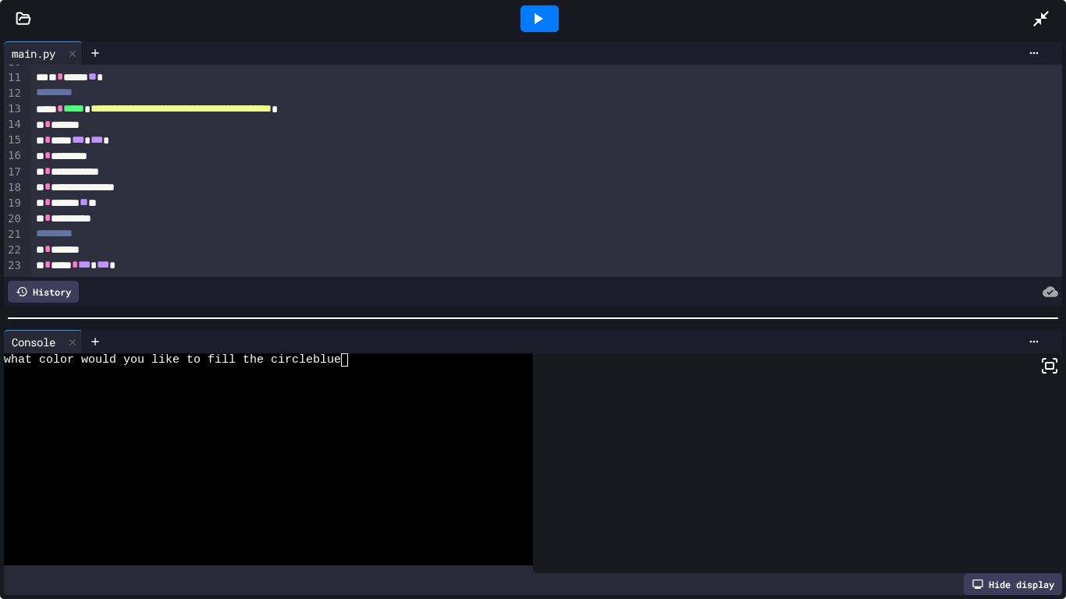
click at [536, 25] on icon at bounding box center [537, 18] width 19 height 19
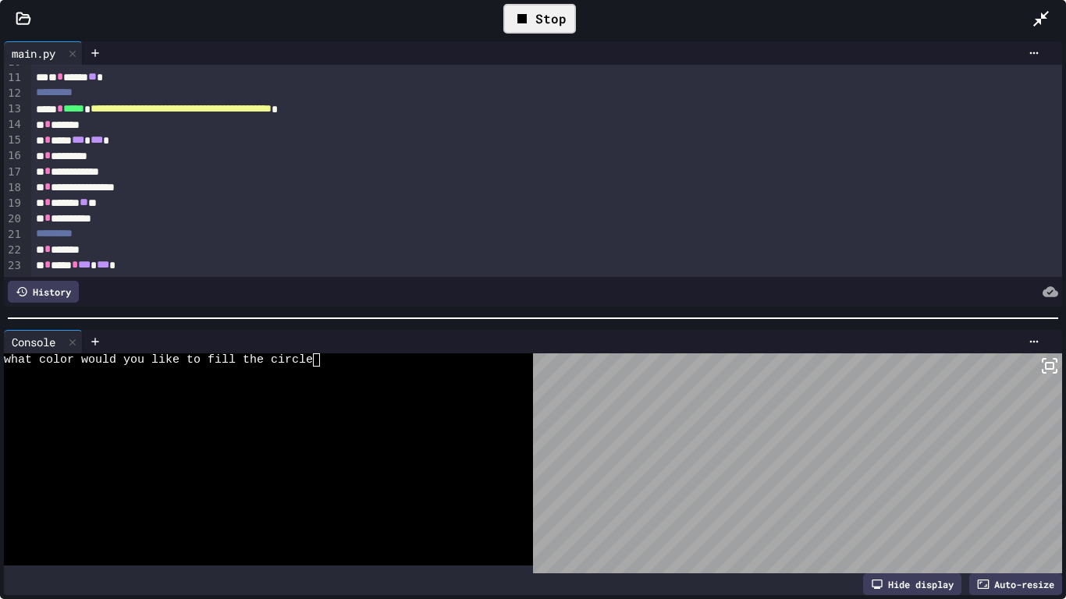
click at [318, 357] on textarea "Terminal input" at bounding box center [316, 360] width 7 height 13
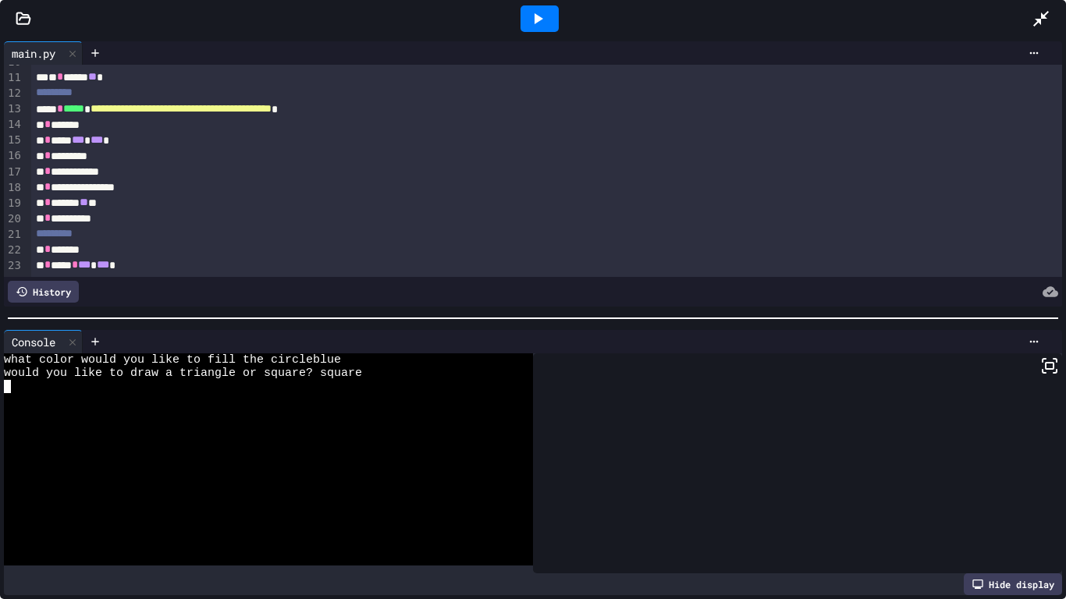
click at [11, 386] on div at bounding box center [260, 386] width 513 height 13
click at [9, 385] on textarea "Terminal input" at bounding box center [7, 386] width 7 height 13
click at [28, 390] on div at bounding box center [260, 386] width 513 height 13
click at [367, 376] on div "would you like to draw a triangle or square? square" at bounding box center [260, 373] width 513 height 13
click at [363, 376] on div "would you like to draw a triangle or square? square" at bounding box center [260, 373] width 513 height 13
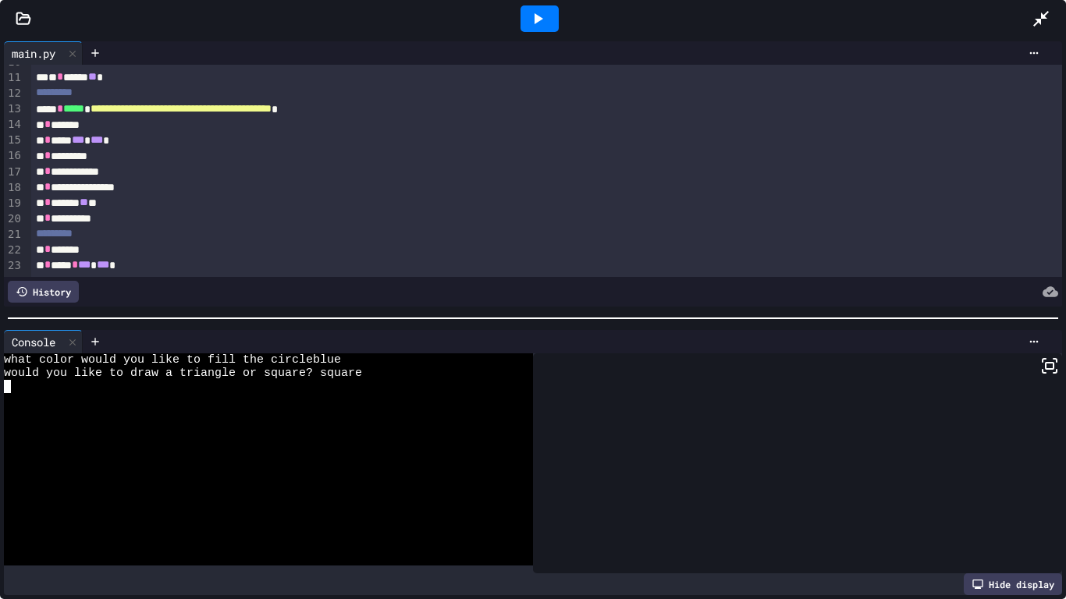
click at [540, 10] on icon at bounding box center [537, 18] width 19 height 19
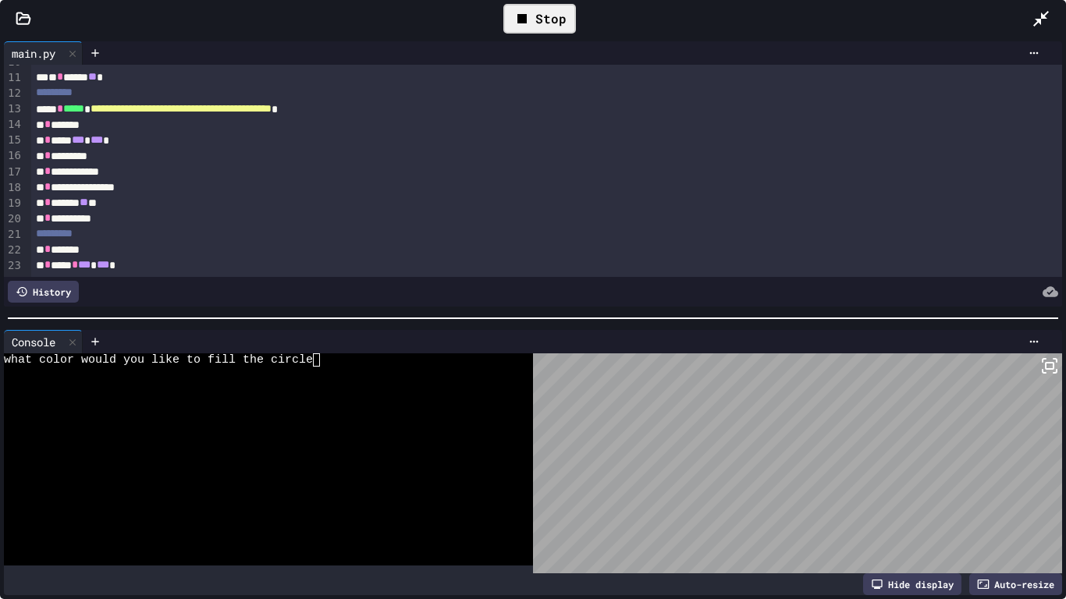
click at [331, 364] on div "what color would you like to fill the circle" at bounding box center [260, 360] width 513 height 13
click at [551, 16] on div "Stop" at bounding box center [539, 19] width 73 height 30
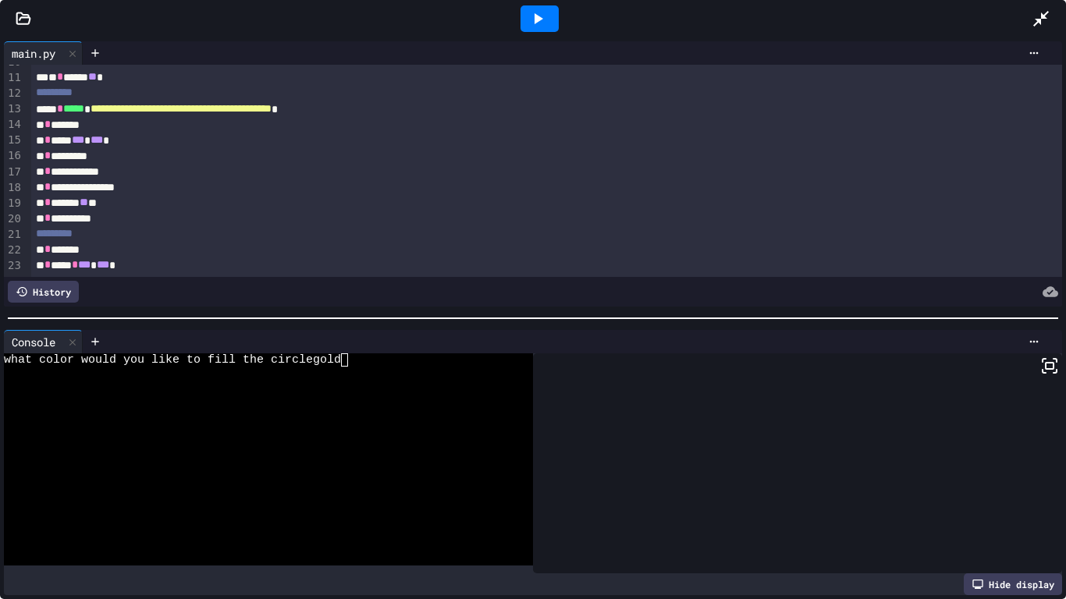
click at [379, 374] on div at bounding box center [260, 373] width 513 height 13
click at [371, 367] on div at bounding box center [260, 373] width 513 height 13
click at [343, 362] on textarea "Terminal input" at bounding box center [344, 360] width 7 height 13
click at [349, 364] on div "what color would you like to fill the circlegold" at bounding box center [260, 360] width 513 height 13
click at [545, 23] on icon at bounding box center [537, 18] width 19 height 19
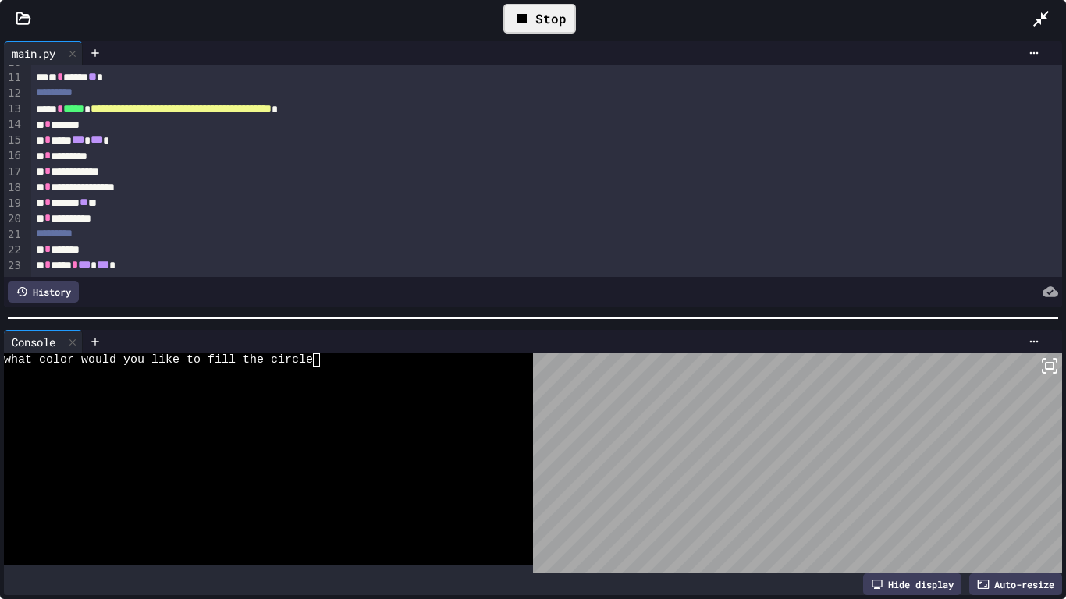
click at [322, 360] on div "what color would you like to fill the circle" at bounding box center [260, 360] width 513 height 13
click at [343, 360] on div "what color would you like to fill the circlegold" at bounding box center [260, 360] width 513 height 13
click at [324, 378] on textarea "Terminal input" at bounding box center [323, 373] width 7 height 13
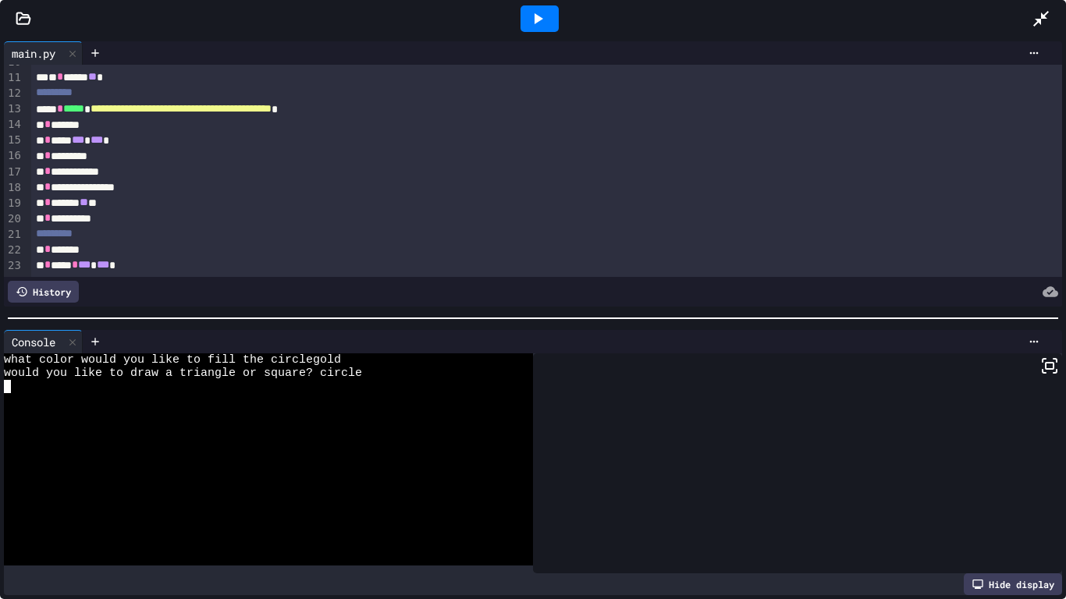
click at [538, 9] on icon at bounding box center [537, 18] width 19 height 19
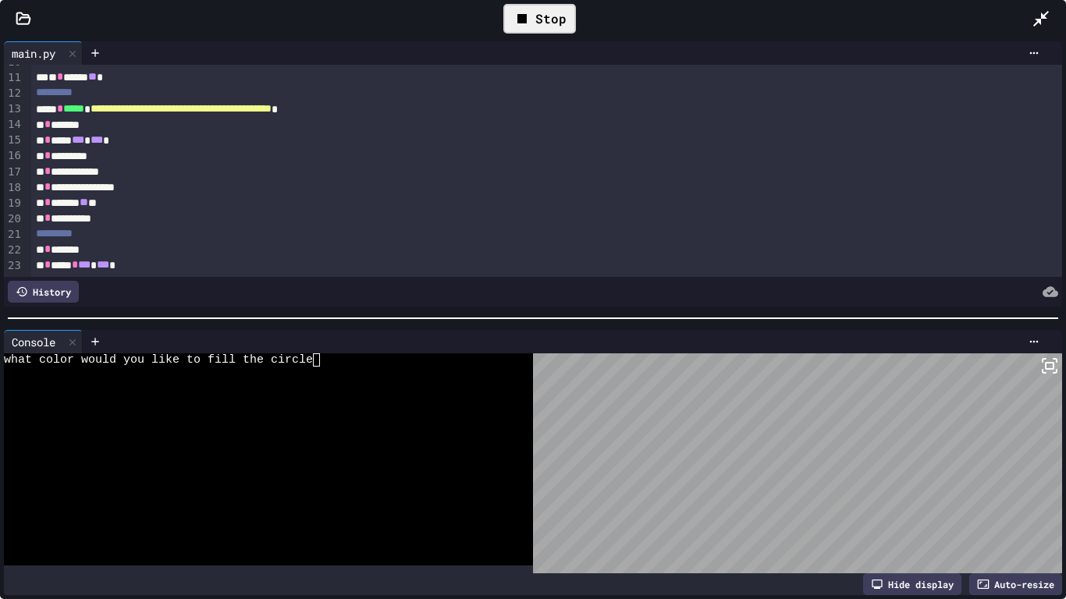
click at [320, 361] on div "what color would you like to fill the circle" at bounding box center [260, 360] width 513 height 13
click at [329, 363] on div "what color would you like to fill the circle" at bounding box center [260, 360] width 513 height 13
click at [364, 360] on div "what color would you like to fill the circlesilver" at bounding box center [260, 360] width 513 height 13
click at [524, 7] on div "Stop" at bounding box center [539, 19] width 73 height 30
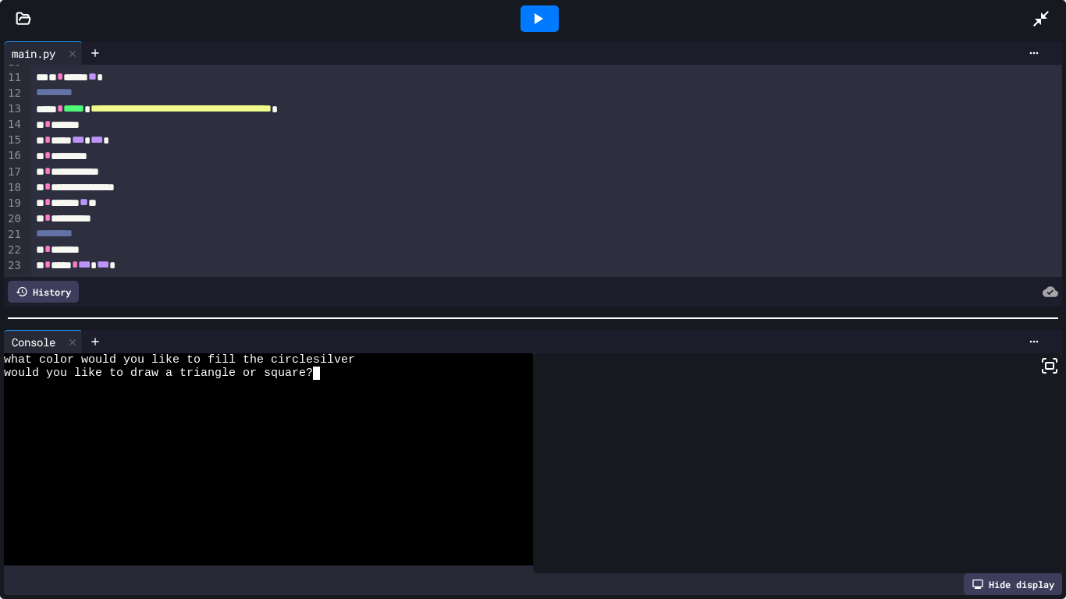
click at [357, 364] on div "what color would you like to fill the circlesilver" at bounding box center [260, 360] width 513 height 13
click at [528, 10] on icon at bounding box center [537, 18] width 19 height 19
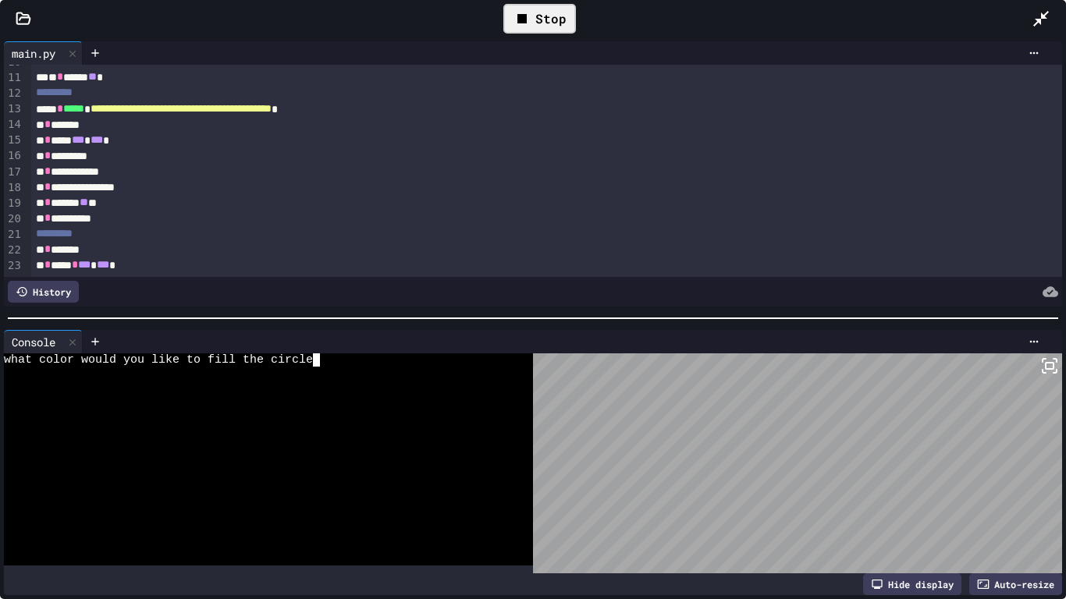
click at [313, 357] on textarea "Terminal input" at bounding box center [316, 360] width 7 height 13
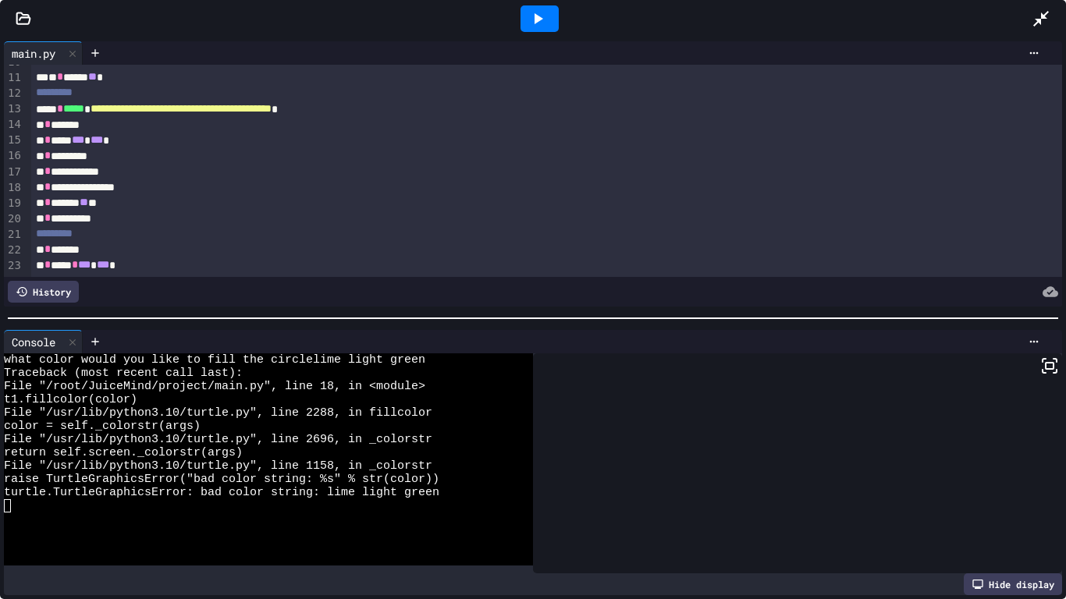
click at [541, 20] on icon at bounding box center [537, 18] width 19 height 19
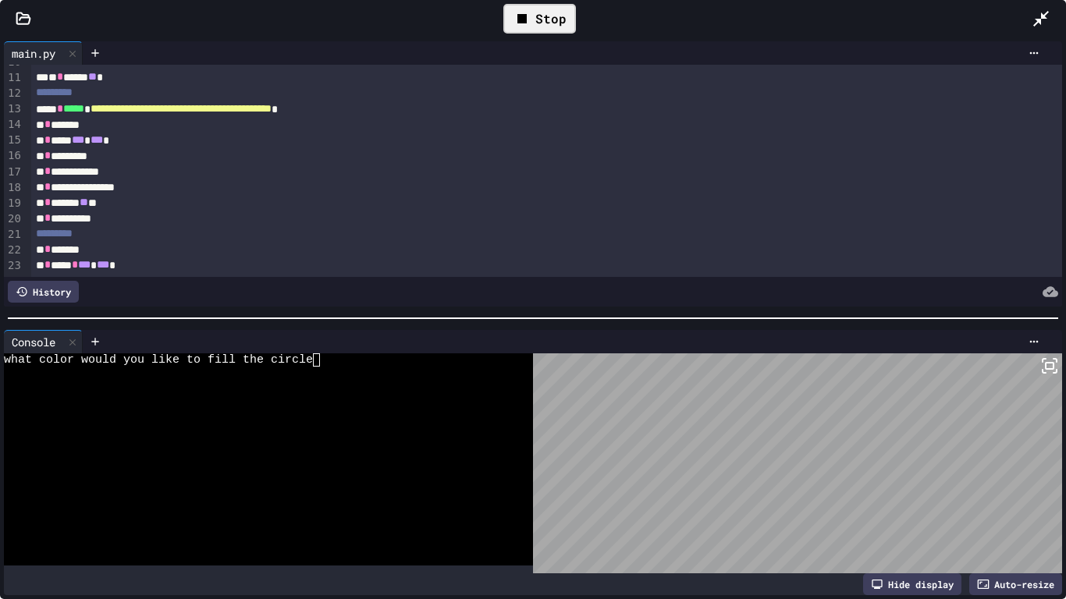
click at [322, 363] on div "what color would you like to fill the circle" at bounding box center [260, 360] width 513 height 13
click at [394, 360] on div "what color would you like to fill the circlelight green" at bounding box center [260, 360] width 513 height 13
click at [560, 14] on div "Stop" at bounding box center [539, 19] width 73 height 30
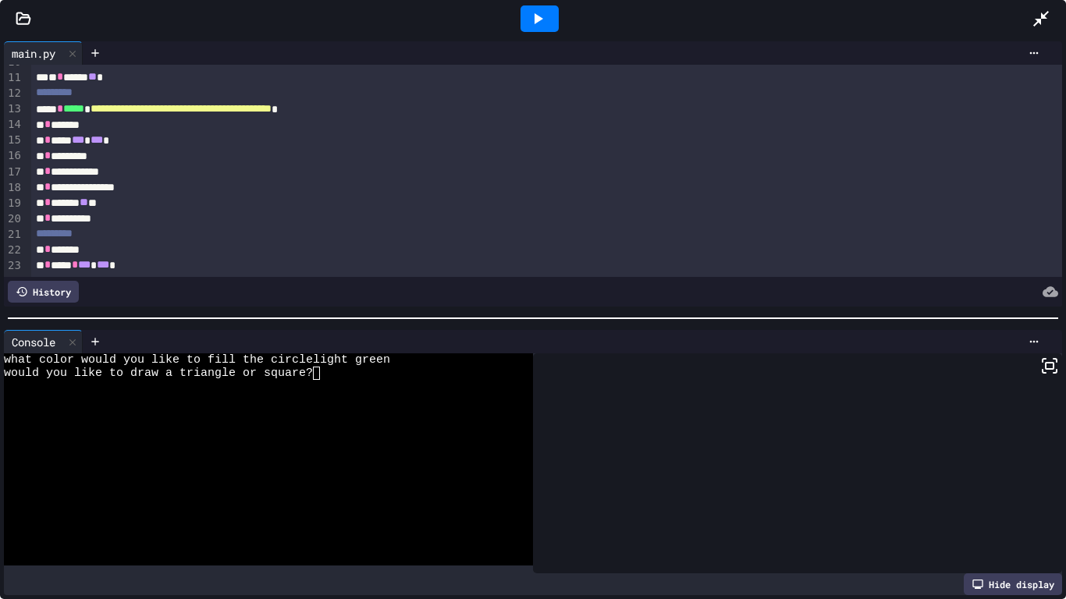
click at [546, 20] on icon at bounding box center [537, 18] width 19 height 19
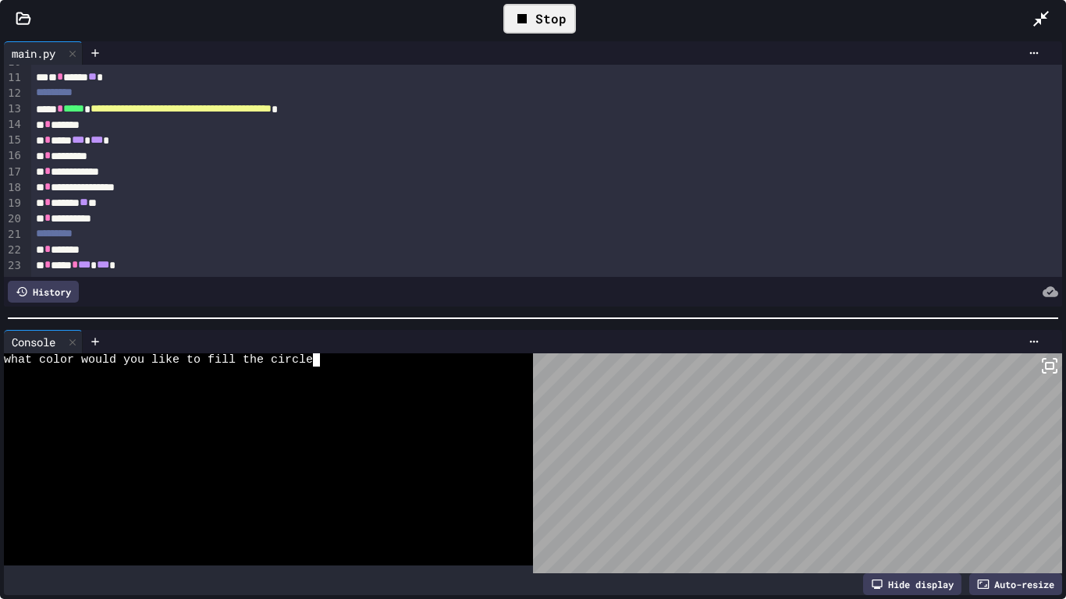
click at [321, 361] on div "what color would you like to fill the circle" at bounding box center [260, 360] width 513 height 13
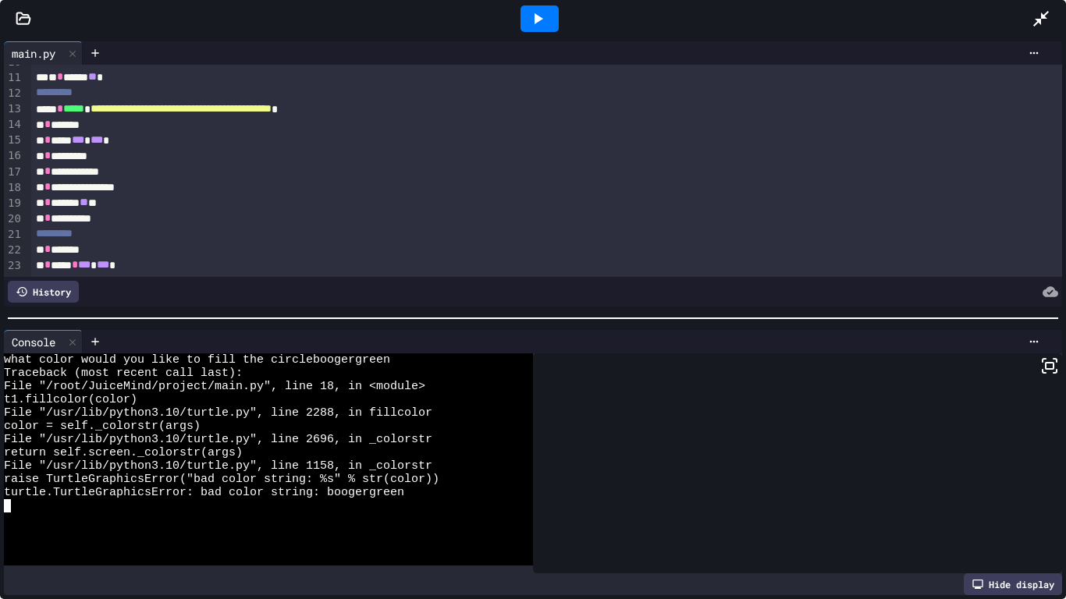
click at [542, 23] on icon at bounding box center [537, 18] width 19 height 19
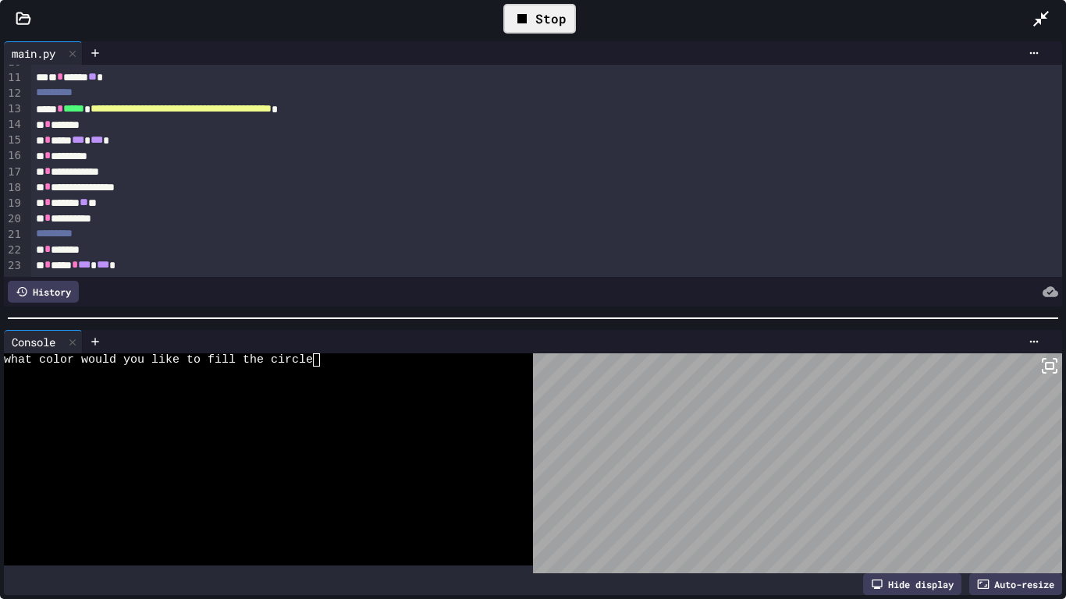
click at [317, 361] on textarea "Terminal input" at bounding box center [316, 360] width 7 height 13
click at [339, 371] on div "would you like to draw a triangle or square?" at bounding box center [260, 373] width 513 height 13
click at [539, 10] on div "Stop" at bounding box center [539, 19] width 73 height 30
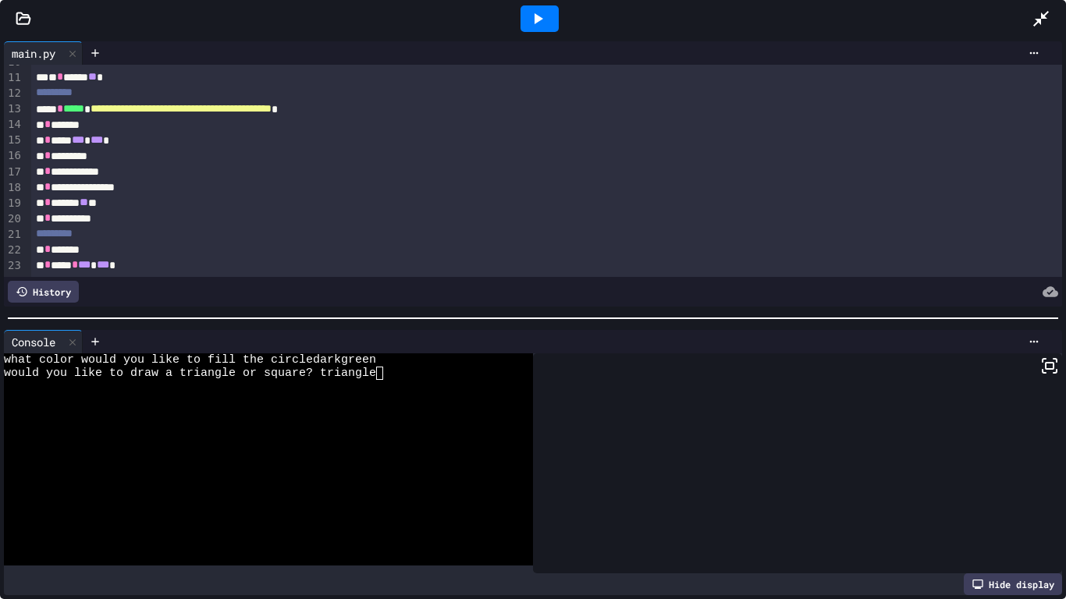
click at [391, 370] on div "would you like to draw a triangle or square? triangle" at bounding box center [260, 373] width 513 height 13
click at [532, 21] on icon at bounding box center [537, 18] width 19 height 19
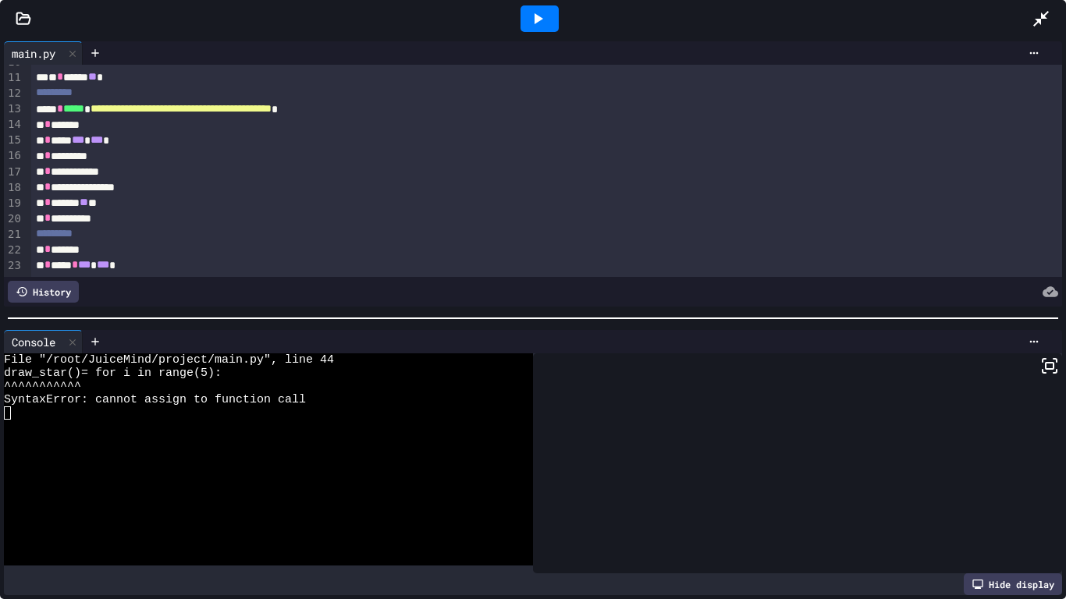
click at [539, 20] on icon at bounding box center [539, 18] width 9 height 11
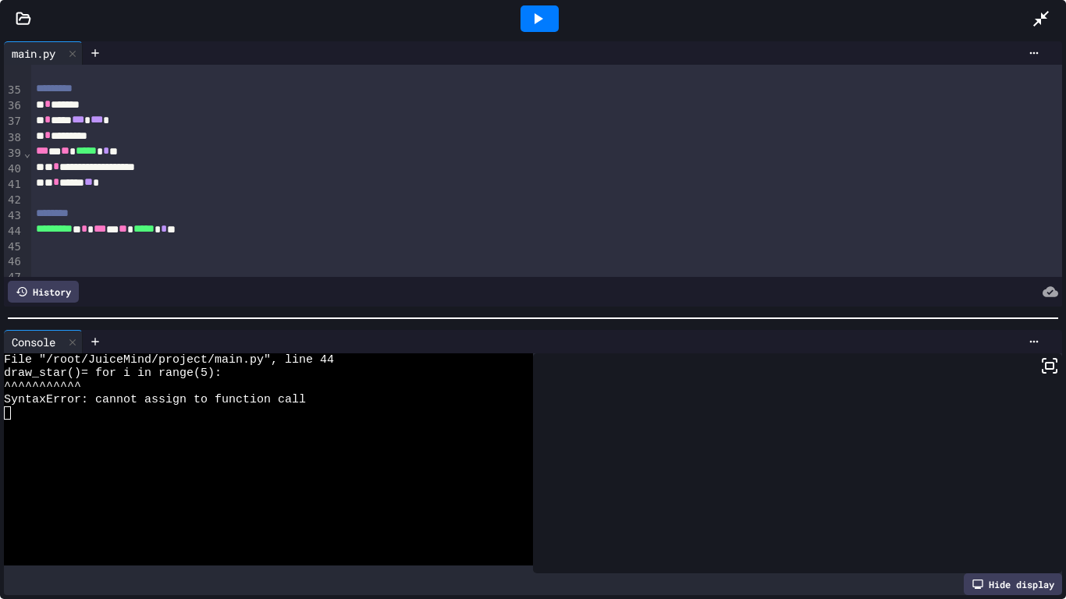
scroll to position [532, 0]
click at [239, 237] on div "********* ** * *** * ** ***** * * **" at bounding box center [547, 230] width 1032 height 16
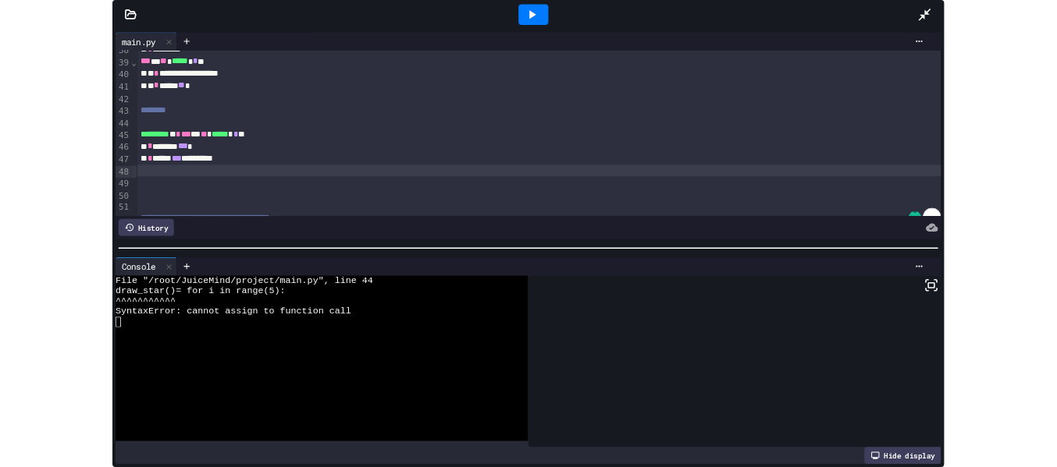
scroll to position [621, 0]
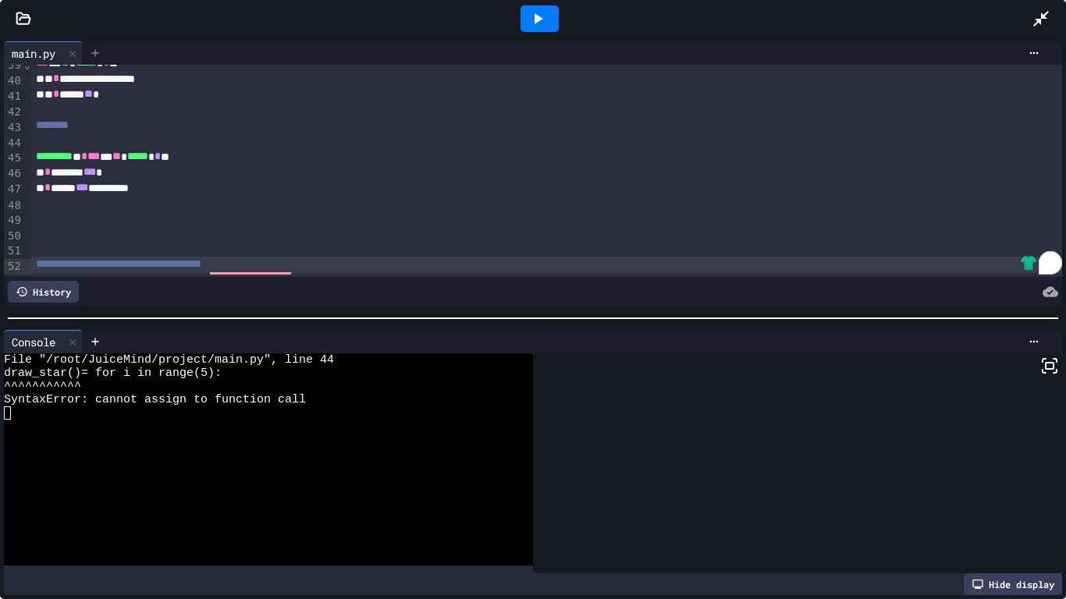
click at [99, 50] on icon at bounding box center [95, 53] width 12 height 12
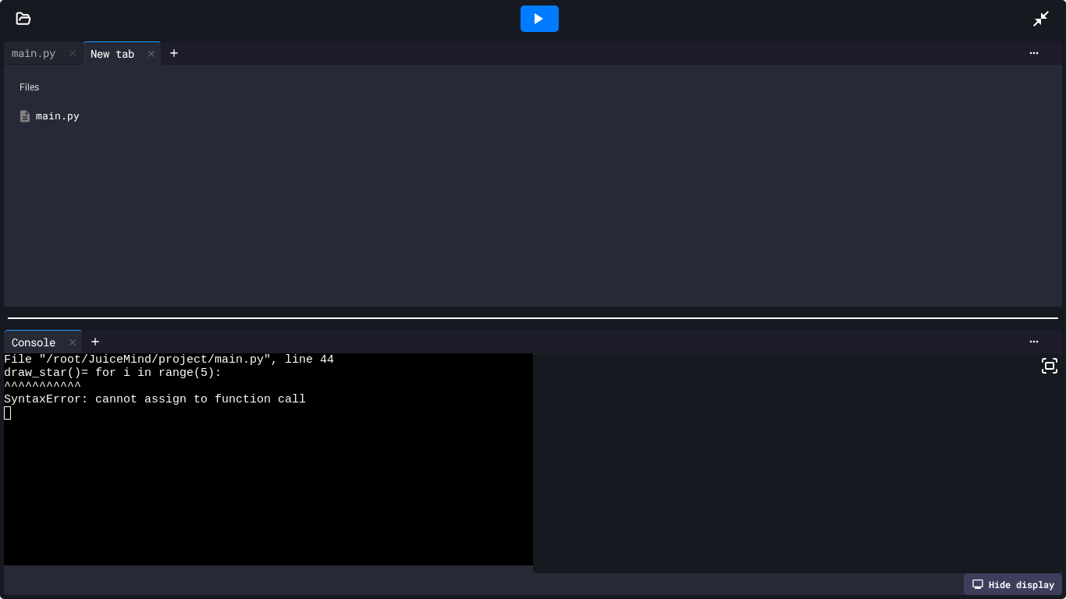
click at [268, 40] on div "main.py New tab Files main.py" at bounding box center [533, 173] width 1066 height 273
click at [300, 37] on div at bounding box center [539, 19] width 985 height 42
click at [44, 116] on div "main.py" at bounding box center [544, 116] width 1017 height 16
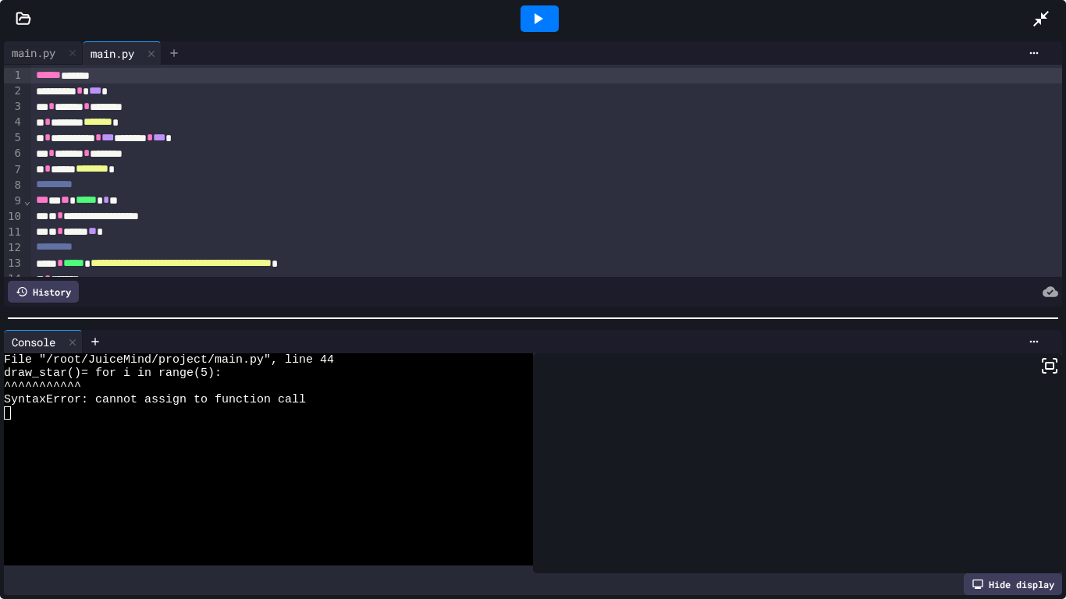
click at [176, 52] on icon at bounding box center [174, 53] width 12 height 12
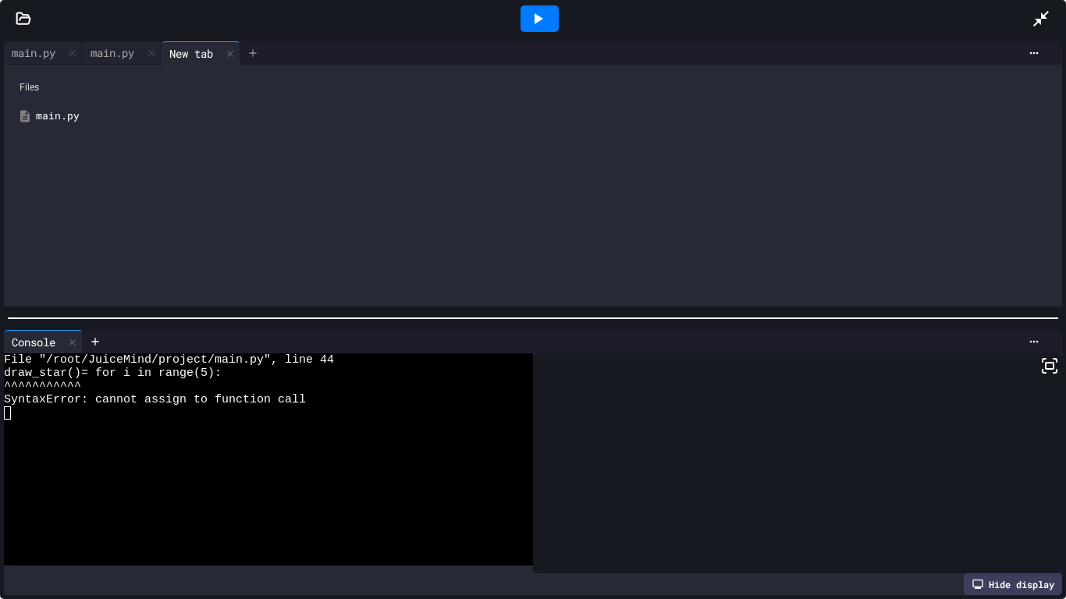
click at [259, 59] on icon at bounding box center [253, 53] width 12 height 12
click at [338, 48] on icon at bounding box center [331, 53] width 12 height 12
click at [27, 18] on icon at bounding box center [24, 19] width 16 height 16
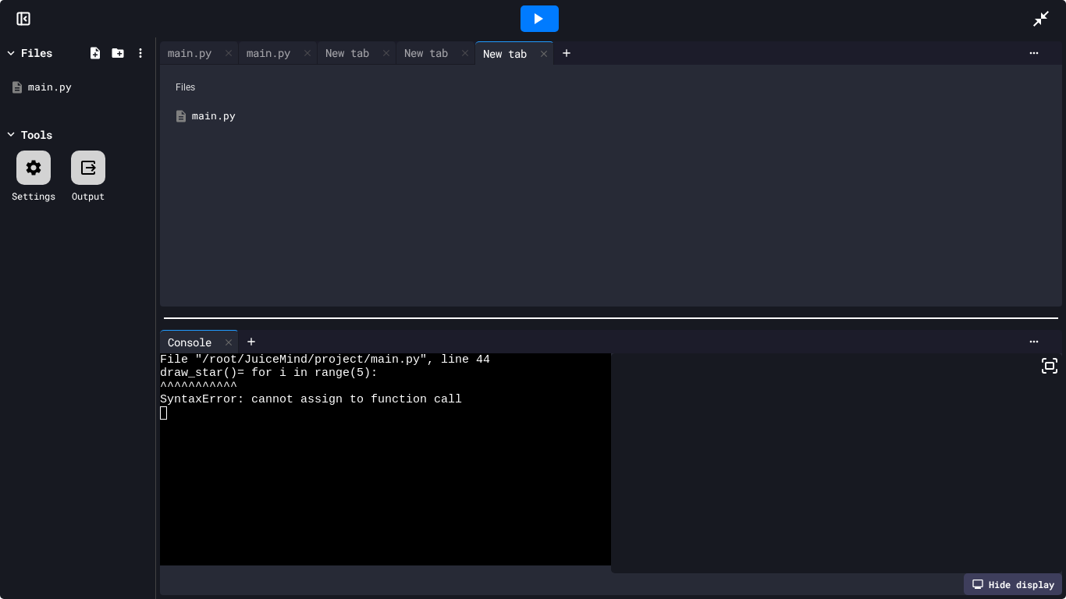
click at [27, 18] on icon at bounding box center [24, 19] width 16 height 16
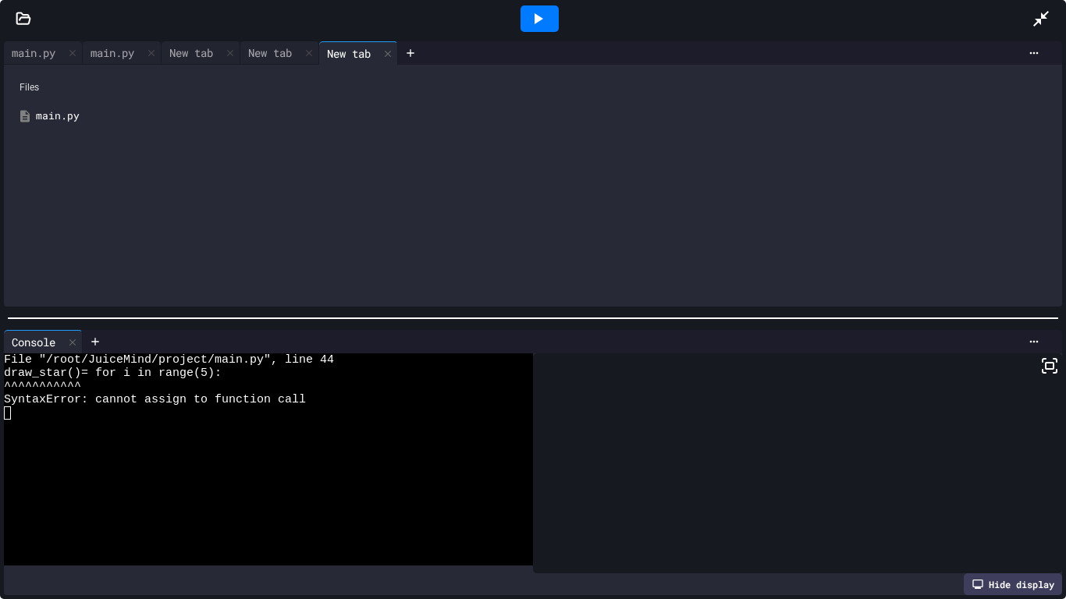
click at [1048, 11] on icon at bounding box center [1041, 18] width 19 height 19
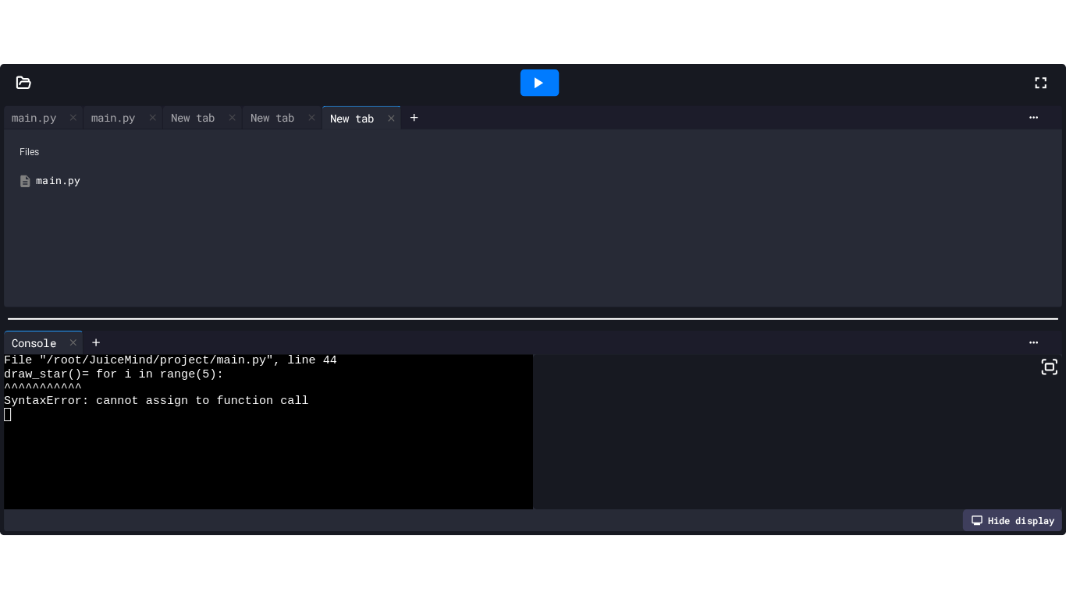
scroll to position [40, 0]
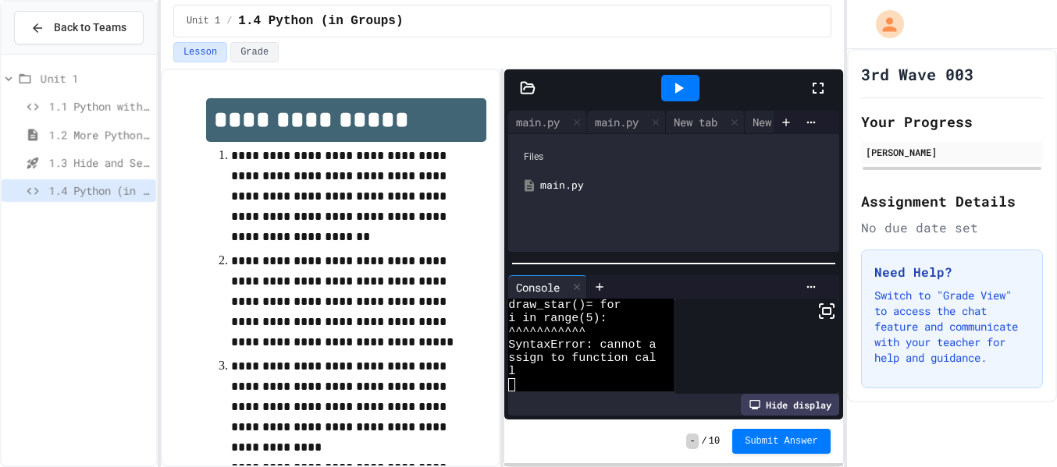
click at [817, 93] on icon at bounding box center [818, 88] width 19 height 19
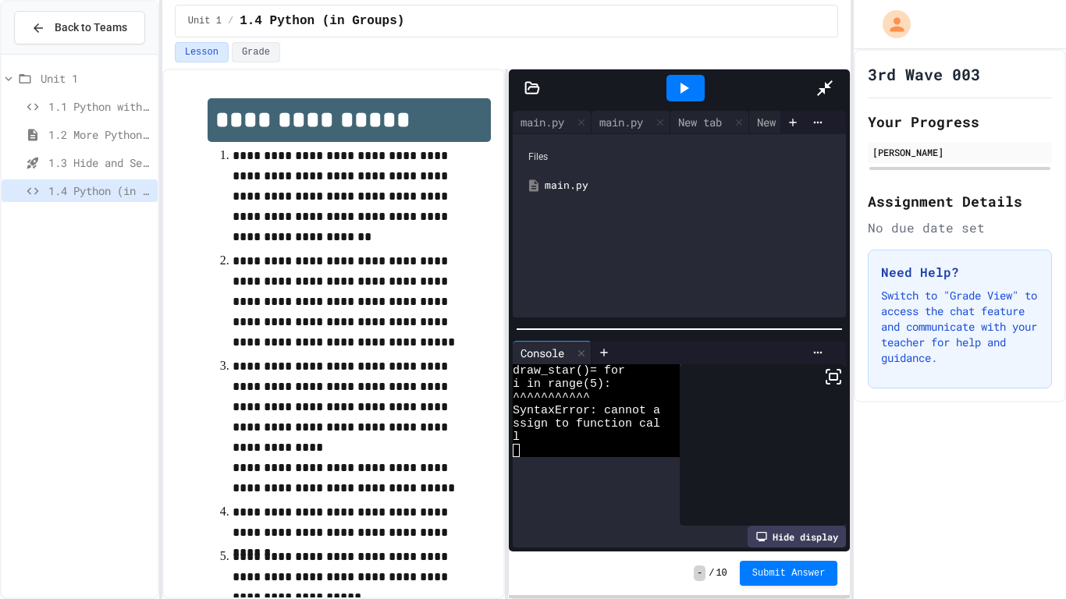
scroll to position [0, 0]
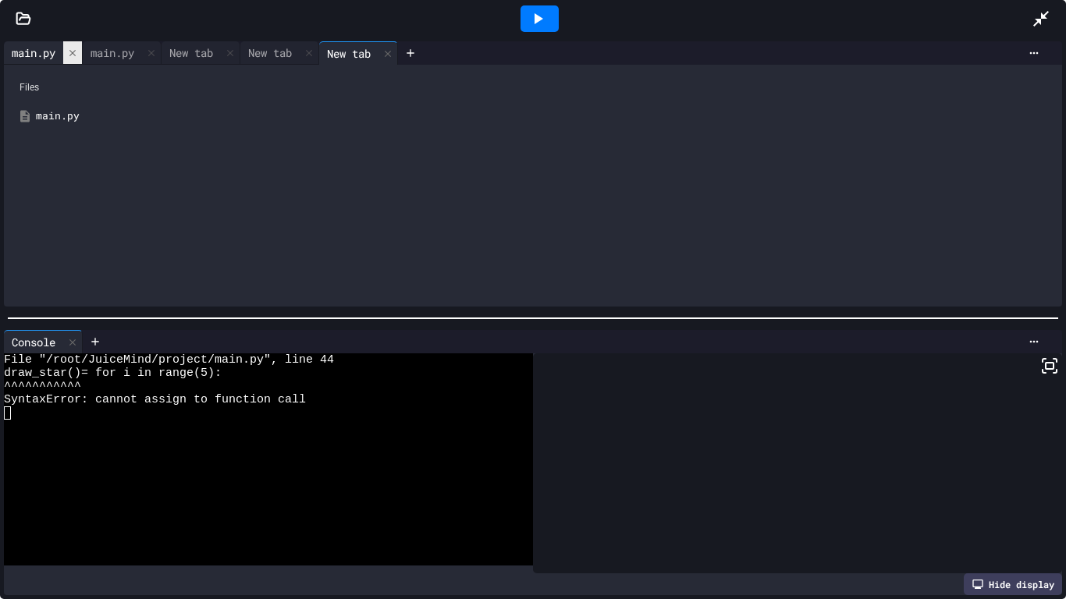
click at [80, 52] on div at bounding box center [72, 52] width 19 height 23
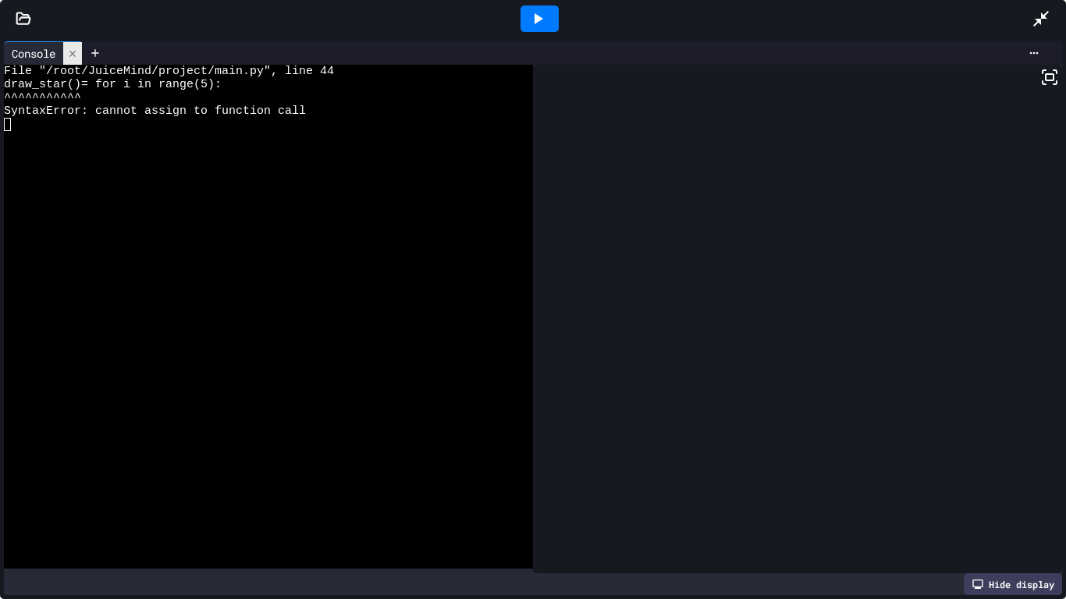
click at [78, 53] on icon at bounding box center [72, 53] width 11 height 11
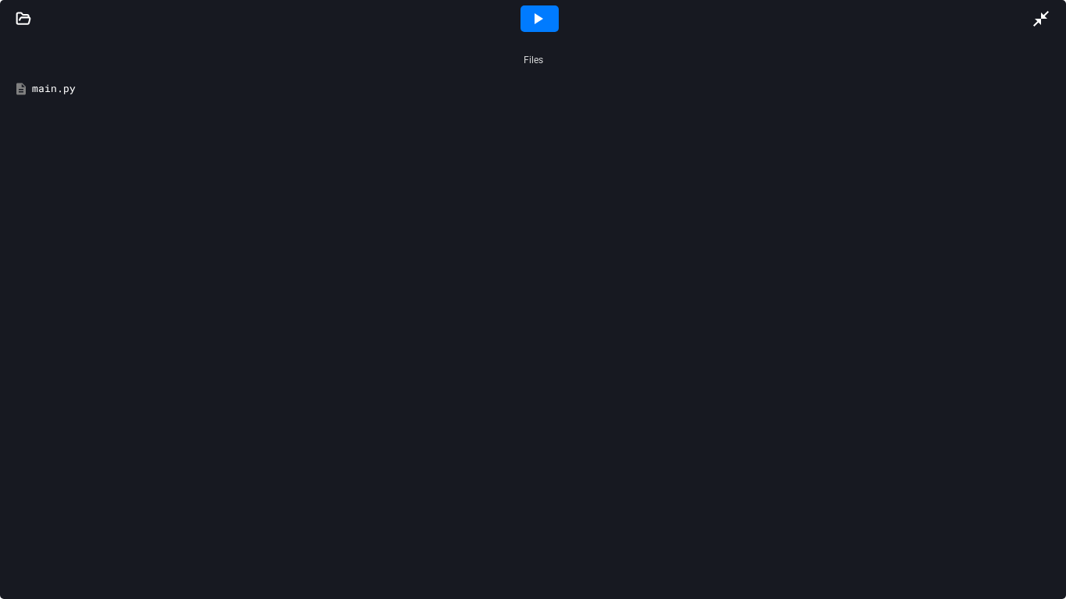
click at [31, 30] on div at bounding box center [533, 18] width 1066 height 37
click at [29, 30] on div at bounding box center [533, 18] width 1066 height 37
click at [549, 16] on div at bounding box center [540, 18] width 38 height 27
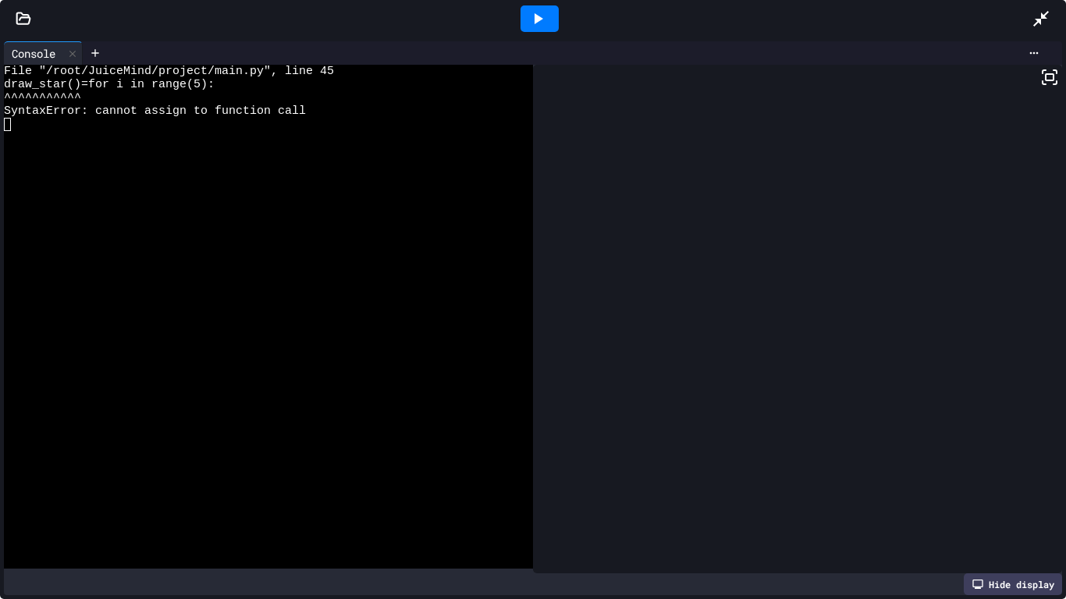
click at [1042, 16] on icon at bounding box center [1041, 19] width 16 height 16
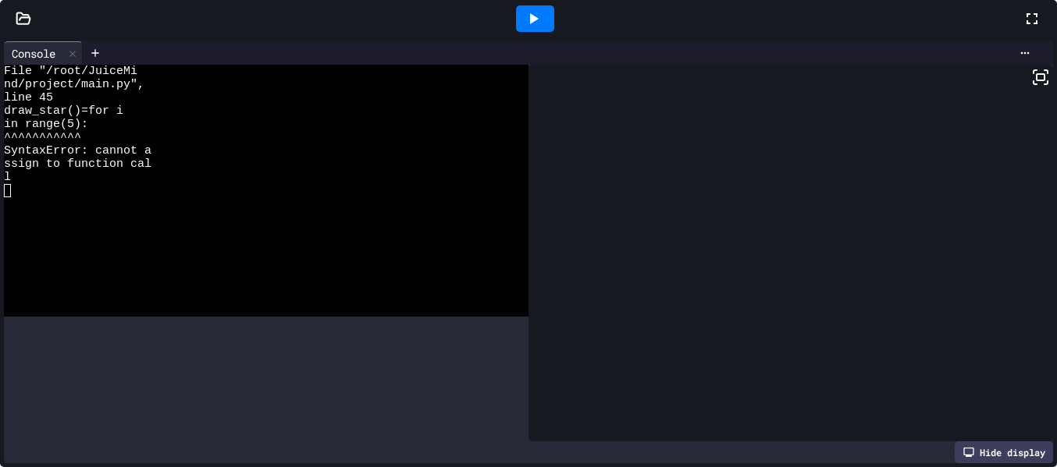
click at [1022, 28] on icon at bounding box center [1031, 18] width 19 height 19
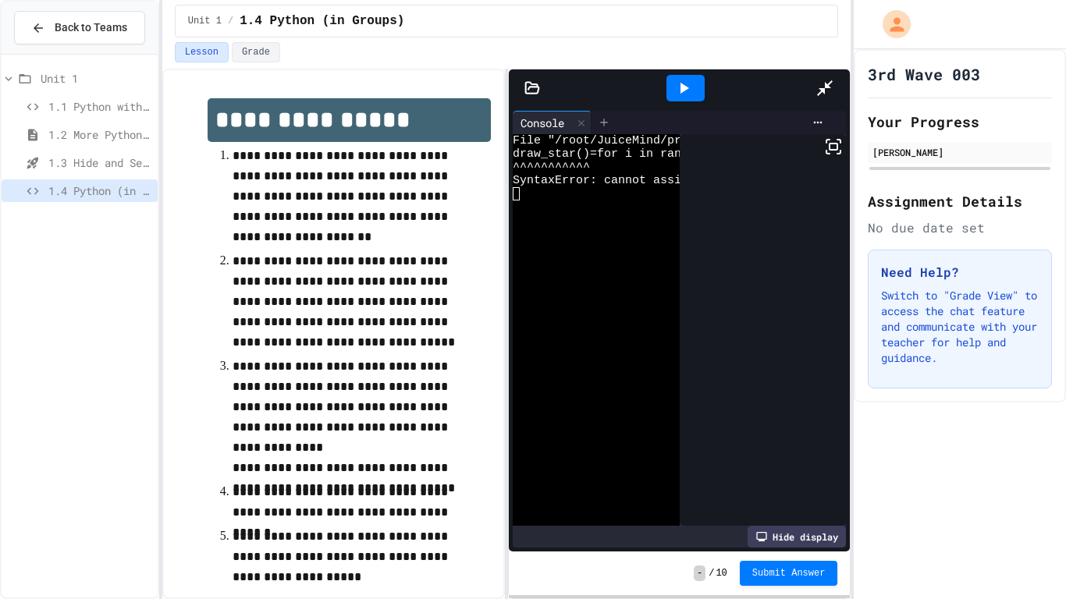
click at [598, 116] on icon at bounding box center [604, 122] width 12 height 12
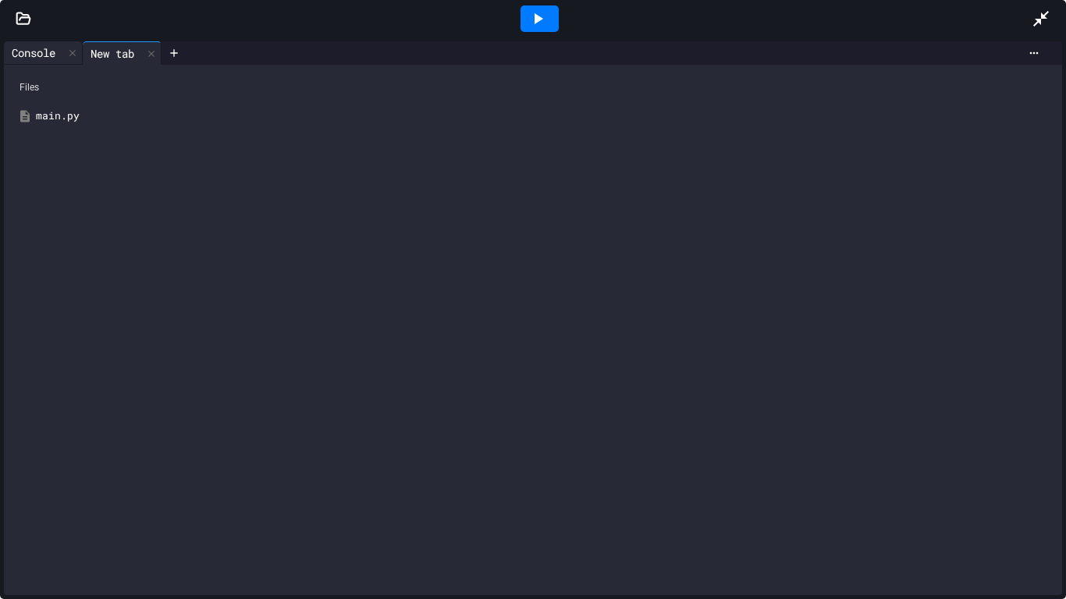
click at [18, 60] on div "Console" at bounding box center [33, 52] width 59 height 16
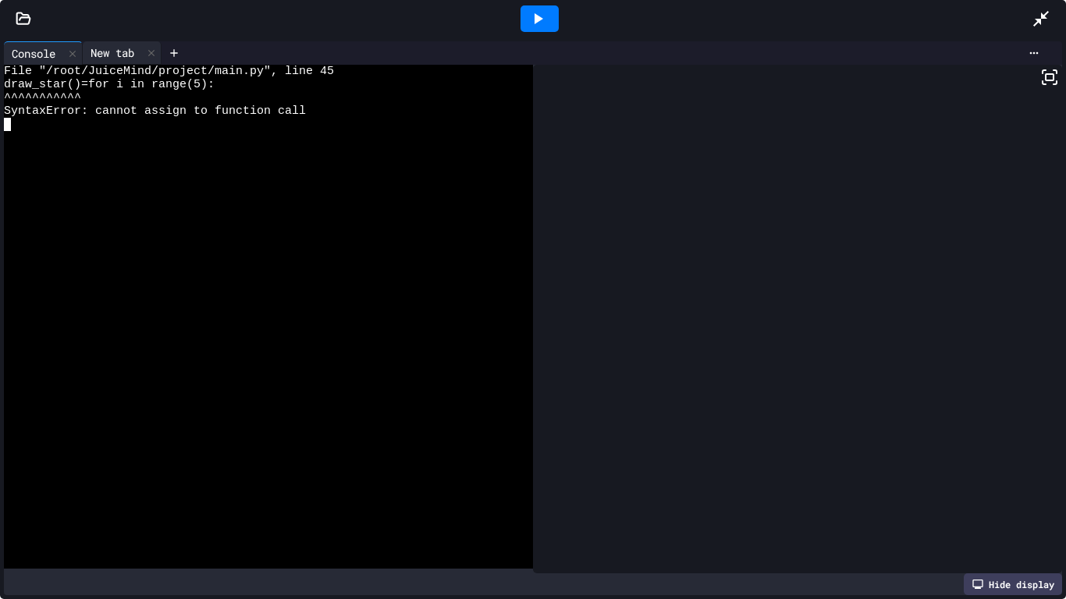
click at [112, 52] on div "New tab" at bounding box center [112, 52] width 59 height 16
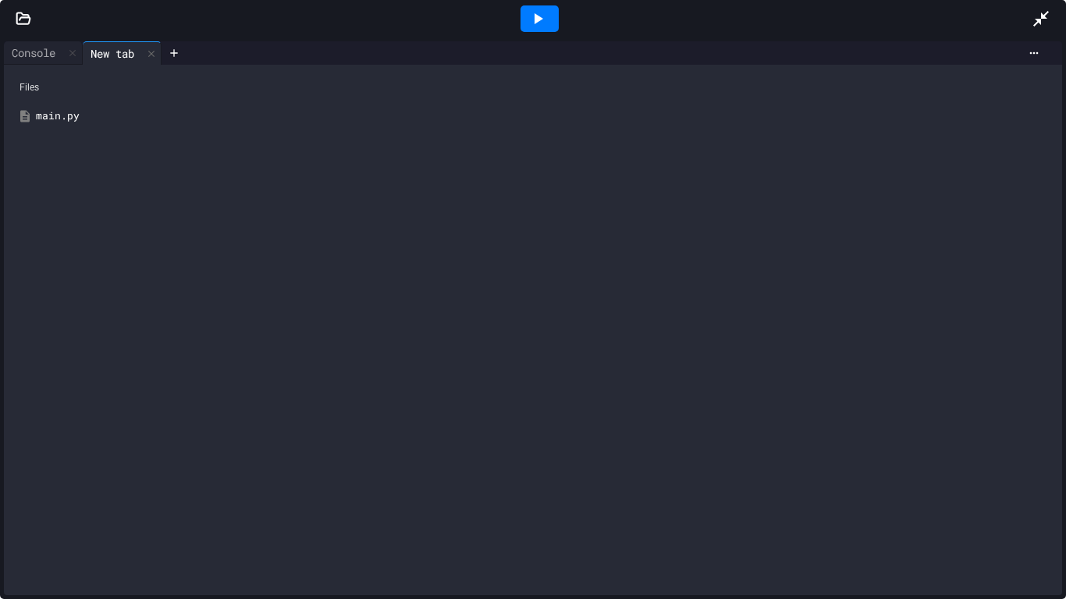
click at [75, 120] on div "main.py" at bounding box center [544, 116] width 1017 height 16
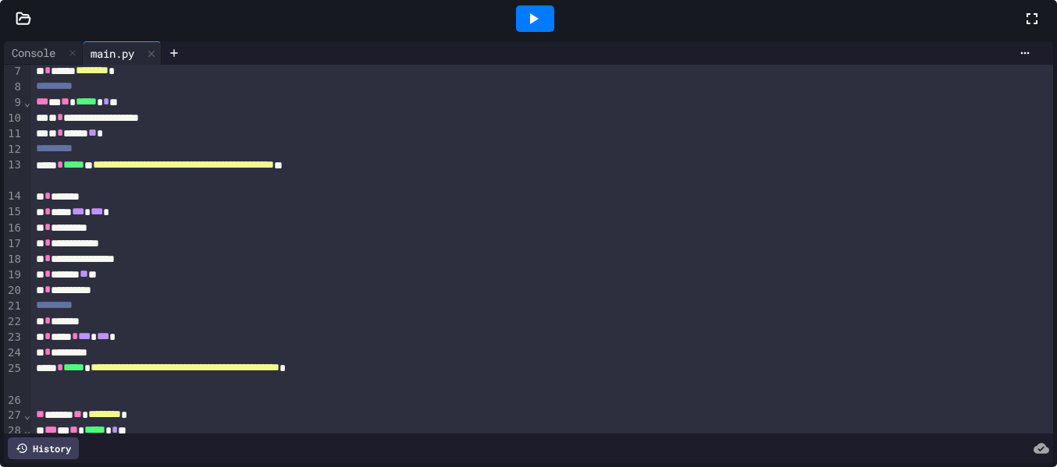
scroll to position [171, 0]
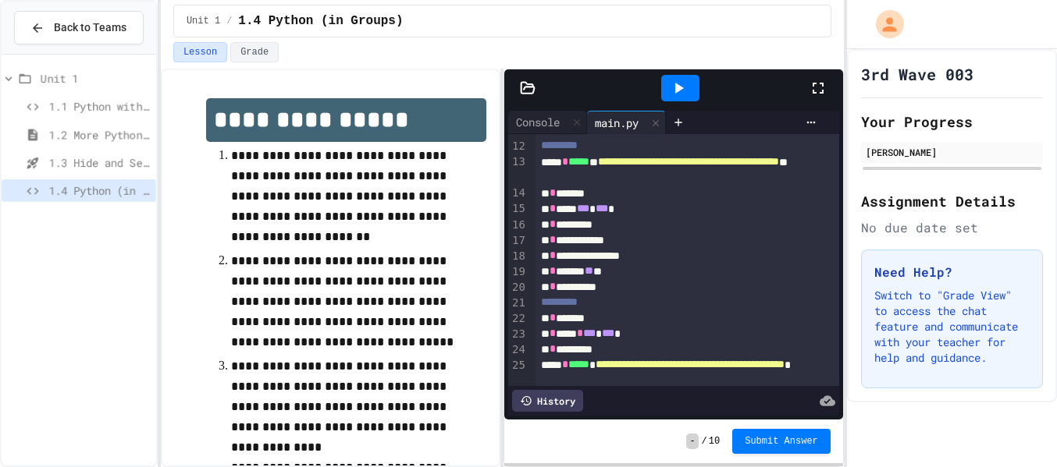
click at [793, 430] on button "Submit Answer" at bounding box center [781, 441] width 98 height 25
